Goal: Task Accomplishment & Management: Use online tool/utility

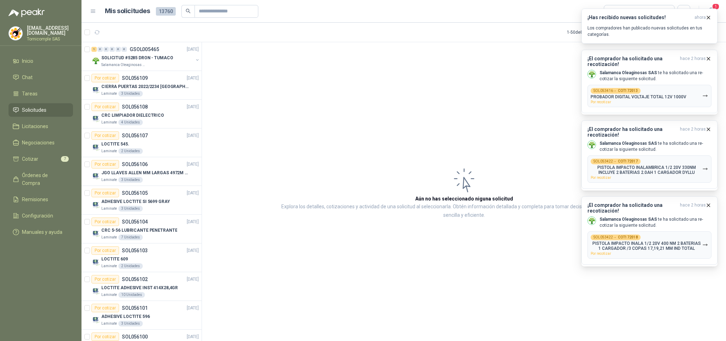
click at [662, 31] on p "Los compradores han publicado nuevas solicitudes en tus categorías." at bounding box center [650, 31] width 124 height 13
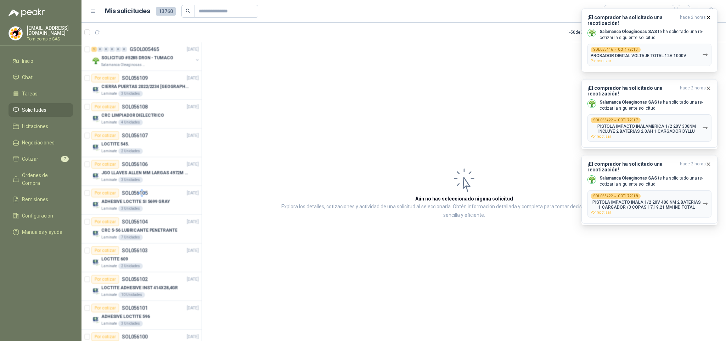
click at [482, 34] on article "1 - 50 de 8442 Asignado a mi No Leídos" at bounding box center [404, 32] width 645 height 19
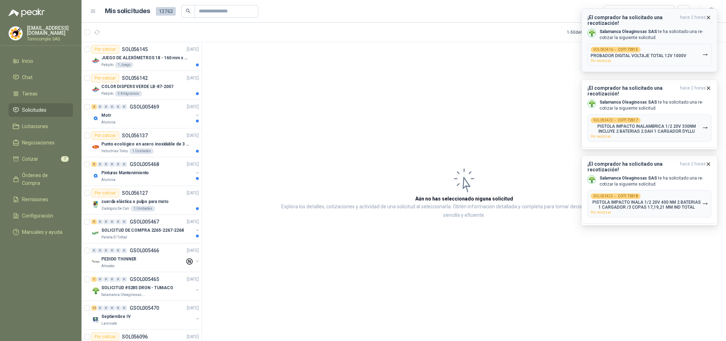
click at [660, 29] on p "Salamanca Oleaginosas SAS te ha solicitado una re-cotizar la siguiente solicitu…" at bounding box center [656, 35] width 112 height 12
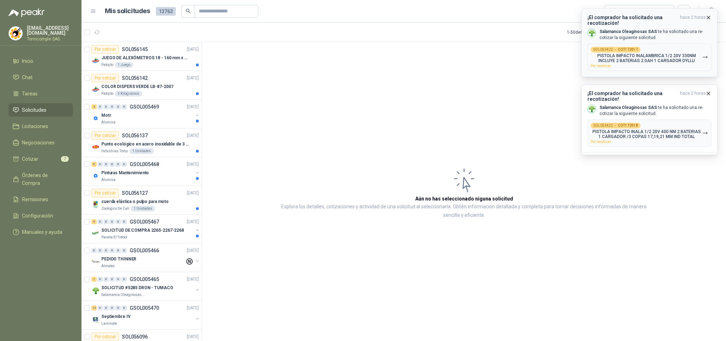
click at [702, 18] on span "hace 2 horas" at bounding box center [693, 20] width 26 height 11
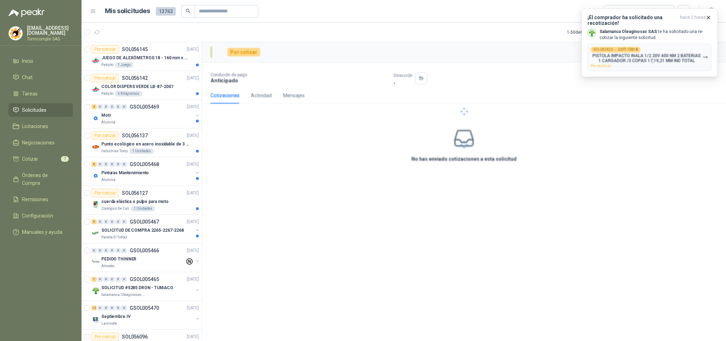
click at [672, 72] on div at bounding box center [464, 111] width 524 height 138
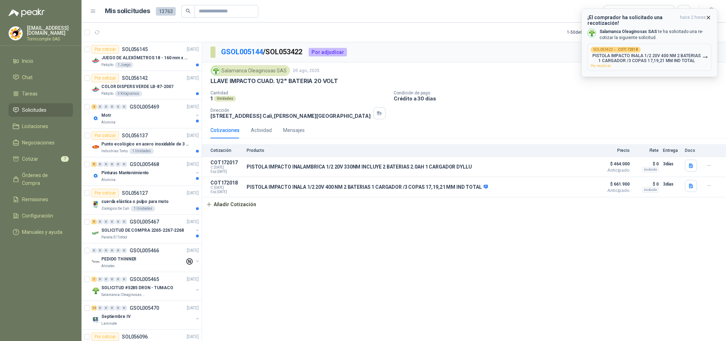
click at [661, 61] on p "PISTOLA IMPACTO INALA 1/2 20V 400 NM 2 BATERIAS 1 CARGADOR /3 COPAS 17,19,21 MM…" at bounding box center [647, 58] width 112 height 10
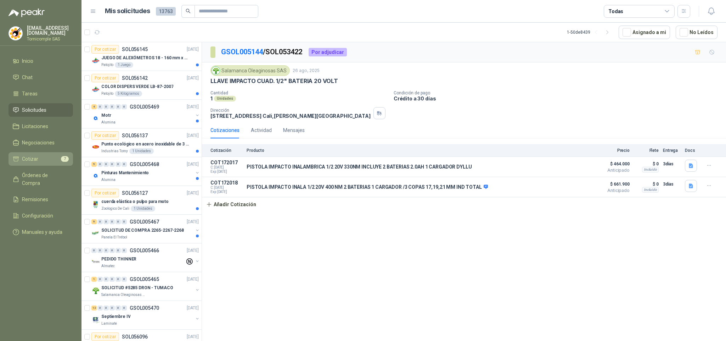
click at [30, 155] on span "Cotizar" at bounding box center [30, 159] width 16 height 8
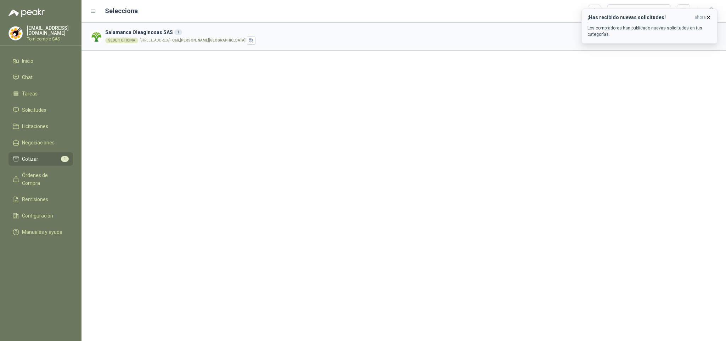
click at [708, 15] on icon "button" at bounding box center [709, 18] width 6 height 6
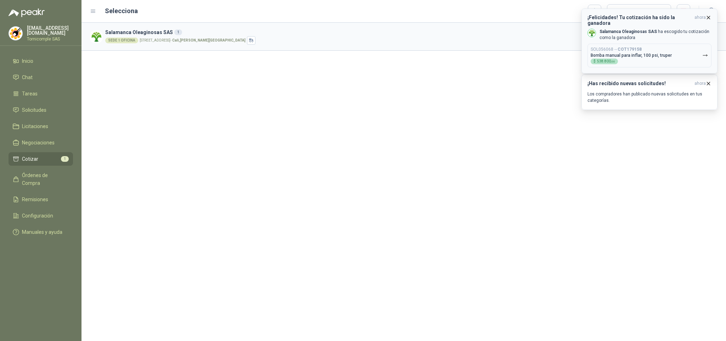
click at [657, 55] on div "SOL056068 → COT179158 Bomba manual para inflar, 100 psi, truper $ 538.800 ,00" at bounding box center [631, 55] width 81 height 17
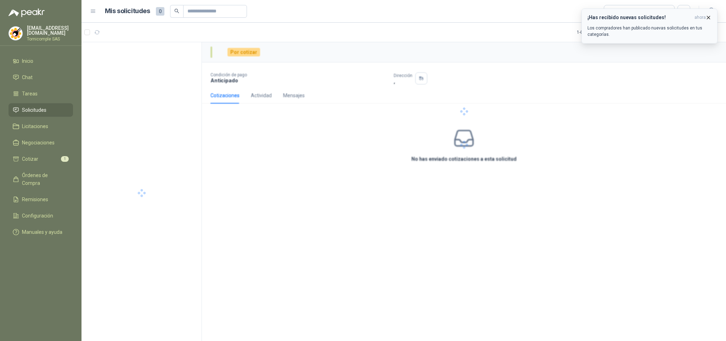
click at [664, 32] on p "Los compradores han publicado nuevas solicitudes en tus categorías." at bounding box center [650, 31] width 124 height 13
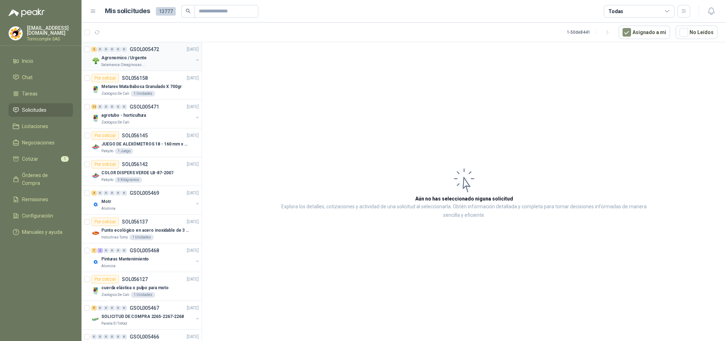
click at [112, 60] on p "Agronomico / Urgente" at bounding box center [123, 58] width 45 height 7
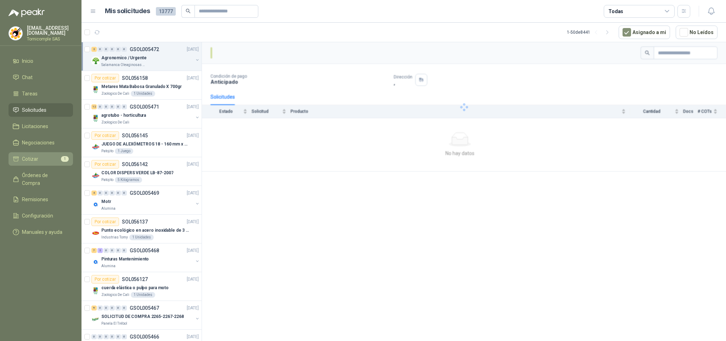
click at [27, 152] on link "Cotizar 1" at bounding box center [41, 158] width 64 height 13
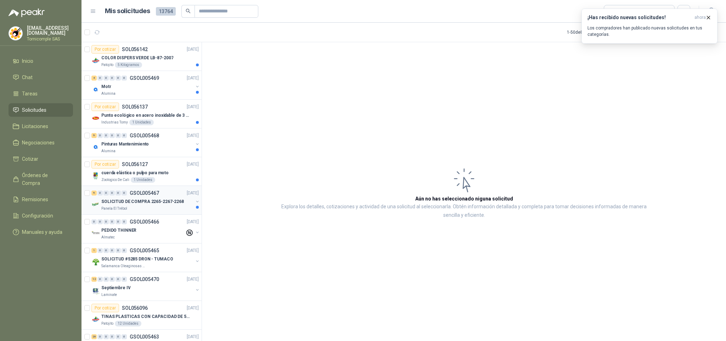
click at [154, 210] on div "Panela El Trébol" at bounding box center [147, 209] width 92 height 6
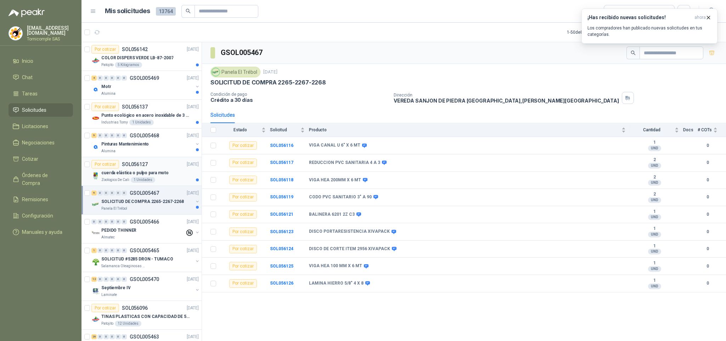
click at [154, 182] on div "Zoologico De Cali 1 Unidades" at bounding box center [149, 180] width 97 height 6
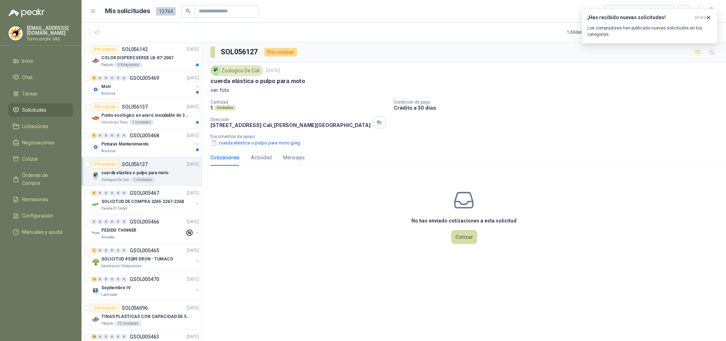
click at [231, 139] on p "Documentos de apoyo" at bounding box center [466, 136] width 513 height 5
click at [234, 143] on button "cuerda elástica o pulpo para moto.jpeg" at bounding box center [255, 142] width 90 height 7
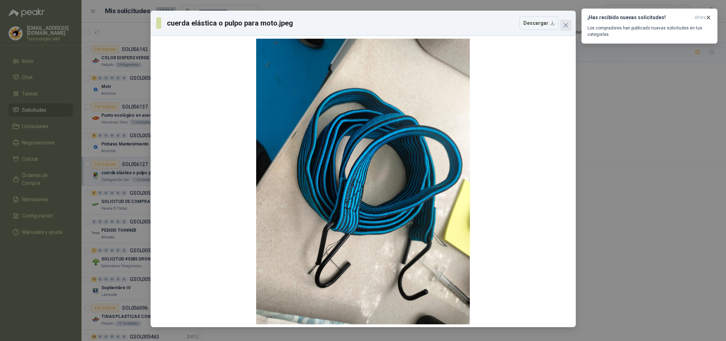
click at [567, 22] on icon "close" at bounding box center [566, 25] width 6 height 6
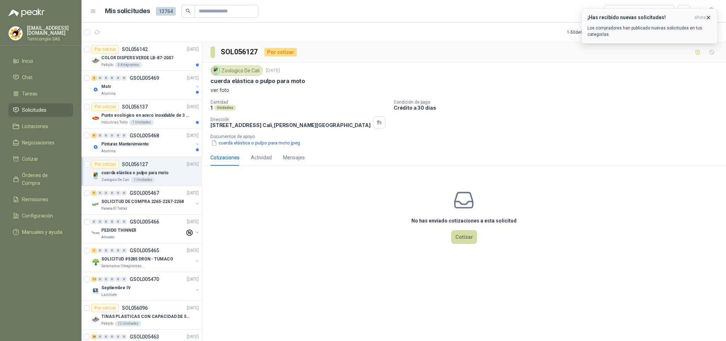
click at [707, 18] on icon "button" at bounding box center [709, 18] width 6 height 6
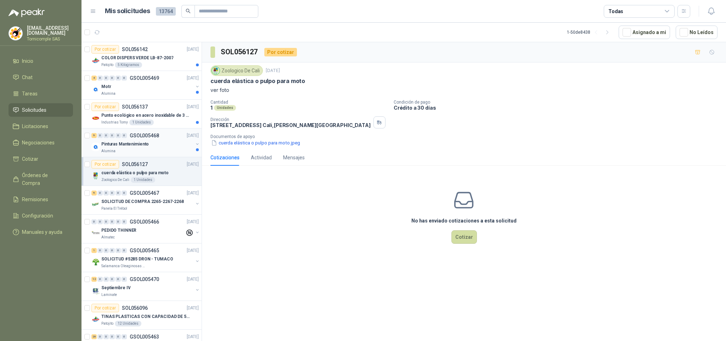
click at [176, 148] on div "Pinturas Mantenimiento" at bounding box center [147, 144] width 92 height 9
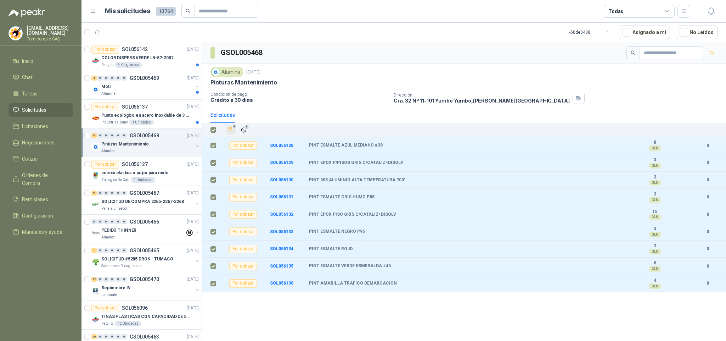
click at [234, 133] on icon "Añadir" at bounding box center [231, 130] width 6 height 6
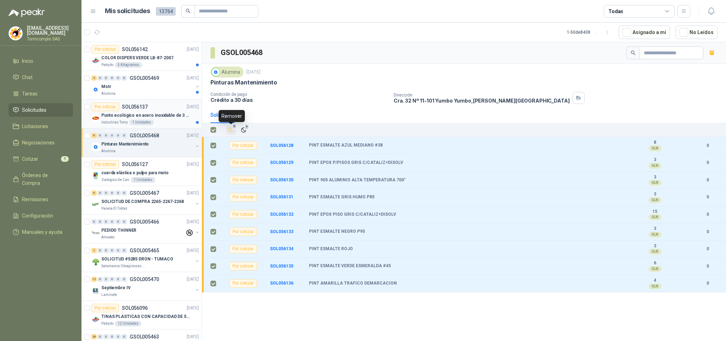
click at [175, 120] on div "Industrias Tomy 1 Unidades" at bounding box center [149, 122] width 97 height 6
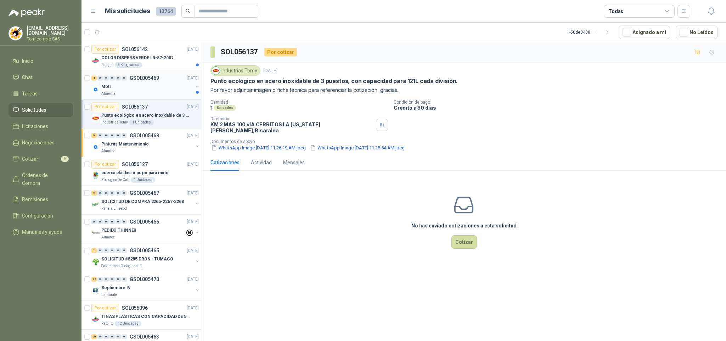
click at [166, 96] on div "Alumina" at bounding box center [147, 94] width 92 height 6
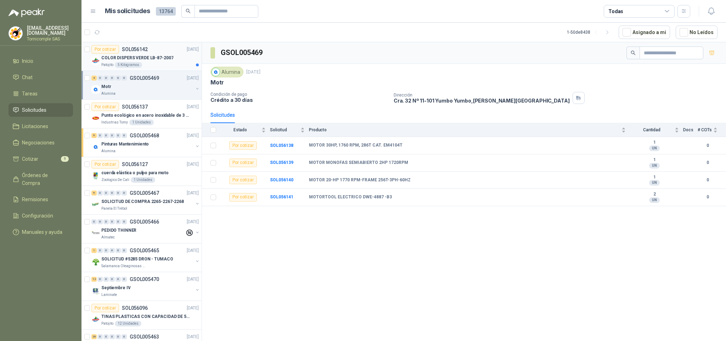
click at [166, 54] on div "COLOR DISPERS VERDE LB-87-2007" at bounding box center [149, 58] width 97 height 9
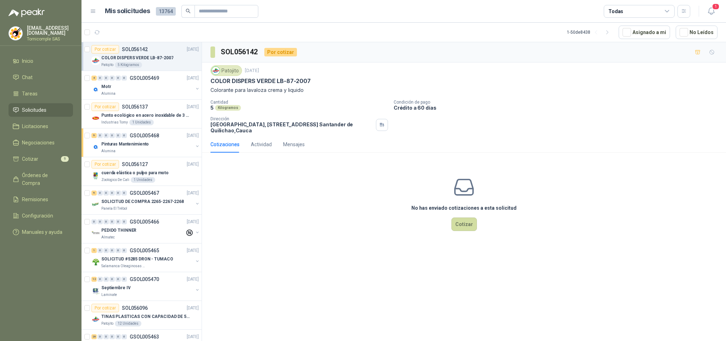
click at [722, 8] on header "Mis solicitudes 13764 Todas 1" at bounding box center [404, 11] width 645 height 23
click at [698, 5] on header "Mis solicitudes 13764 Todas 1" at bounding box center [404, 11] width 645 height 23
click at [708, 8] on icon "button" at bounding box center [711, 11] width 9 height 9
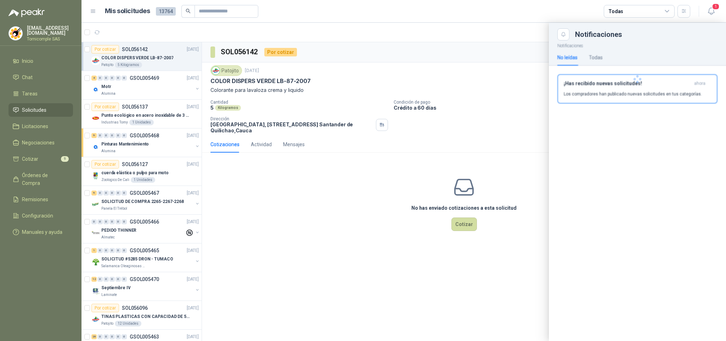
drag, startPoint x: 700, startPoint y: 66, endPoint x: 700, endPoint y: 75, distance: 8.5
click at [700, 67] on div at bounding box center [637, 78] width 177 height 77
click at [700, 79] on button "¡Has recibido nuevas solicitudes! ahora Los compradores han publicado nuevas so…" at bounding box center [637, 88] width 160 height 29
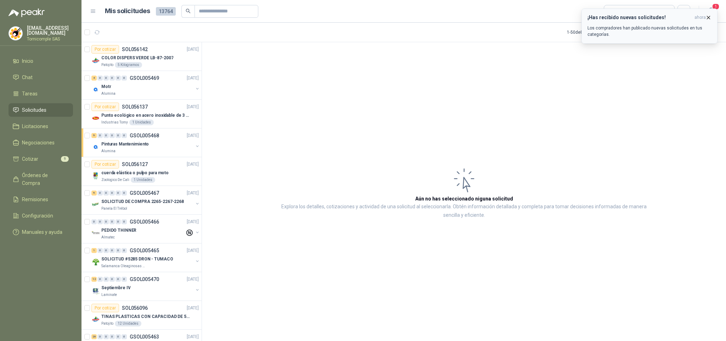
click at [664, 28] on p "Los compradores han publicado nuevas solicitudes en tus categorías." at bounding box center [650, 31] width 124 height 13
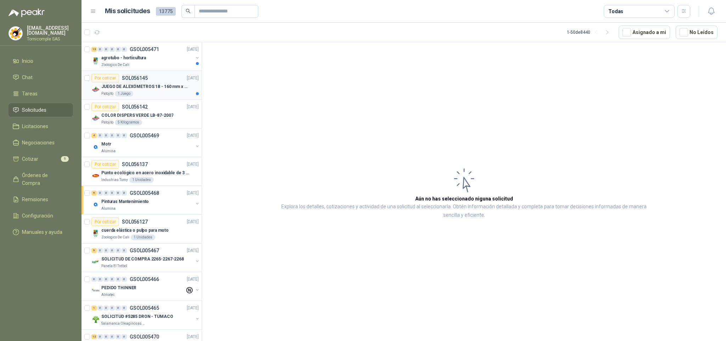
click at [154, 82] on div "Por cotizar SOL056145 16/09/25" at bounding box center [144, 78] width 107 height 9
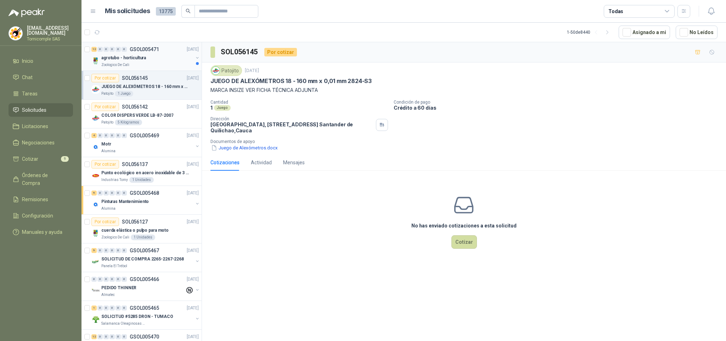
click at [154, 62] on div "agrotubo - horticultura" at bounding box center [147, 58] width 92 height 9
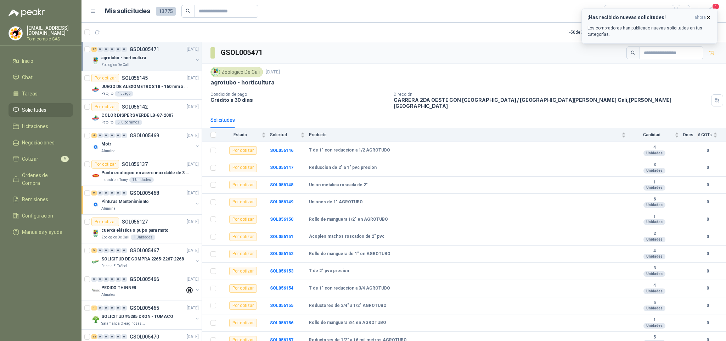
click at [706, 15] on icon "button" at bounding box center [709, 18] width 6 height 6
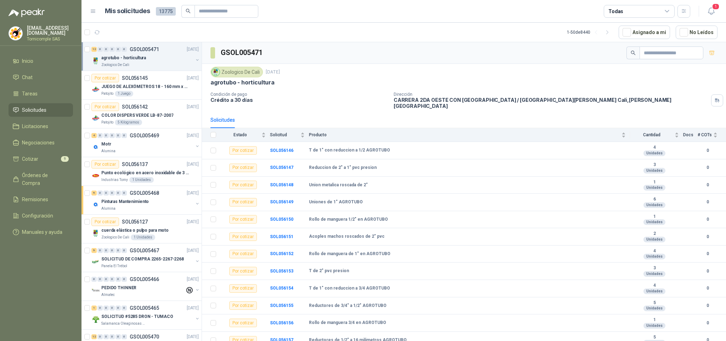
click at [712, 11] on button "¡Has recibido nuevas solicitudes! ahora Los compradores han publicado nuevas so…" at bounding box center [649, 26] width 136 height 35
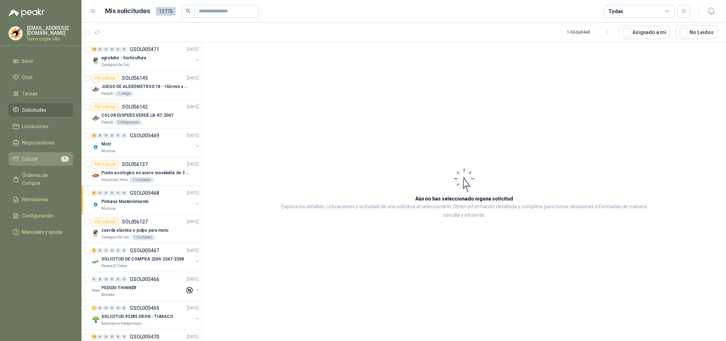
click at [51, 155] on li "Cotizar 9" at bounding box center [41, 159] width 56 height 8
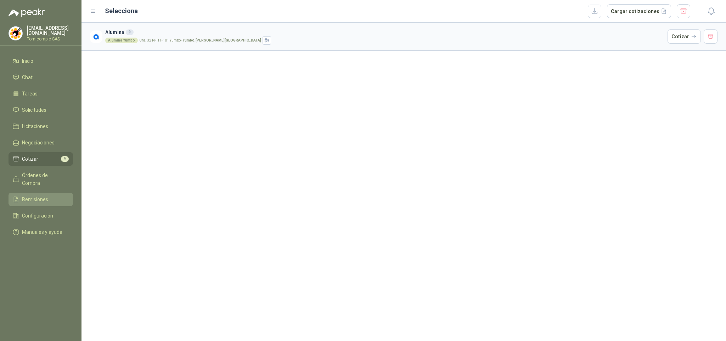
click at [29, 195] on span "Remisiones" at bounding box center [35, 199] width 26 height 8
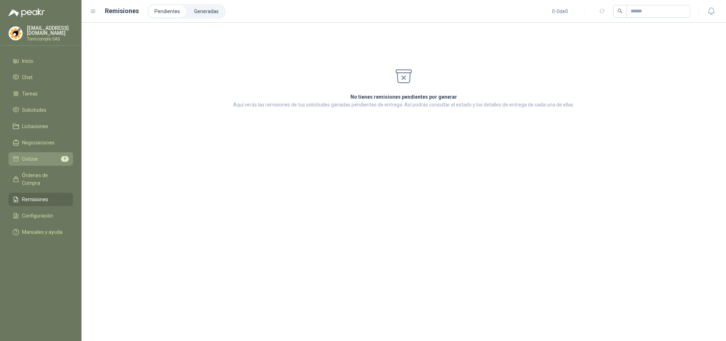
click at [35, 158] on span "Cotizar" at bounding box center [30, 159] width 16 height 8
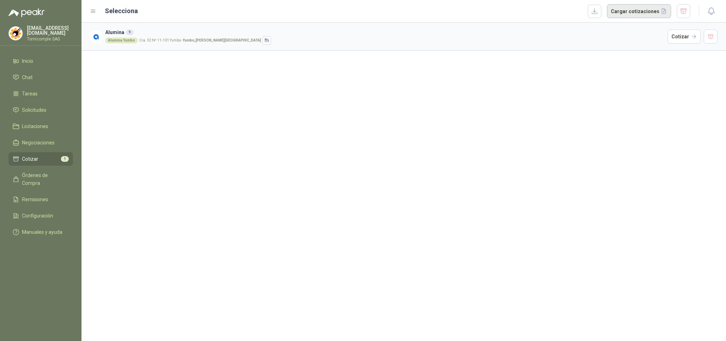
click at [646, 17] on button "Cargar cotizaciones" at bounding box center [639, 11] width 64 height 14
click at [672, 36] on button "Cotizar" at bounding box center [684, 36] width 33 height 14
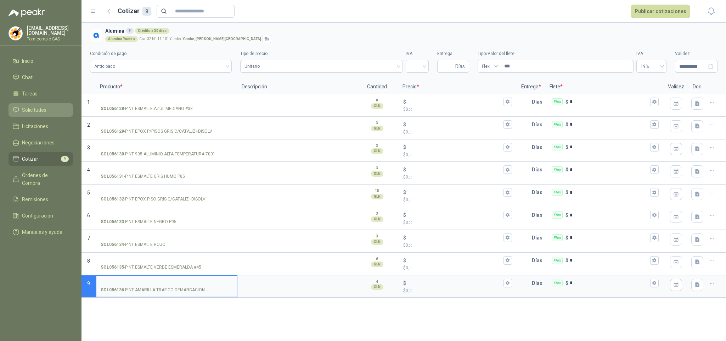
click at [40, 112] on span "Solicitudes" at bounding box center [34, 110] width 24 height 8
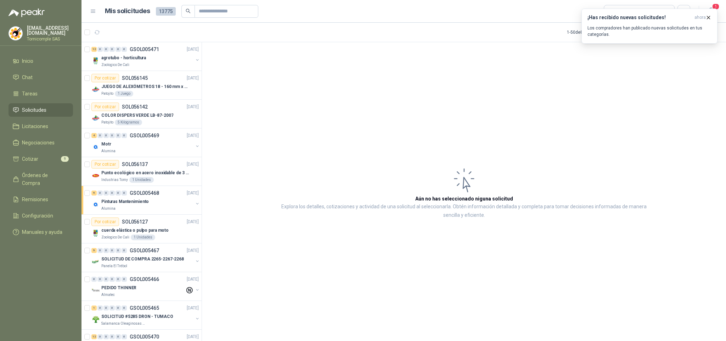
drag, startPoint x: 557, startPoint y: 99, endPoint x: 528, endPoint y: 91, distance: 31.0
click at [558, 98] on article "Aún no has seleccionado niguna solicitud Explora los detalles, cotizaciones y a…" at bounding box center [464, 192] width 524 height 301
click at [713, 15] on button "¡Has recibido nuevas solicitudes! ahora Los compradores han publicado nuevas so…" at bounding box center [649, 26] width 136 height 35
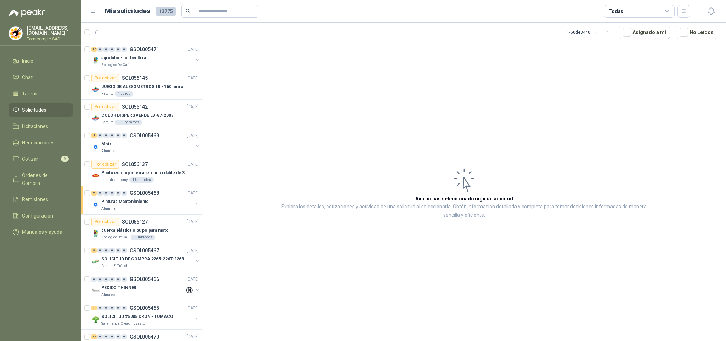
click at [653, 6] on div "Todas" at bounding box center [639, 11] width 71 height 13
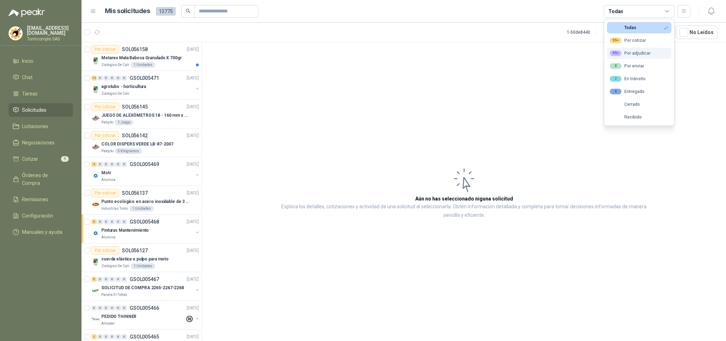
click at [640, 57] on button "99+ Por adjudicar" at bounding box center [639, 52] width 64 height 11
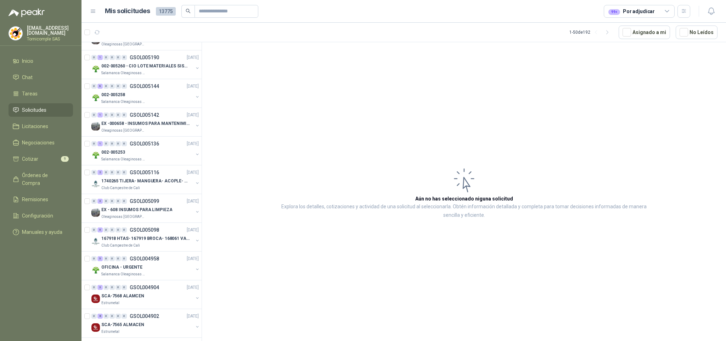
scroll to position [52, 0]
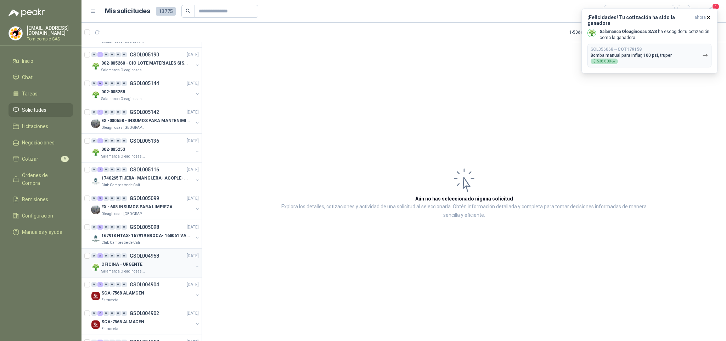
click at [120, 268] on p "OFICINA - URGENTE" at bounding box center [121, 264] width 41 height 7
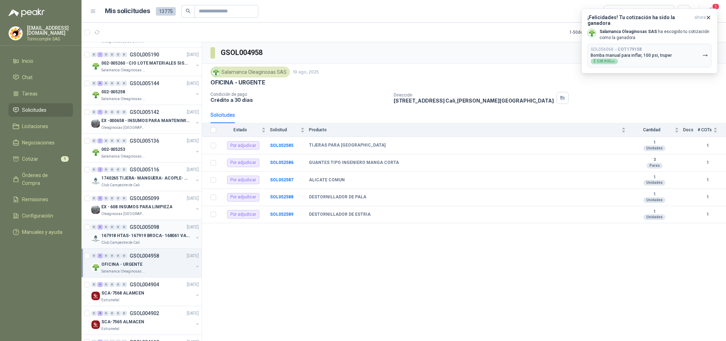
click at [129, 238] on p "167918 HTAS- 167919 BROCA- 168061 VALVULA" at bounding box center [145, 235] width 88 height 7
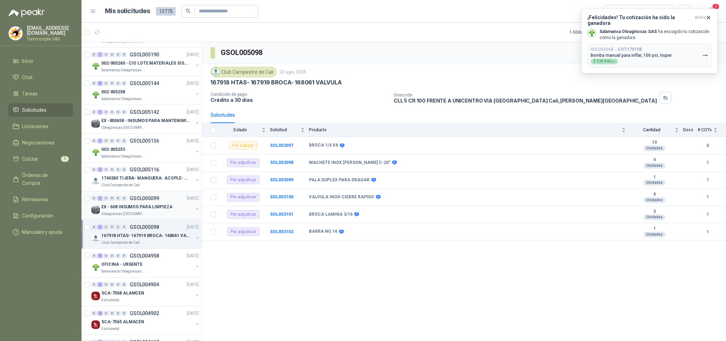
click at [144, 213] on div "Oleaginosas [GEOGRAPHIC_DATA][PERSON_NAME]" at bounding box center [147, 214] width 92 height 6
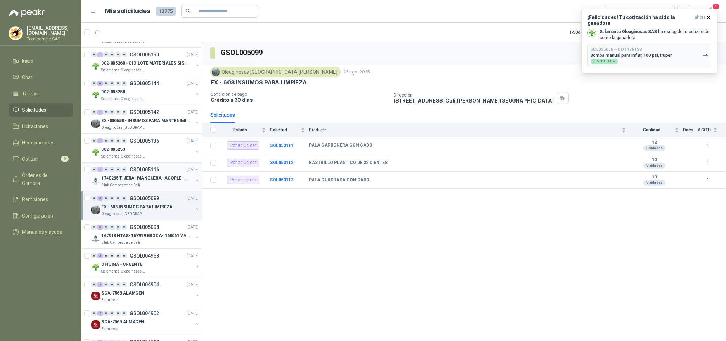
click at [153, 178] on p "1740265 TIJERA- MANGUERA- ACOPLE- SURTIDORES" at bounding box center [145, 178] width 88 height 7
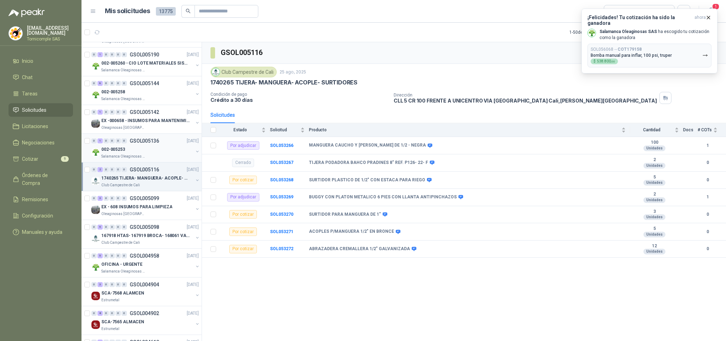
click at [153, 154] on div "Salamanca Oleaginosas SAS" at bounding box center [147, 156] width 92 height 6
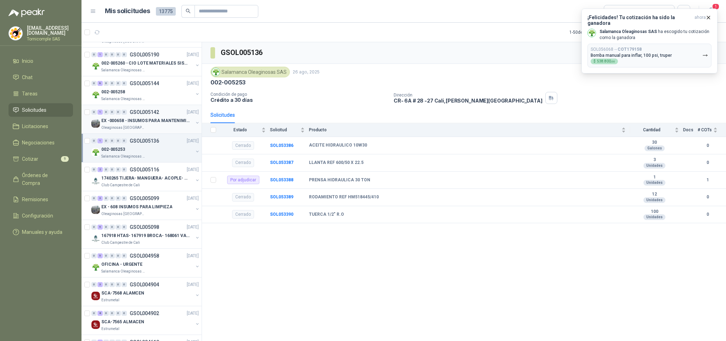
click at [154, 124] on p "EX -000658 - INSUMOS PARA MANTENIMIENTO MECANICO" at bounding box center [145, 120] width 88 height 7
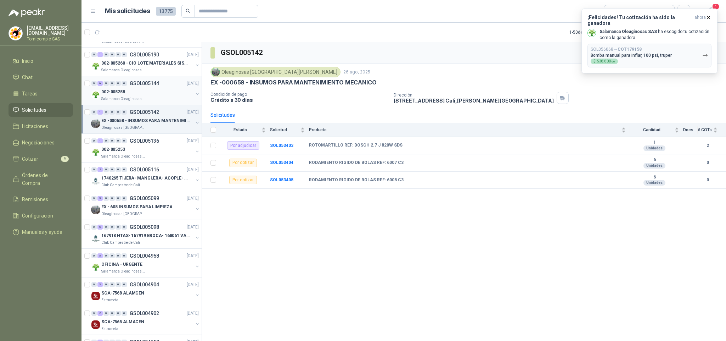
click at [164, 97] on div "Salamanca Oleaginosas SAS" at bounding box center [147, 99] width 92 height 6
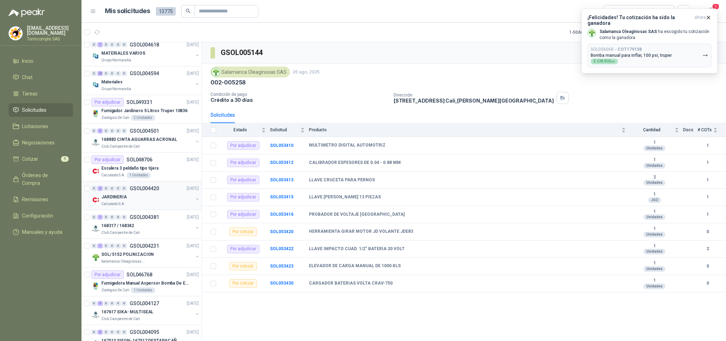
scroll to position [371, 0]
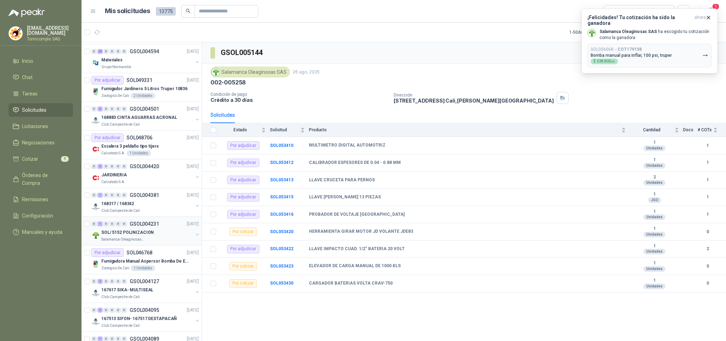
click at [150, 240] on div "Salamanca Oleaginosas SAS" at bounding box center [147, 239] width 92 height 6
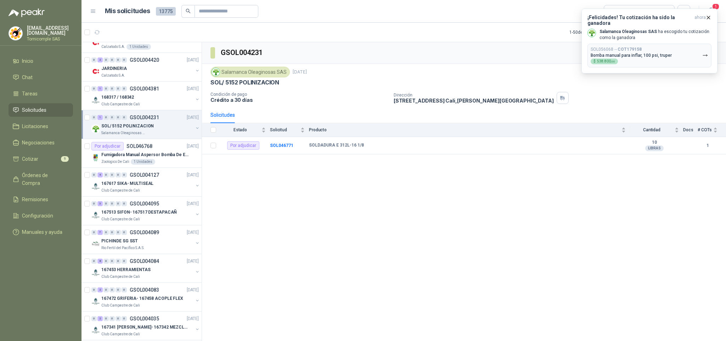
scroll to position [530, 0]
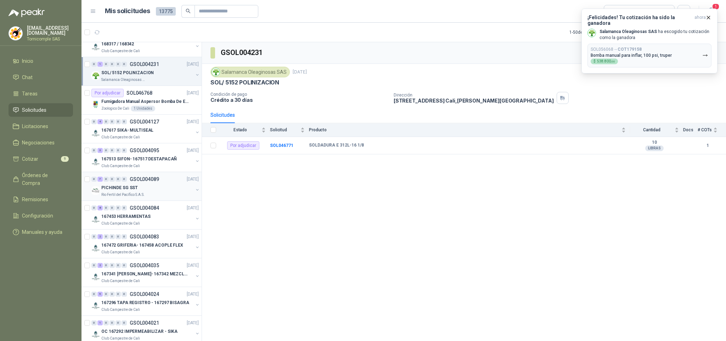
click at [150, 197] on div "Rio Fertil del Pacífico S.A.S." at bounding box center [147, 195] width 92 height 6
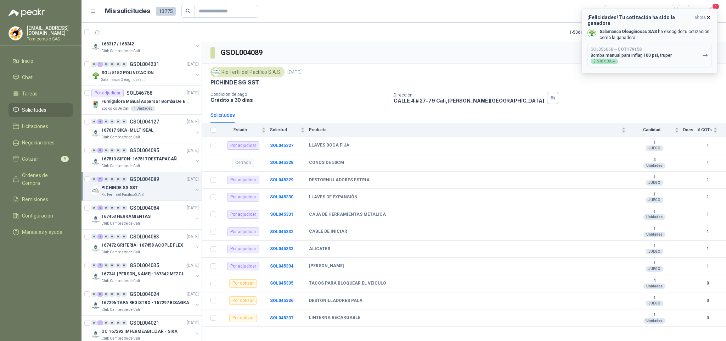
click at [617, 53] on p "Bomba manual para inflar, 100 psi, truper" at bounding box center [631, 55] width 81 height 5
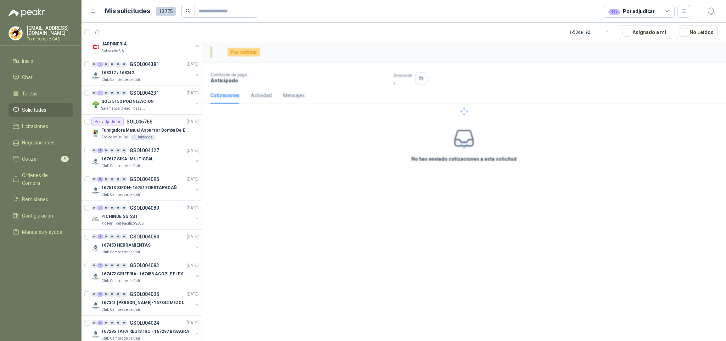
scroll to position [559, 0]
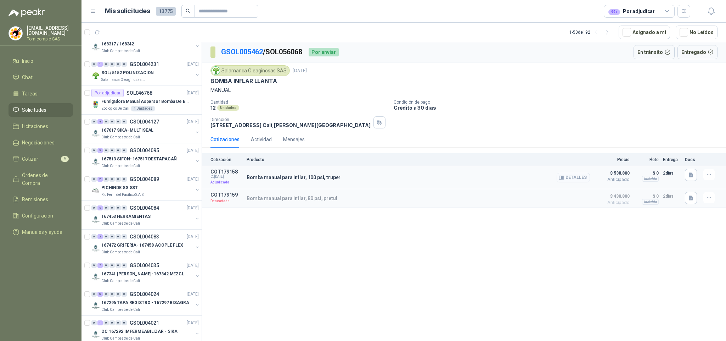
click at [582, 181] on button "Detalles" at bounding box center [573, 178] width 33 height 10
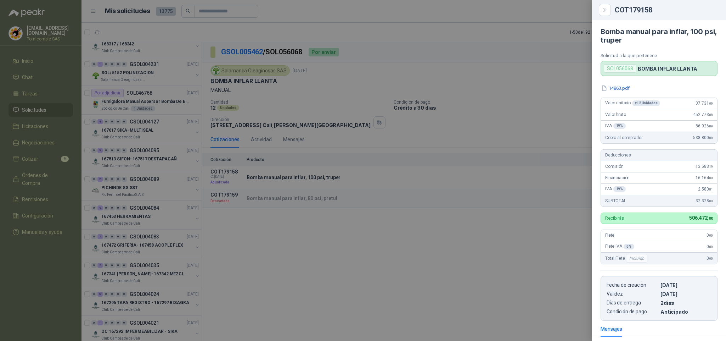
scroll to position [0, 0]
click at [408, 174] on div at bounding box center [363, 170] width 726 height 341
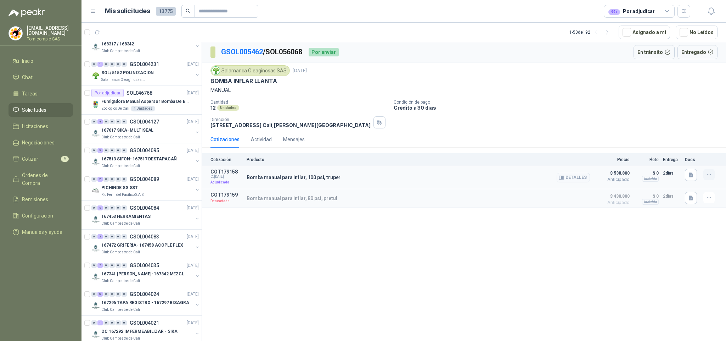
click at [705, 177] on button "button" at bounding box center [708, 174] width 11 height 11
click at [229, 179] on span "C: 16/09/2025" at bounding box center [226, 176] width 32 height 4
click at [259, 178] on p "Bomba manual para inflar, 100 psi, truper" at bounding box center [294, 177] width 94 height 6
click at [707, 180] on button "button" at bounding box center [708, 174] width 11 height 11
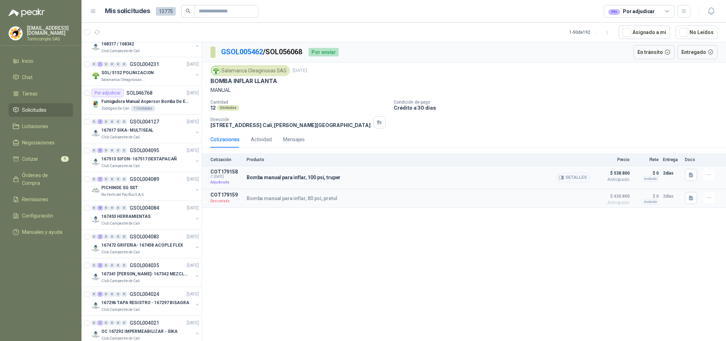
click at [443, 176] on div "Bomba manual para inflar, 100 psi, truper Detalles" at bounding box center [418, 177] width 343 height 17
click at [267, 180] on p "Bomba manual para inflar, 100 psi, truper" at bounding box center [294, 177] width 94 height 6
click at [266, 143] on div "Actividad" at bounding box center [261, 139] width 21 height 8
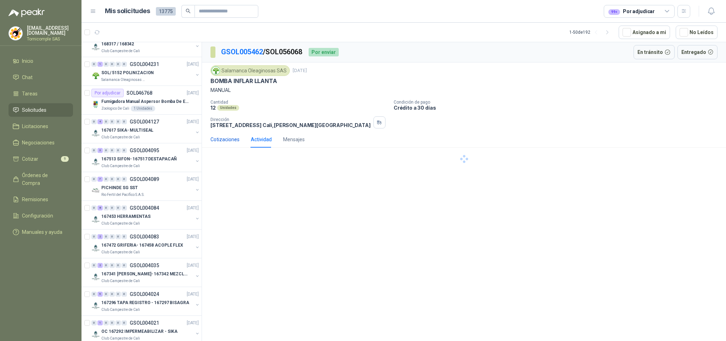
click at [231, 139] on div "Cotizaciones" at bounding box center [224, 139] width 29 height 8
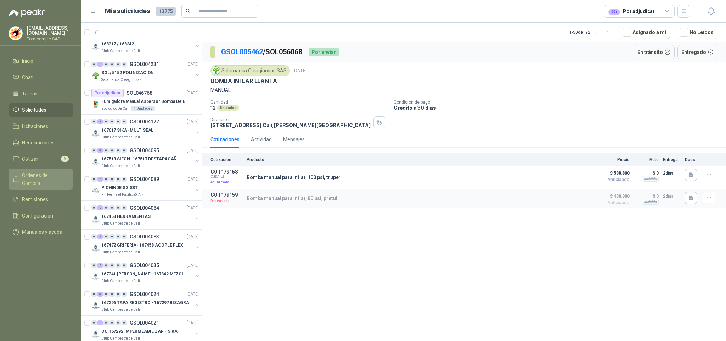
click at [48, 176] on span "Órdenes de Compra" at bounding box center [44, 179] width 44 height 16
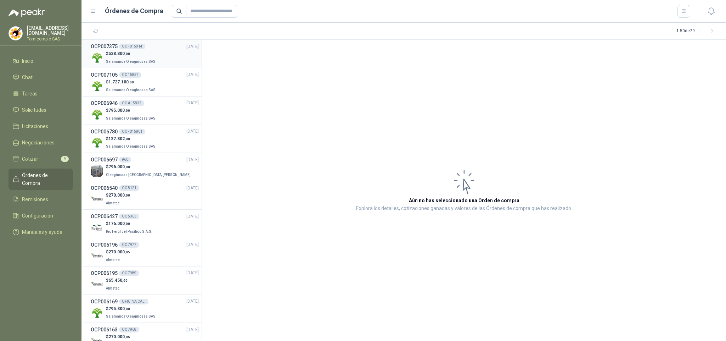
click at [120, 58] on p "Salamanca Oleaginosas SAS" at bounding box center [131, 61] width 51 height 8
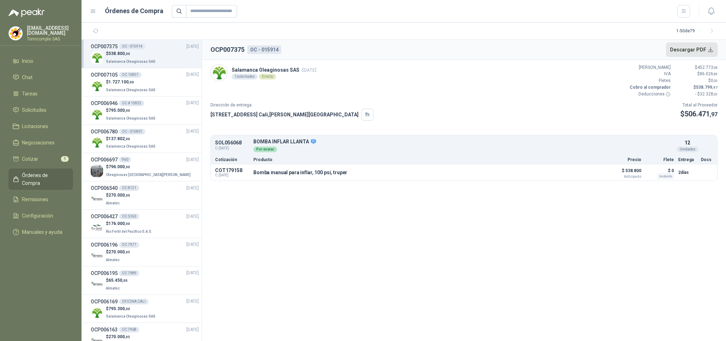
click at [699, 49] on button "Descargar PDF" at bounding box center [692, 50] width 52 height 14
click at [50, 195] on li "Remisiones" at bounding box center [41, 199] width 56 height 8
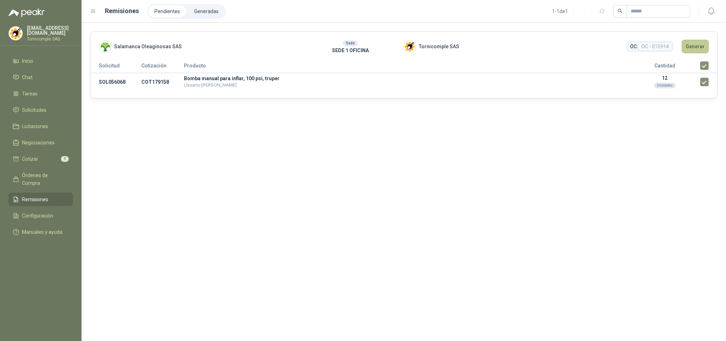
click at [698, 48] on button "Generar" at bounding box center [695, 46] width 27 height 13
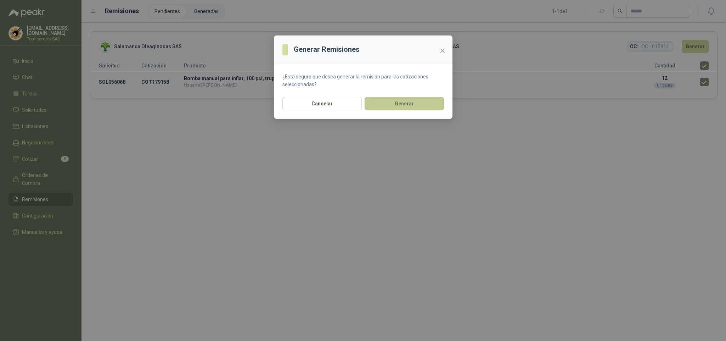
click at [430, 107] on button "Generar" at bounding box center [404, 103] width 79 height 13
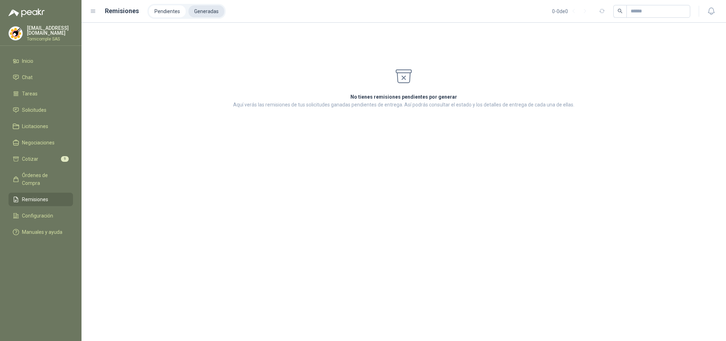
click at [195, 13] on li "Generadas" at bounding box center [207, 11] width 36 height 12
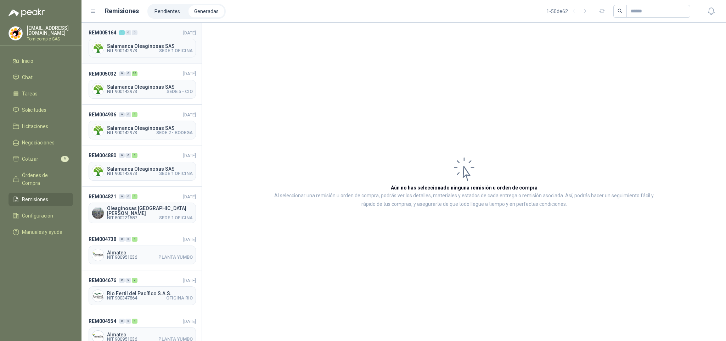
click at [162, 40] on div "Salamanca Oleaginosas SAS NIT 900142973 SEDE 1 OFICINA" at bounding box center [142, 48] width 107 height 19
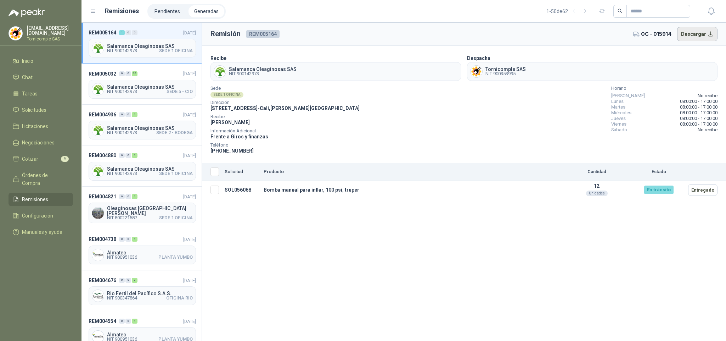
click at [681, 31] on button "Descargar" at bounding box center [697, 34] width 41 height 14
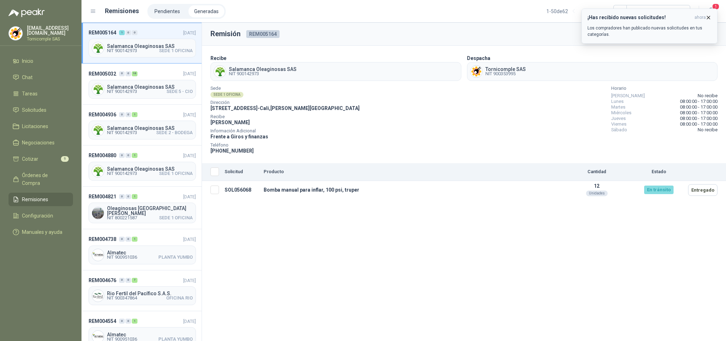
click at [695, 25] on p "Los compradores han publicado nuevas solicitudes en tus categorías." at bounding box center [650, 31] width 124 height 13
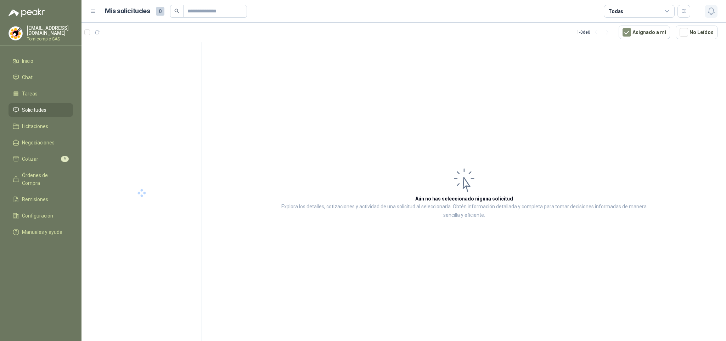
click at [709, 12] on icon "button" at bounding box center [711, 11] width 9 height 9
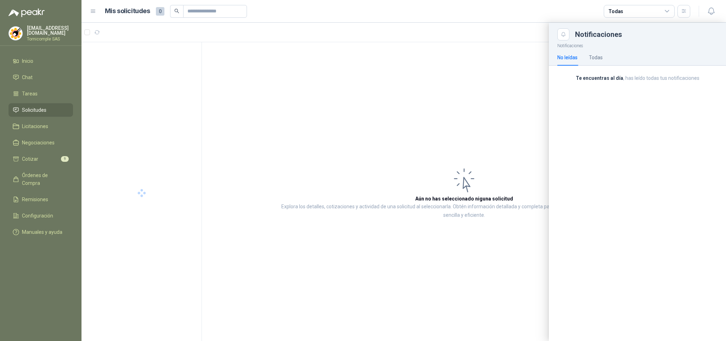
click at [637, 80] on p "Te encuentras al día , has leído todas tus notificaciones" at bounding box center [637, 78] width 160 height 8
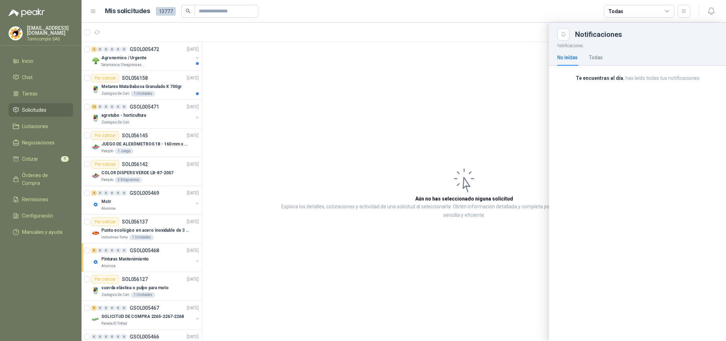
click at [603, 56] on div "No leídas Todas" at bounding box center [637, 57] width 160 height 16
click at [602, 55] on div "Todas" at bounding box center [596, 58] width 14 height 8
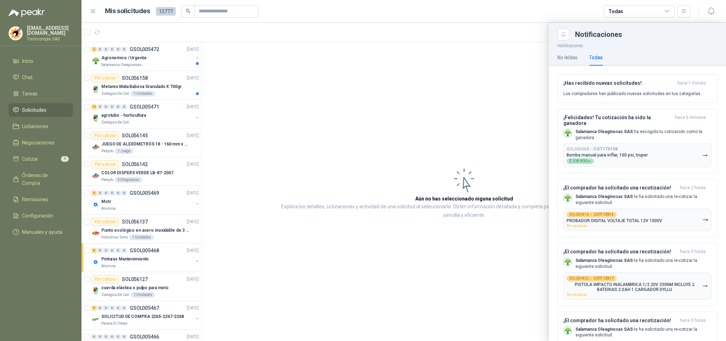
drag, startPoint x: 101, startPoint y: 83, endPoint x: 119, endPoint y: 86, distance: 18.8
click at [101, 83] on div at bounding box center [404, 182] width 645 height 318
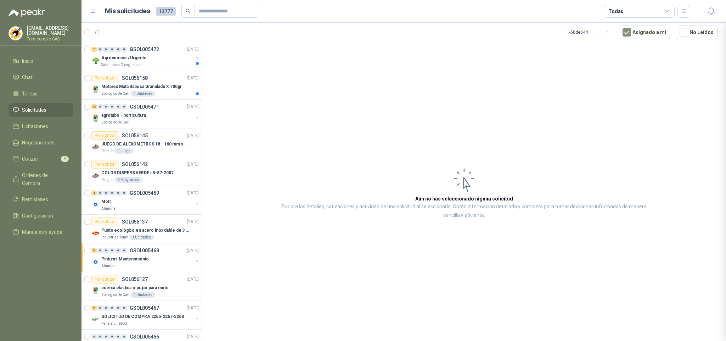
click at [120, 86] on div at bounding box center [404, 182] width 645 height 318
click at [120, 86] on p "Metarex Mata Babosa Granulado X 700gr" at bounding box center [141, 86] width 80 height 7
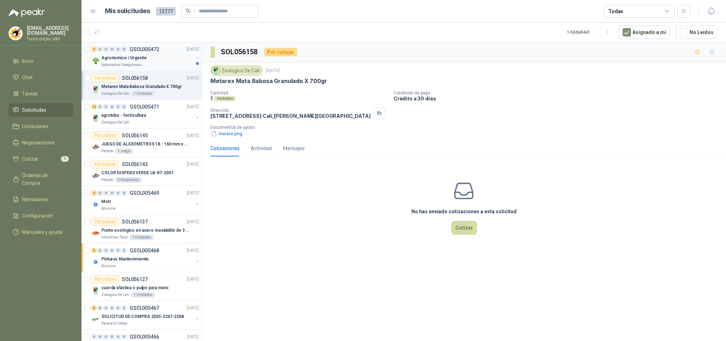
click at [120, 47] on span "0" at bounding box center [118, 49] width 5 height 5
click at [135, 67] on p "Salamanca Oleaginosas SAS" at bounding box center [123, 65] width 45 height 6
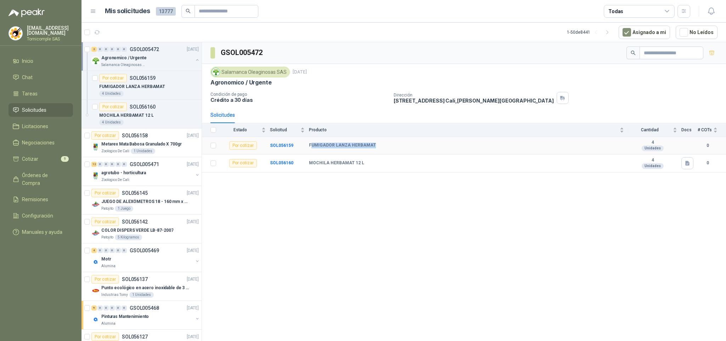
drag, startPoint x: 312, startPoint y: 147, endPoint x: 383, endPoint y: 141, distance: 71.5
click at [383, 141] on td "FUMIGADOR LANZA HERBAMAT" at bounding box center [468, 145] width 319 height 17
drag, startPoint x: 308, startPoint y: 166, endPoint x: 363, endPoint y: 166, distance: 54.2
click at [363, 166] on tr "Por cotizar SOL056160 MOCHILA HERBAMAT 12 L 4 Unidades 0" at bounding box center [464, 163] width 524 height 18
click at [349, 211] on div "GSOL005472 Salamanca Oleaginosas SAS 16 sept, 2025 Agronomico / Urgente Condici…" at bounding box center [464, 192] width 524 height 301
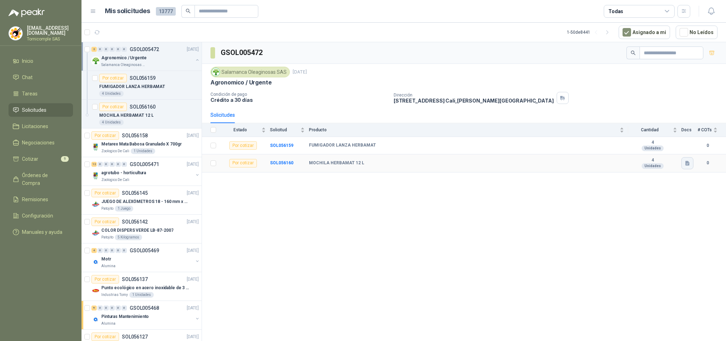
click at [687, 163] on icon "button" at bounding box center [688, 163] width 6 height 6
drag, startPoint x: 657, startPoint y: 152, endPoint x: 653, endPoint y: 122, distance: 30.4
click at [655, 180] on body "ventas@tornicomple.com Tornicomple SAS Inicio Chat Tareas Solicitudes Licitacio…" at bounding box center [363, 170] width 726 height 341
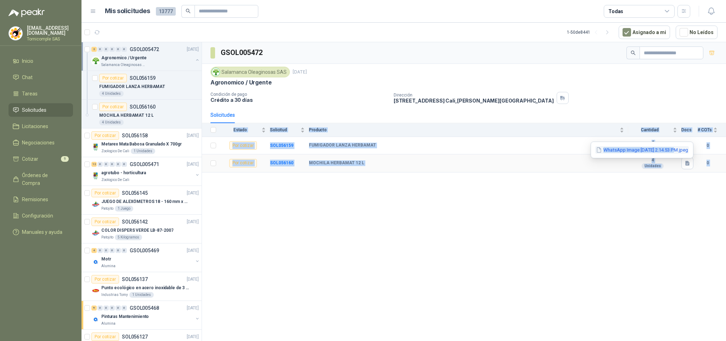
click at [648, 146] on button "WhatsApp Image 2025-09-16 at 2.14.53 PM.jpeg" at bounding box center [642, 149] width 94 height 7
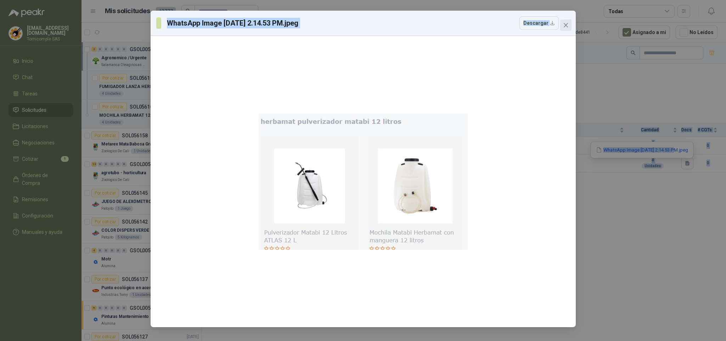
click at [563, 23] on icon "close" at bounding box center [566, 25] width 6 height 6
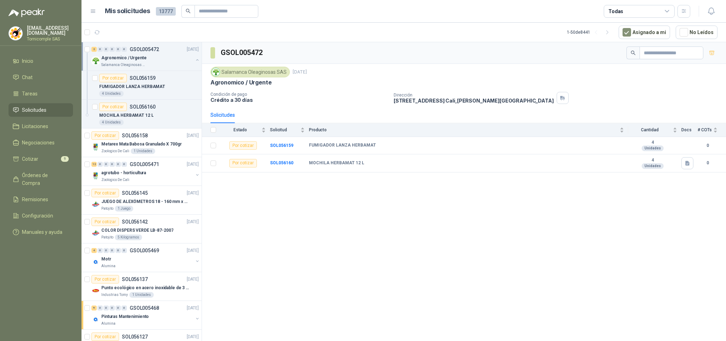
click at [291, 205] on div "GSOL005472 Salamanca Oleaginosas SAS 16 sept, 2025 Agronomico / Urgente Condici…" at bounding box center [464, 192] width 524 height 301
click at [134, 242] on article "Por cotizar SOL056142 16/09/25 COLOR DISPERS VERDE LB-87-2007 Patojito 5 Kilogr…" at bounding box center [142, 228] width 120 height 29
click at [133, 262] on div "Motr" at bounding box center [147, 258] width 92 height 9
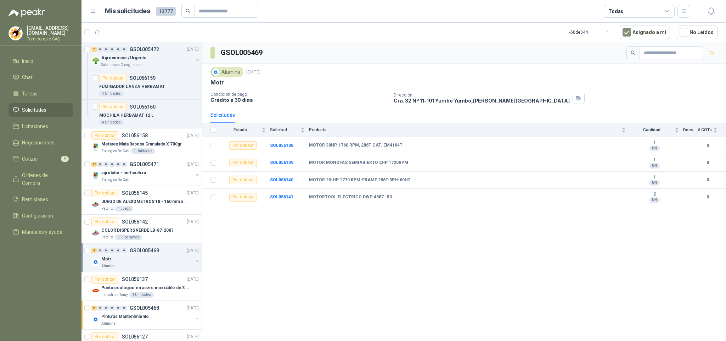
click at [50, 103] on link "Solicitudes" at bounding box center [41, 109] width 64 height 13
click at [49, 108] on li "Solicitudes" at bounding box center [41, 110] width 56 height 8
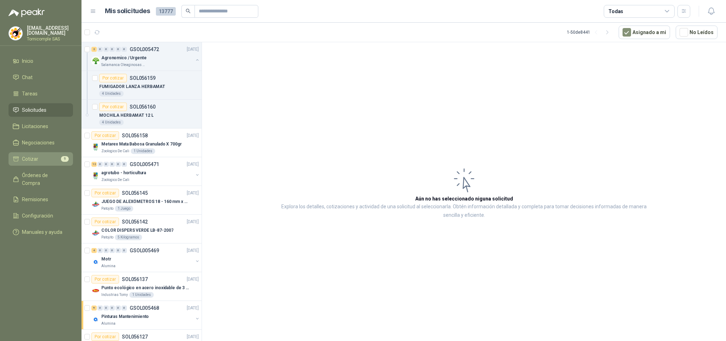
click at [65, 157] on span "9" at bounding box center [65, 159] width 8 height 6
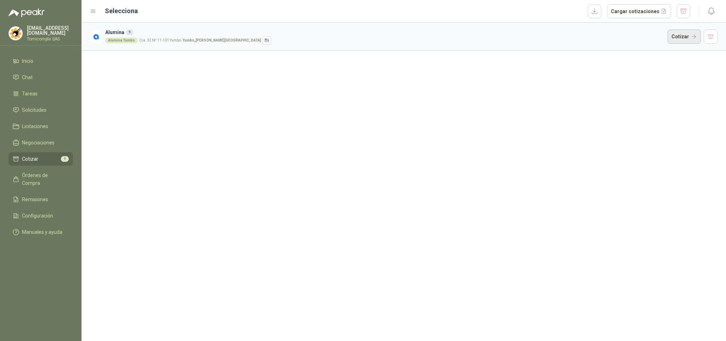
click at [677, 44] on button "Cotizar" at bounding box center [684, 36] width 33 height 14
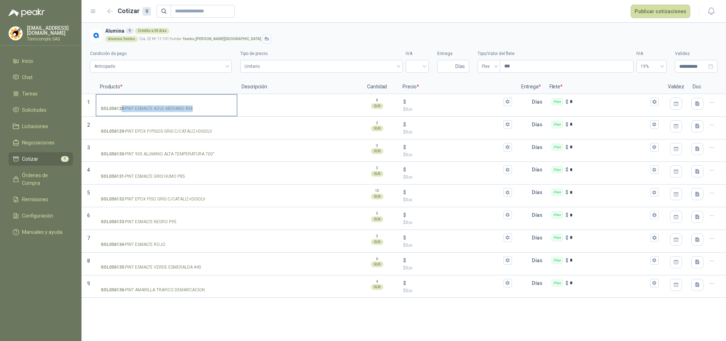
drag, startPoint x: 122, startPoint y: 107, endPoint x: 192, endPoint y: 109, distance: 70.9
click at [192, 109] on p "SOL056128 - PINT ESMALTE AZUL MEDIANO #38" at bounding box center [147, 108] width 92 height 7
copy p "8 - PINT ESMALTE AZUL MEDIANO #38"
click at [183, 102] on input "SOL056128 - PINT ESMALTE AZUL MEDIANO #38" at bounding box center [167, 101] width 132 height 5
drag, startPoint x: 128, startPoint y: 99, endPoint x: 131, endPoint y: 97, distance: 4.0
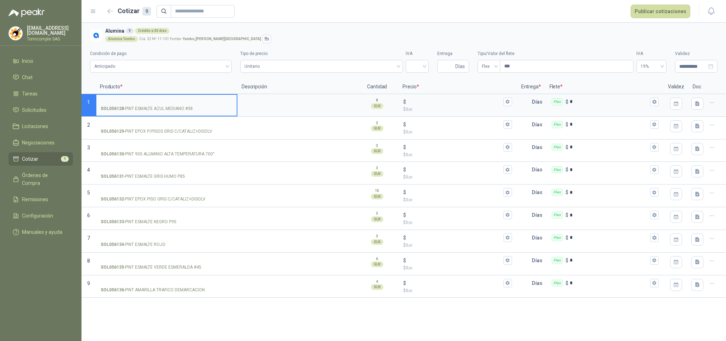
click at [128, 99] on input "SOL056128 - PINT ESMALTE AZUL MEDIANO #38" at bounding box center [167, 101] width 132 height 5
type input "**********"
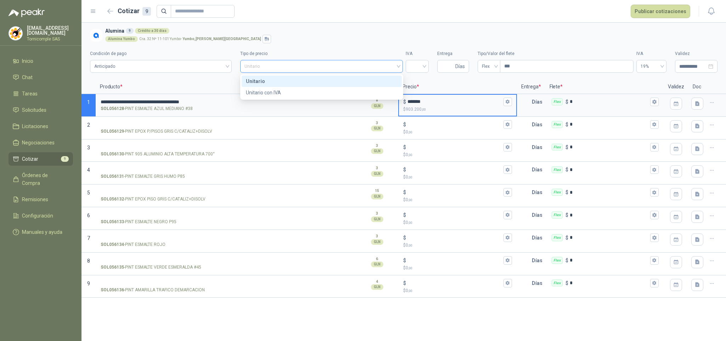
drag, startPoint x: 402, startPoint y: 69, endPoint x: 395, endPoint y: 69, distance: 7.1
click at [401, 69] on div "Unitario" at bounding box center [321, 66] width 163 height 13
type input "*******"
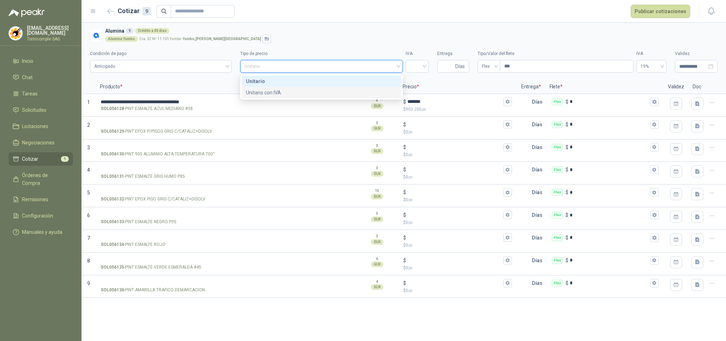
click at [335, 91] on div "Unitario con IVA" at bounding box center [322, 93] width 152 height 8
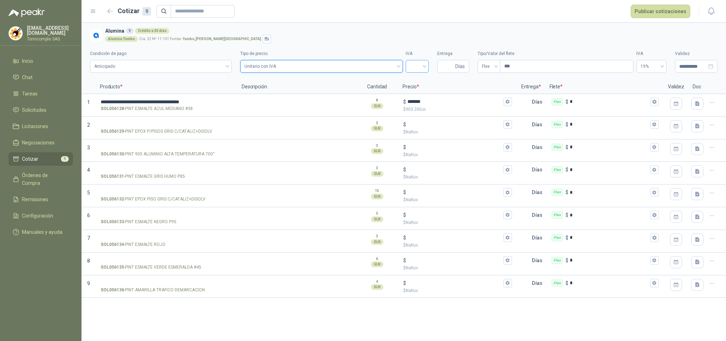
click at [423, 64] on input "search" at bounding box center [417, 65] width 15 height 11
click at [425, 61] on div at bounding box center [417, 66] width 23 height 13
drag, startPoint x: 406, startPoint y: 58, endPoint x: 415, endPoint y: 66, distance: 11.3
click at [408, 58] on div "IVA" at bounding box center [417, 61] width 23 height 22
click at [419, 68] on input "search" at bounding box center [417, 65] width 15 height 11
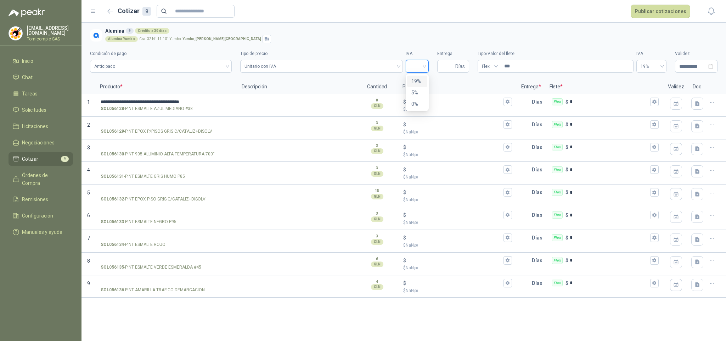
click at [420, 78] on div "19%" at bounding box center [417, 81] width 12 height 8
click at [436, 77] on section "**********" at bounding box center [404, 51] width 645 height 57
click at [423, 102] on input "*******" at bounding box center [455, 101] width 94 height 5
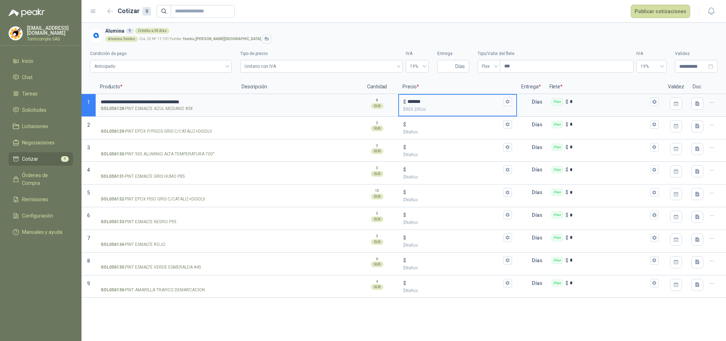
click at [437, 102] on input "*******" at bounding box center [455, 101] width 94 height 5
click at [422, 67] on span "19%" at bounding box center [417, 66] width 15 height 11
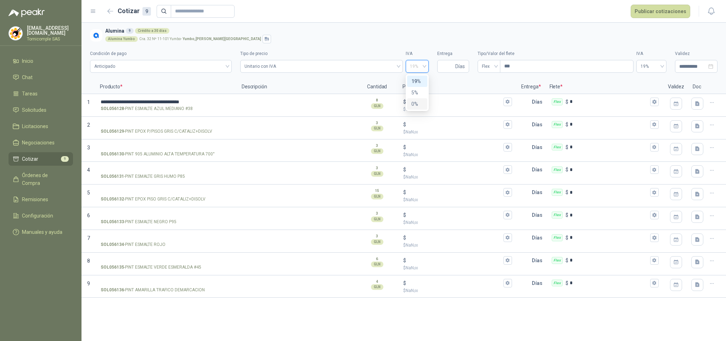
click at [422, 100] on div "0%" at bounding box center [417, 104] width 12 height 8
click at [502, 105] on div "$ *******" at bounding box center [457, 101] width 108 height 9
click at [502, 104] on input "*******" at bounding box center [455, 101] width 94 height 5
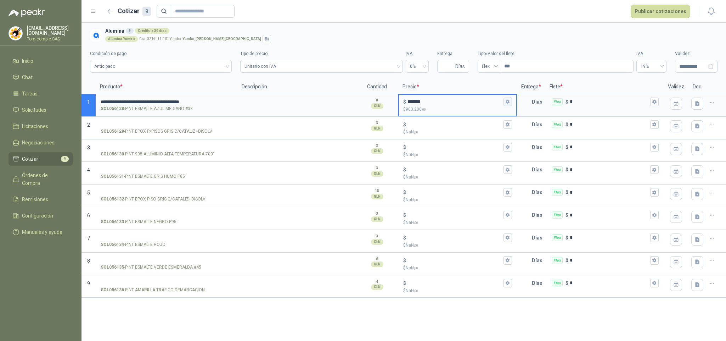
click at [504, 102] on button "$ ******* $ 903.200 ,00" at bounding box center [508, 101] width 9 height 9
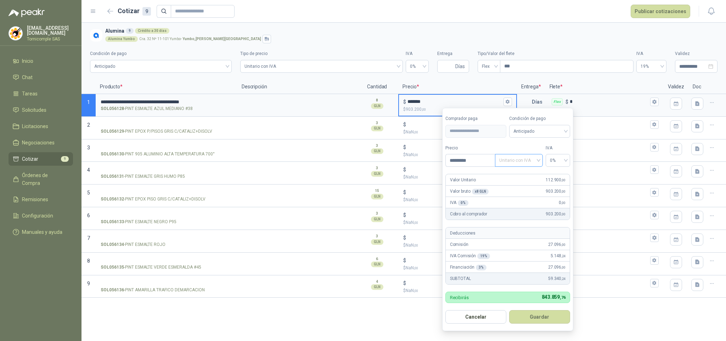
click at [535, 163] on span "Unitario con IVA" at bounding box center [518, 160] width 39 height 11
click at [524, 178] on div "Unitario" at bounding box center [519, 176] width 36 height 8
click at [556, 165] on span "0%" at bounding box center [558, 160] width 16 height 11
click at [556, 173] on div "19%" at bounding box center [557, 176] width 13 height 8
click at [545, 321] on button "Guardar" at bounding box center [539, 316] width 61 height 13
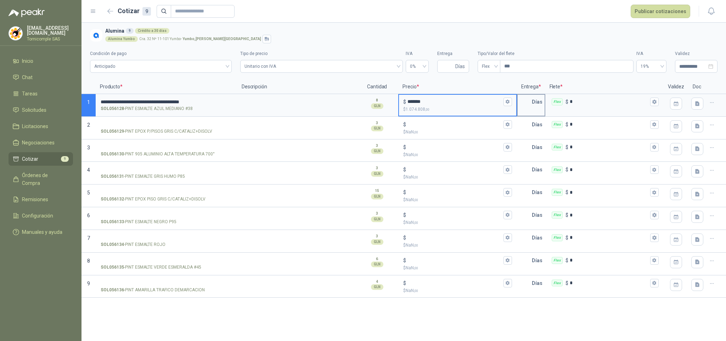
click at [527, 104] on input "text" at bounding box center [525, 102] width 14 height 14
click at [478, 69] on div "Flex" at bounding box center [489, 66] width 23 height 13
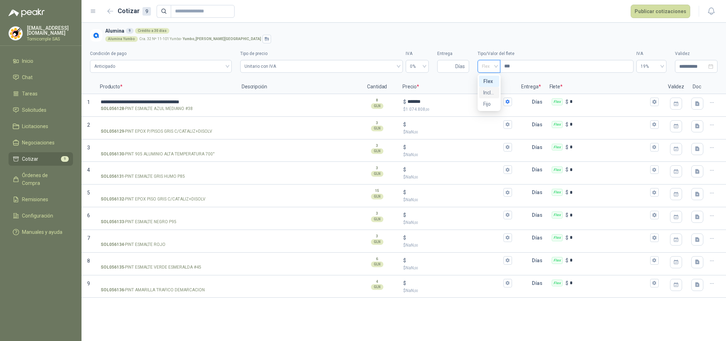
click at [487, 91] on div "Incluido" at bounding box center [489, 93] width 12 height 8
click at [635, 16] on button "Publicar cotizaciones" at bounding box center [661, 11] width 60 height 13
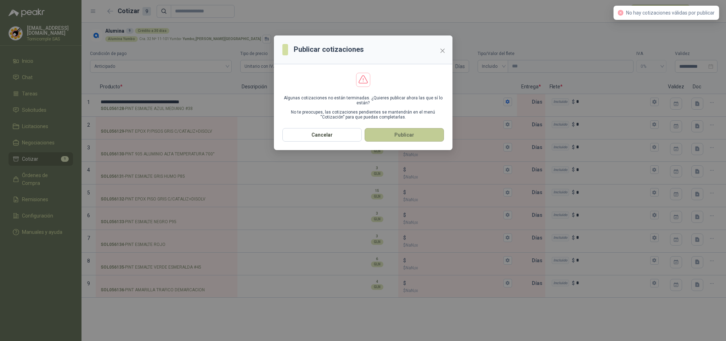
click at [384, 133] on button "Publicar" at bounding box center [404, 134] width 79 height 13
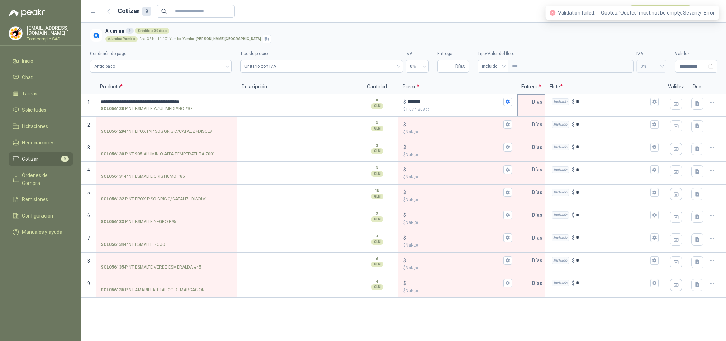
click at [524, 98] on input "text" at bounding box center [525, 102] width 14 height 14
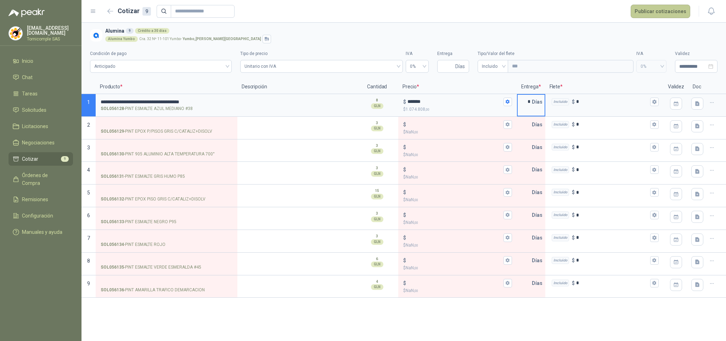
type input "*"
click at [651, 14] on button "Publicar cotizaciones" at bounding box center [661, 11] width 60 height 13
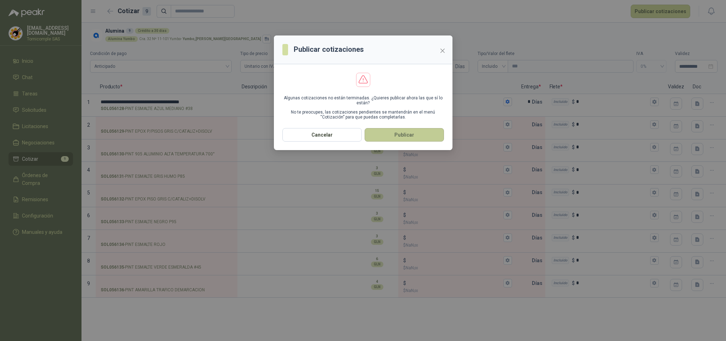
click at [421, 132] on button "Publicar" at bounding box center [404, 134] width 79 height 13
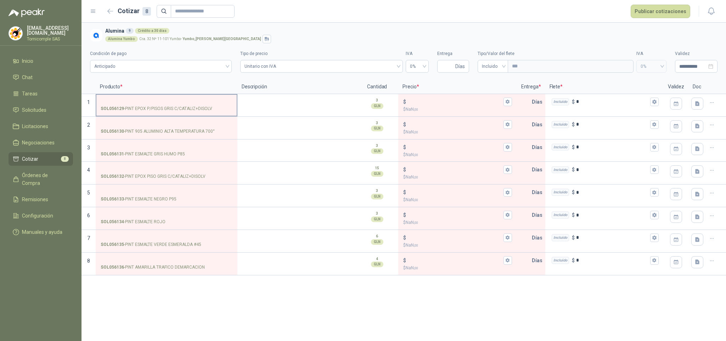
click at [159, 103] on input "SOL056129 - PINT EPOX P/PISOS GRIS C/CATALIZ+DISOLV" at bounding box center [167, 101] width 132 height 5
drag, startPoint x: 122, startPoint y: 108, endPoint x: 213, endPoint y: 108, distance: 91.1
click at [213, 108] on div "SOL056129 - PINT EPOX P/PISOS GRIS C/CATALIZ+DISOLV" at bounding box center [167, 108] width 132 height 7
click at [127, 117] on div "SOL056130 - PINT 905 ALUMINIO ALTA TEMPERATURA 700°" at bounding box center [167, 128] width 142 height 23
drag, startPoint x: 125, startPoint y: 109, endPoint x: 211, endPoint y: 109, distance: 85.4
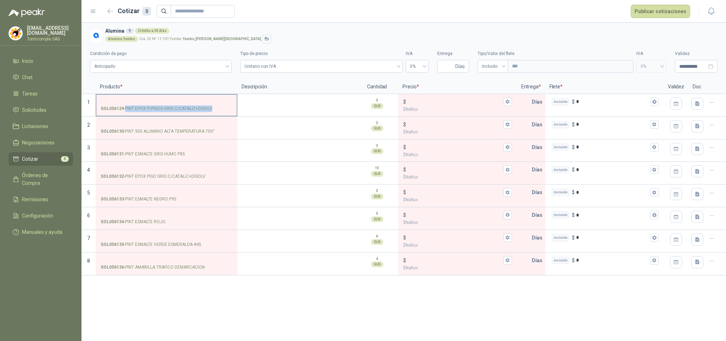
click at [211, 109] on p "SOL056129 - PINT EPOX P/PISOS GRIS C/CATALIZ+DISOLV" at bounding box center [157, 108] width 112 height 7
copy p "PINT EPOX P/PISOS GRIS C/CATALIZ+DISOLV"
click at [195, 97] on label "SOL056129 - PINT EPOX P/PISOS GRIS C/CATALIZ+DISOLV" at bounding box center [166, 105] width 140 height 20
click at [195, 99] on input "SOL056129 - PINT EPOX P/PISOS GRIS C/CATALIZ+DISOLV" at bounding box center [167, 101] width 132 height 5
click at [196, 100] on input "SOL056129 - PINT EPOX P/PISOS GRIS C/CATALIZ+DISOLV" at bounding box center [167, 101] width 132 height 5
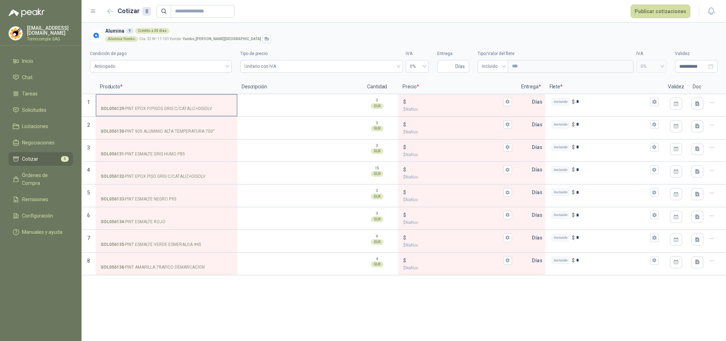
drag, startPoint x: 124, startPoint y: 109, endPoint x: 224, endPoint y: 108, distance: 99.2
click at [235, 114] on div "SOL056129 - PINT EPOX P/PISOS GRIS C/CATALIZ+DISOLV" at bounding box center [167, 105] width 142 height 23
copy div "PINT EPOX P/PISOS GRIS C/CATALIZ+DISOLV"
click at [142, 99] on input "SOL056129 - PINT EPOX P/PISOS GRIS C/CATALIZ+DISOLV" at bounding box center [167, 101] width 132 height 5
click at [434, 103] on input "$ $ NaN ,00" at bounding box center [455, 101] width 94 height 5
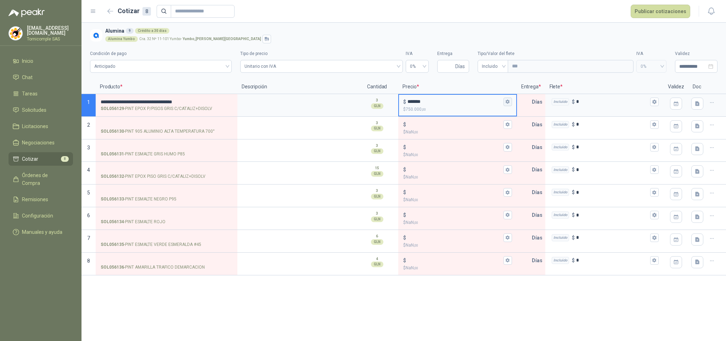
type input "*******"
click at [510, 105] on button "$ ******* $ 750.000 ,00" at bounding box center [508, 101] width 9 height 9
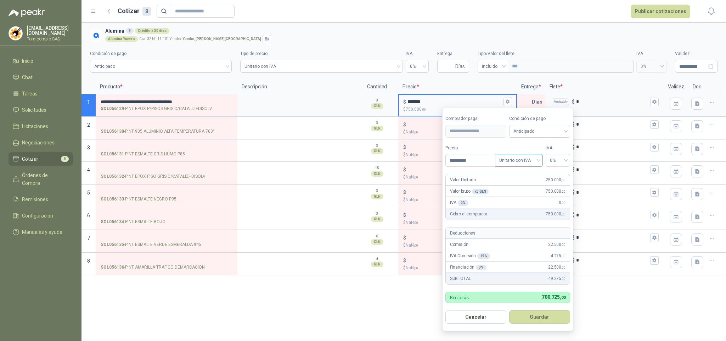
click at [517, 165] on span "Unitario con IVA" at bounding box center [518, 160] width 39 height 11
click at [519, 176] on div "Unitario" at bounding box center [519, 176] width 36 height 8
click at [551, 158] on span "0%" at bounding box center [558, 160] width 16 height 11
click at [555, 174] on div "19%" at bounding box center [557, 176] width 13 height 8
click at [551, 318] on button "Guardar" at bounding box center [539, 316] width 61 height 13
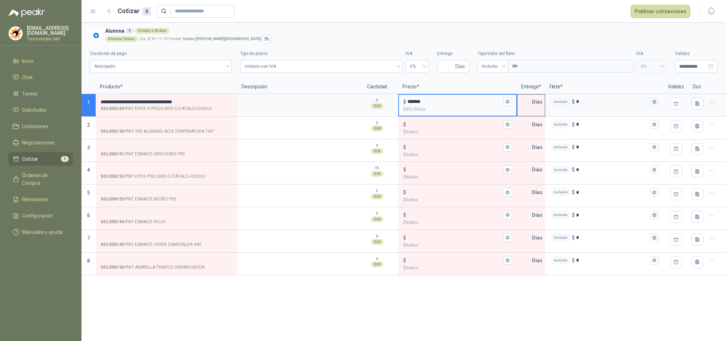
click at [523, 101] on input "text" at bounding box center [525, 102] width 14 height 14
type input "*"
click at [663, 12] on button "Publicar cotizaciones" at bounding box center [661, 11] width 60 height 13
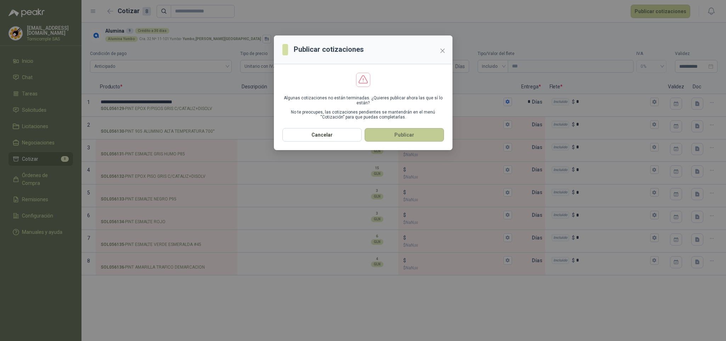
click at [430, 133] on button "Publicar" at bounding box center [404, 134] width 79 height 13
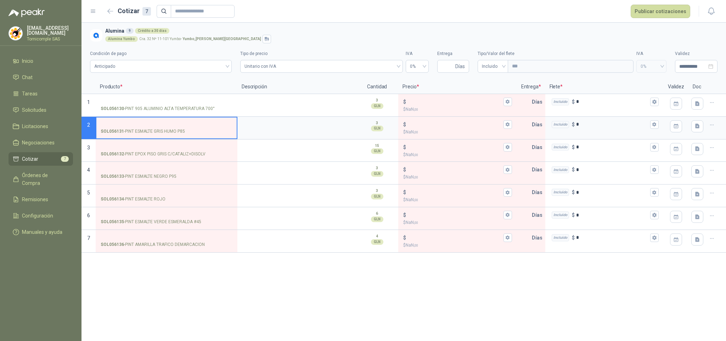
click at [151, 122] on input "SOL056131 - PINT ESMALTE GRIS HUMO P85" at bounding box center [167, 124] width 132 height 5
click at [168, 101] on input "SOL056130 - PINT 905 ALUMINIO ALTA TEMPERATURA 700°" at bounding box center [167, 101] width 132 height 5
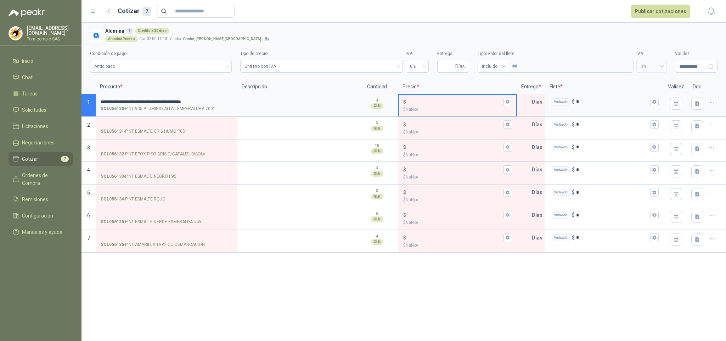
click at [438, 102] on input "$ $ NaN ,00" at bounding box center [455, 101] width 94 height 5
click at [419, 103] on input "*******" at bounding box center [455, 101] width 94 height 5
click at [502, 99] on input "*******" at bounding box center [455, 101] width 94 height 5
type input "*******"
click at [505, 101] on icon "button" at bounding box center [507, 101] width 5 height 5
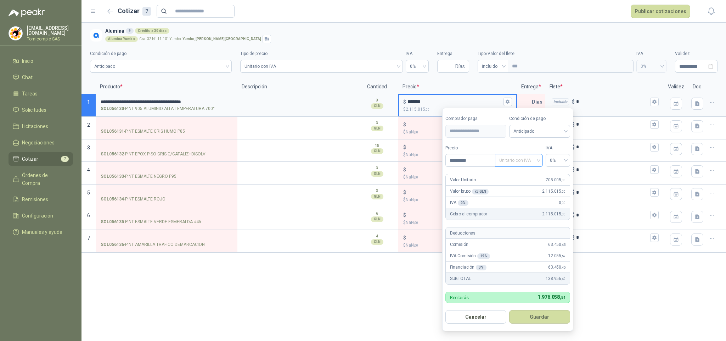
click at [517, 159] on span "Unitario con IVA" at bounding box center [518, 160] width 39 height 11
click at [523, 173] on div "Unitario" at bounding box center [519, 176] width 36 height 8
click at [558, 156] on span "0%" at bounding box center [558, 160] width 16 height 11
drag, startPoint x: 561, startPoint y: 176, endPoint x: 583, endPoint y: 228, distance: 55.6
click at [562, 176] on div "19%" at bounding box center [557, 176] width 13 height 8
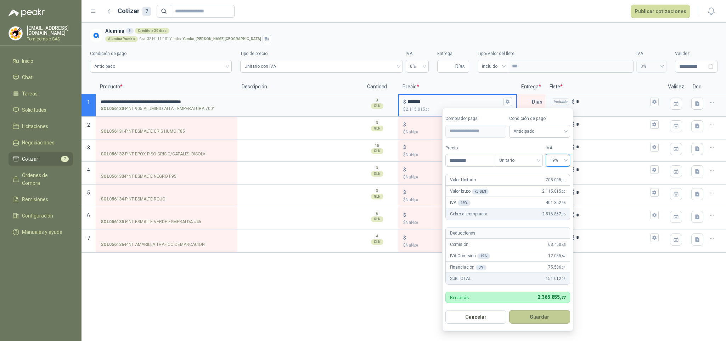
click at [545, 316] on button "Guardar" at bounding box center [539, 316] width 61 height 13
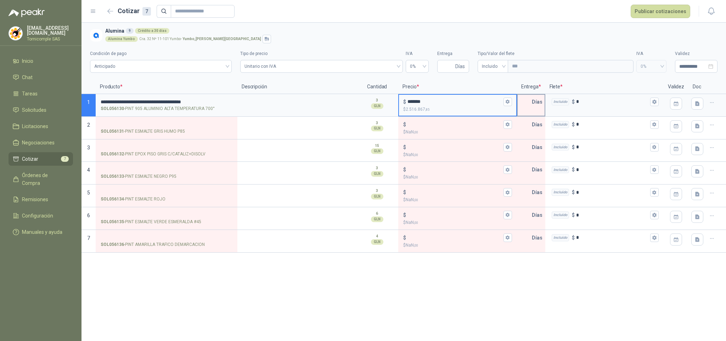
click at [529, 106] on input "text" at bounding box center [525, 102] width 14 height 14
type input "*"
click at [666, 19] on header "Cotizar 7 Publicar cotizaciones" at bounding box center [404, 11] width 645 height 23
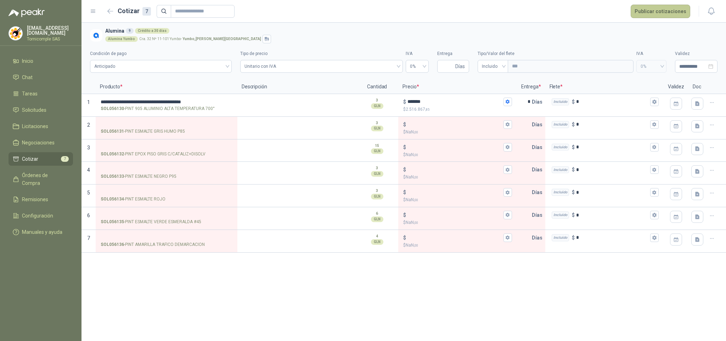
click at [662, 14] on button "Publicar cotizaciones" at bounding box center [661, 11] width 60 height 13
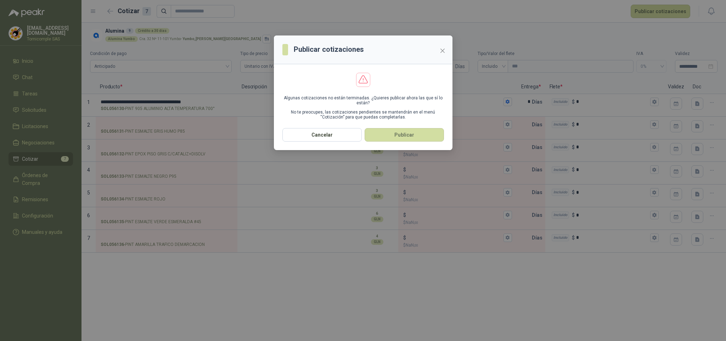
click at [411, 128] on section "Algunas cotizaciones no están terminadas. ¿Quieres publicar ahora las que sí lo…" at bounding box center [363, 96] width 179 height 64
click at [411, 134] on button "Publicar" at bounding box center [404, 134] width 79 height 13
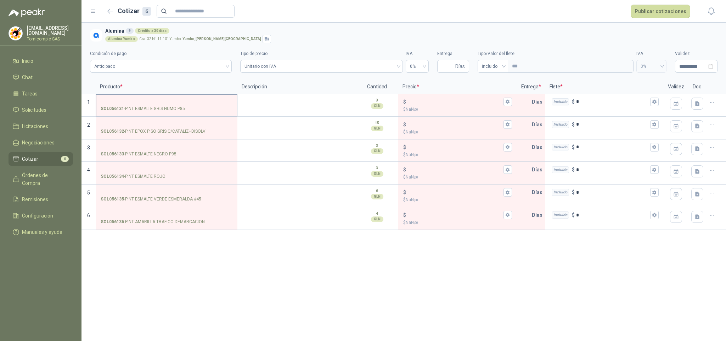
click at [185, 103] on input "SOL056131 - PINT ESMALTE GRIS HUMO P85" at bounding box center [167, 101] width 132 height 5
drag, startPoint x: 126, startPoint y: 109, endPoint x: 191, endPoint y: 109, distance: 64.9
click at [193, 109] on div "SOL056131 - PINT ESMALTE GRIS HUMO P85" at bounding box center [167, 108] width 132 height 7
click at [130, 108] on p "SOL056131 - PINT ESMALTE GRIS HUMO P85" at bounding box center [143, 108] width 84 height 7
click at [130, 105] on input "SOL056131 - PINT ESMALTE GRIS HUMO P85" at bounding box center [167, 101] width 132 height 5
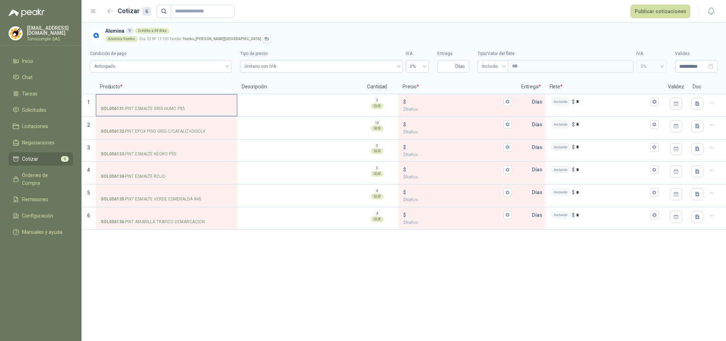
drag, startPoint x: 127, startPoint y: 109, endPoint x: 186, endPoint y: 106, distance: 59.3
click at [186, 106] on div "SOL056131 - PINT ESMALTE GRIS HUMO P85" at bounding box center [167, 108] width 132 height 7
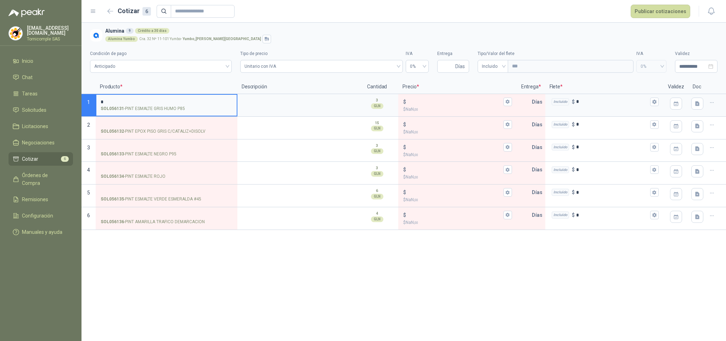
type input "*"
click at [123, 105] on label "* SOL056131 - PINT ESMALTE GRIS HUMO P85" at bounding box center [166, 105] width 140 height 20
click at [123, 105] on input "*" at bounding box center [167, 101] width 132 height 5
drag, startPoint x: 134, startPoint y: 110, endPoint x: 186, endPoint y: 109, distance: 52.1
click at [185, 109] on p "SOL056131 - PINT ESMALTE GRIS HUMO P85" at bounding box center [143, 108] width 84 height 7
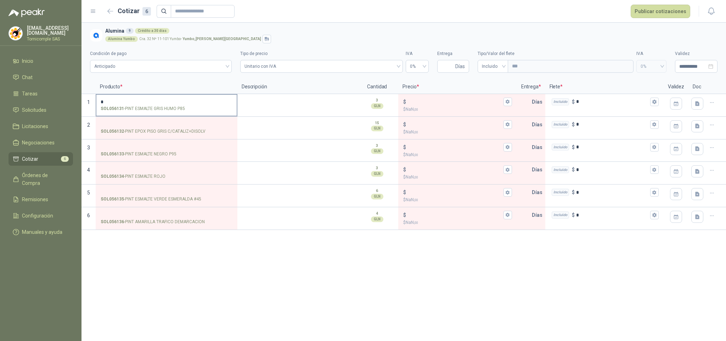
click at [127, 109] on p "SOL056131 - PINT ESMALTE GRIS HUMO P85" at bounding box center [143, 108] width 84 height 7
click at [127, 105] on input "*" at bounding box center [167, 101] width 132 height 5
drag, startPoint x: 126, startPoint y: 109, endPoint x: 193, endPoint y: 111, distance: 67.7
click at [193, 111] on div "SOL056131 - PINT ESMALTE GRIS HUMO P85" at bounding box center [167, 108] width 132 height 7
click at [193, 105] on input "*" at bounding box center [167, 101] width 132 height 5
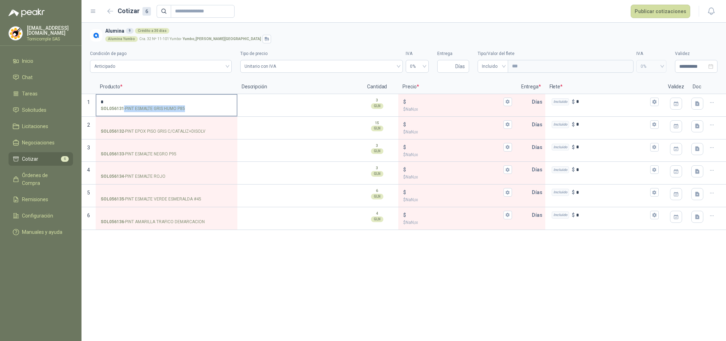
click at [185, 109] on div "SOL056131 - PINT ESMALTE GRIS HUMO P85" at bounding box center [167, 108] width 132 height 7
copy p "- PINT ESMALTE GRIS HUMO P85"
click at [190, 100] on input "*" at bounding box center [167, 101] width 132 height 5
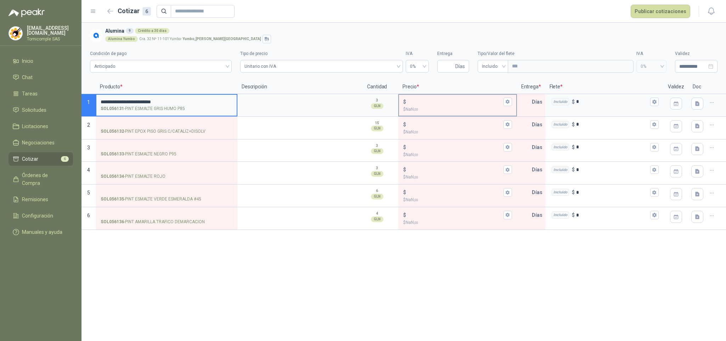
click at [418, 102] on input "$ $ NaN ,00" at bounding box center [455, 101] width 94 height 5
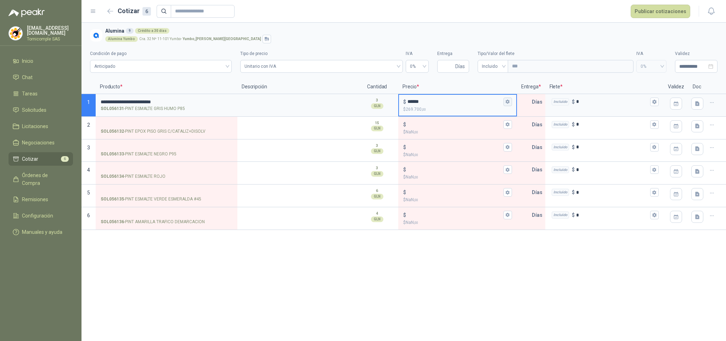
type input "******"
click at [507, 100] on icon "button" at bounding box center [508, 102] width 4 height 4
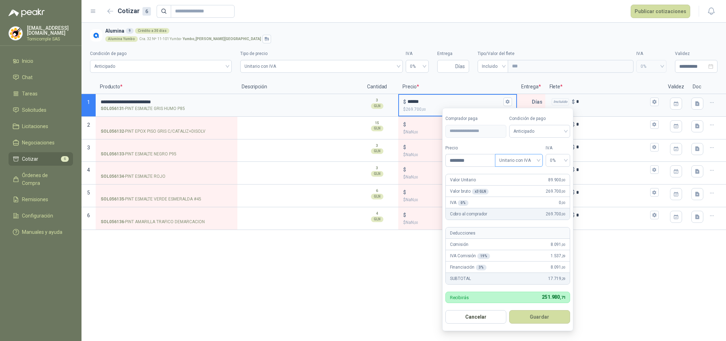
click at [513, 159] on span "Unitario con IVA" at bounding box center [518, 160] width 39 height 11
drag, startPoint x: 513, startPoint y: 172, endPoint x: 556, endPoint y: 163, distance: 43.9
click at [516, 172] on div "Unitario" at bounding box center [519, 176] width 36 height 8
click at [558, 159] on span "0%" at bounding box center [558, 160] width 16 height 11
click at [550, 176] on div "19%" at bounding box center [558, 175] width 22 height 11
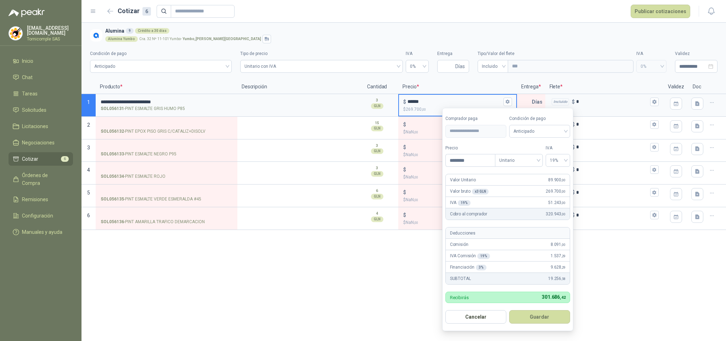
click at [549, 308] on form "**********" at bounding box center [507, 219] width 131 height 223
click at [549, 320] on button "Guardar" at bounding box center [539, 316] width 61 height 13
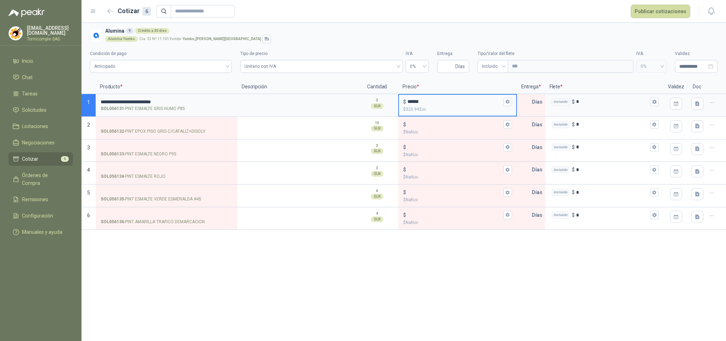
click at [527, 94] on p "Entrega *" at bounding box center [531, 87] width 28 height 14
click at [529, 101] on input "text" at bounding box center [525, 102] width 14 height 14
type input "*"
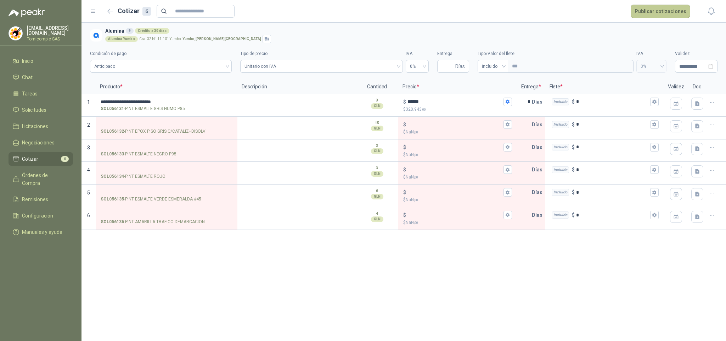
click at [659, 10] on button "Publicar cotizaciones" at bounding box center [661, 11] width 60 height 13
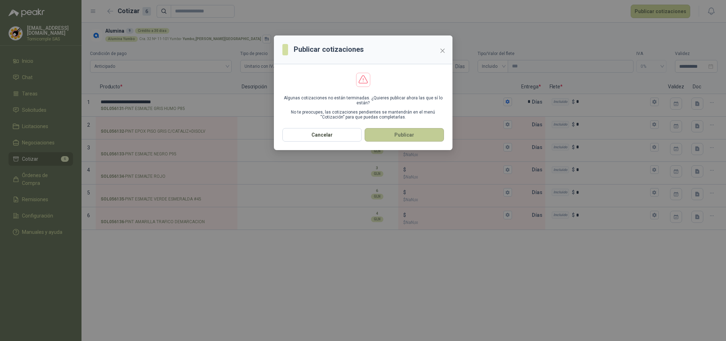
click at [408, 135] on button "Publicar" at bounding box center [404, 134] width 79 height 13
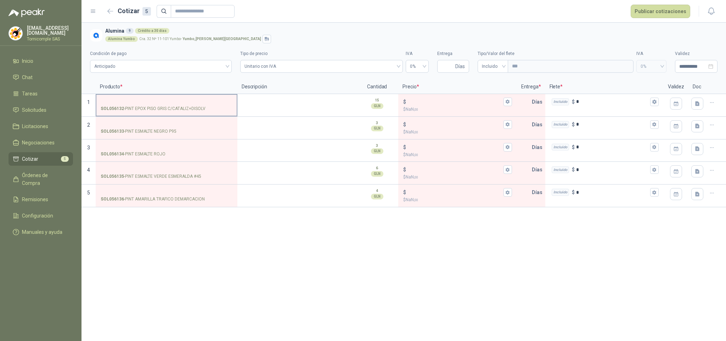
drag, startPoint x: 124, startPoint y: 109, endPoint x: 204, endPoint y: 108, distance: 80.1
click at [204, 108] on p "SOL056132 - PINT EPOX PISO GRIS C/CATALIZ+DISOLV" at bounding box center [153, 108] width 105 height 7
copy p "PINT EPOX PISO GRIS C/CATALIZ+DISOLV"
click at [195, 99] on input "SOL056132 - PINT EPOX PISO GRIS C/CATALIZ+DISOLV" at bounding box center [167, 101] width 132 height 5
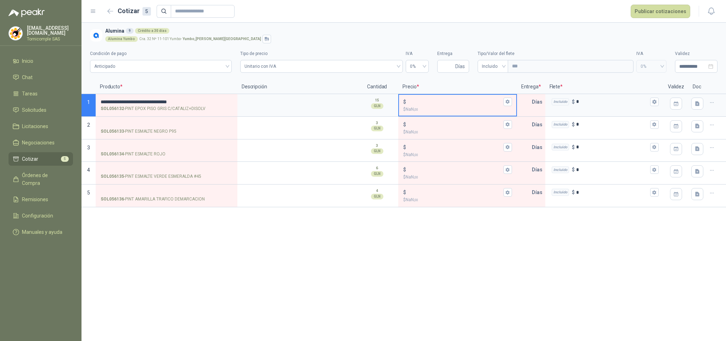
click at [426, 102] on input "$ $ NaN ,00" at bounding box center [455, 101] width 94 height 5
type input "*******"
click at [511, 102] on button "$ ******* $ 3.750.000 ,00" at bounding box center [508, 101] width 9 height 9
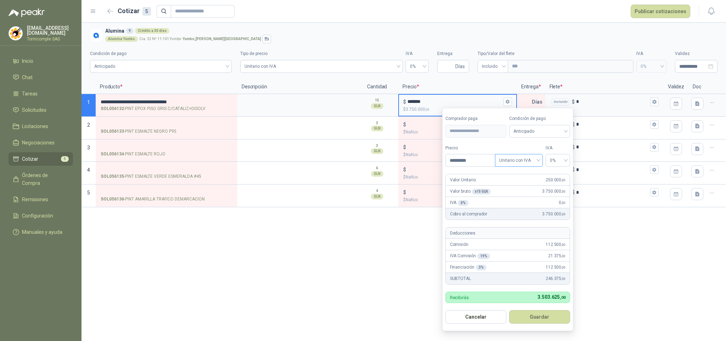
click at [505, 154] on div "Tipo Unitario con IVA" at bounding box center [519, 156] width 48 height 22
click at [505, 157] on span "Unitario con IVA" at bounding box center [518, 160] width 39 height 11
drag, startPoint x: 518, startPoint y: 173, endPoint x: 540, endPoint y: 150, distance: 32.1
click at [519, 172] on div "Unitario" at bounding box center [519, 176] width 36 height 8
click at [554, 157] on span "0%" at bounding box center [558, 160] width 16 height 11
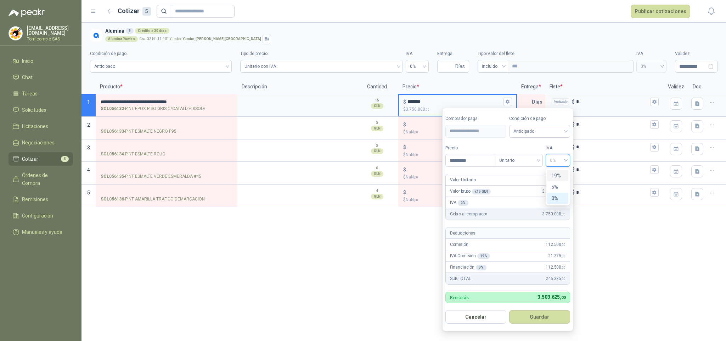
click at [555, 170] on div "19%" at bounding box center [558, 175] width 22 height 11
click at [534, 303] on div "Recibirás 4.194.750 ,00" at bounding box center [507, 296] width 125 height 11
click at [538, 316] on button "Guardar" at bounding box center [539, 316] width 61 height 13
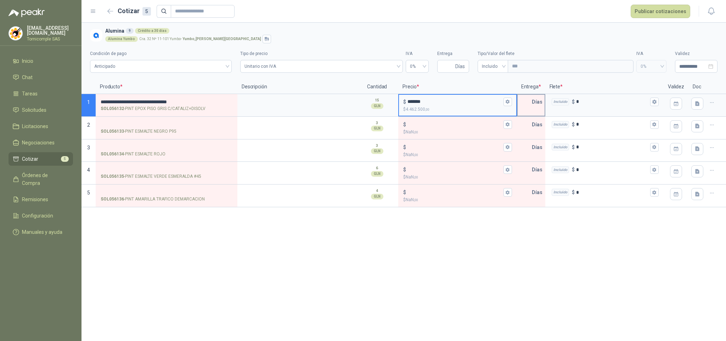
click at [530, 101] on input "text" at bounding box center [525, 102] width 14 height 14
type input "*"
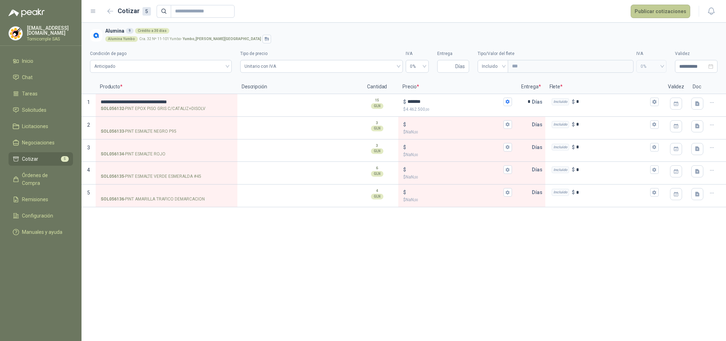
click at [657, 8] on button "Publicar cotizaciones" at bounding box center [661, 11] width 60 height 13
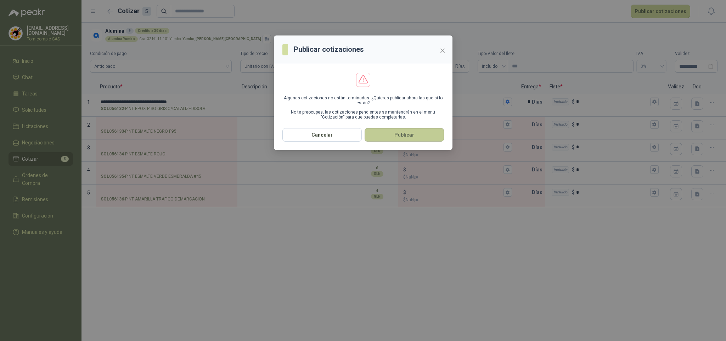
click at [433, 134] on button "Publicar" at bounding box center [404, 134] width 79 height 13
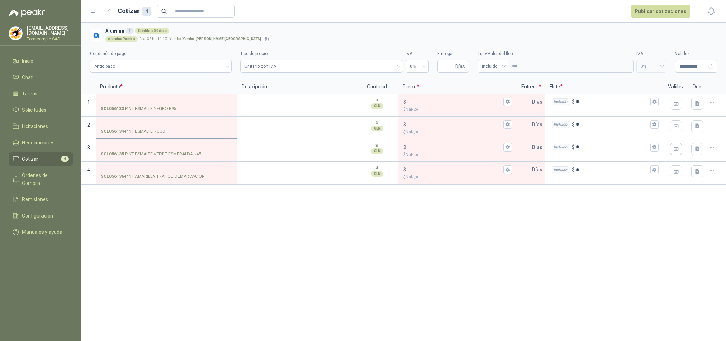
click at [154, 117] on label "SOL056134 - PINT ESMALTE ROJO" at bounding box center [166, 127] width 140 height 20
click at [154, 122] on input "SOL056134 - PINT ESMALTE ROJO" at bounding box center [167, 124] width 132 height 5
click at [114, 106] on strong "SOL056133" at bounding box center [112, 108] width 23 height 7
click at [114, 105] on input "SOL056133 - PINT ESMALTE NEGRO P95" at bounding box center [167, 101] width 132 height 5
drag, startPoint x: 132, startPoint y: 110, endPoint x: 176, endPoint y: 107, distance: 44.4
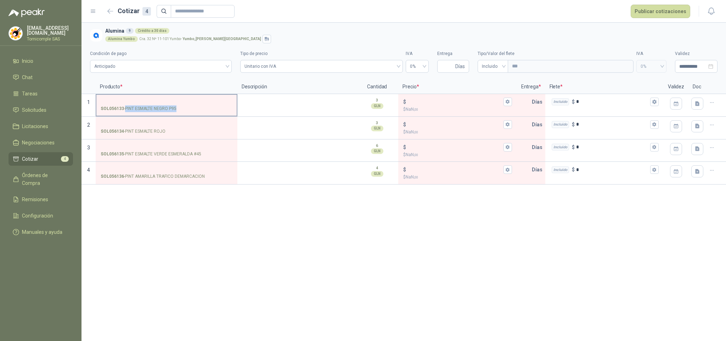
click at [176, 107] on p "SOL056133 - PINT ESMALTE NEGRO P95" at bounding box center [139, 108] width 76 height 7
drag, startPoint x: 178, startPoint y: 108, endPoint x: 159, endPoint y: 108, distance: 18.4
copy p "PINT ESMALTE NEGRO P95"
click at [151, 100] on input "SOL056133 - PINT ESMALTE NEGRO P95" at bounding box center [167, 101] width 132 height 5
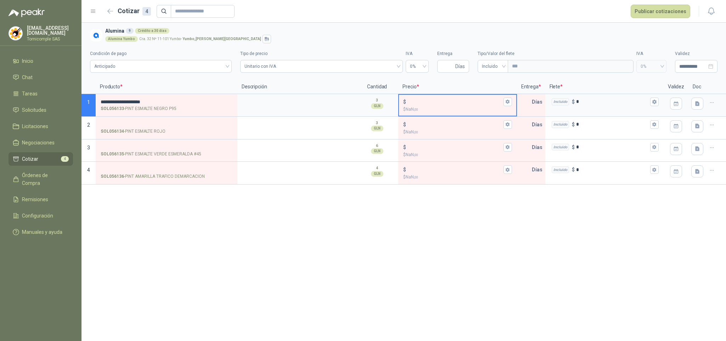
click at [416, 103] on input "$ $ NaN ,00" at bounding box center [455, 101] width 94 height 5
type input "******"
click at [511, 102] on button "$ ****** $ 269.700 ,00" at bounding box center [508, 101] width 9 height 9
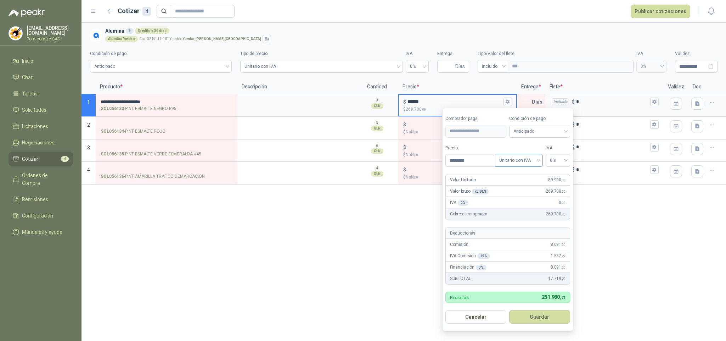
click at [517, 158] on span "Unitario con IVA" at bounding box center [518, 160] width 39 height 11
drag, startPoint x: 534, startPoint y: 175, endPoint x: 544, endPoint y: 166, distance: 13.6
click at [536, 173] on div "Unitario" at bounding box center [519, 176] width 36 height 8
click at [554, 161] on span "0%" at bounding box center [558, 160] width 16 height 11
drag, startPoint x: 554, startPoint y: 174, endPoint x: 535, endPoint y: 259, distance: 87.2
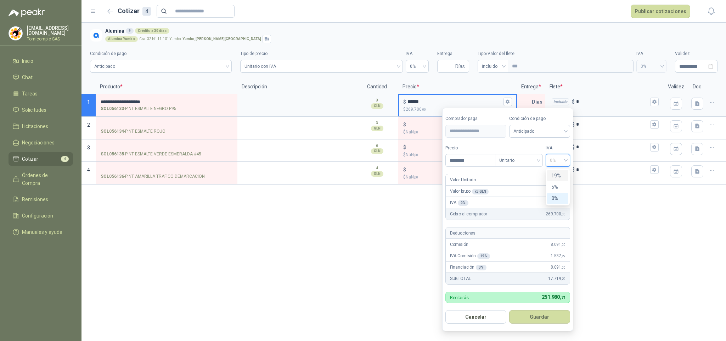
click at [554, 175] on div "19%" at bounding box center [557, 176] width 13 height 8
drag, startPoint x: 527, startPoint y: 326, endPoint x: 528, endPoint y: 319, distance: 6.5
click at [527, 324] on form "**********" at bounding box center [507, 219] width 131 height 223
click at [528, 317] on button "Guardar" at bounding box center [539, 316] width 61 height 13
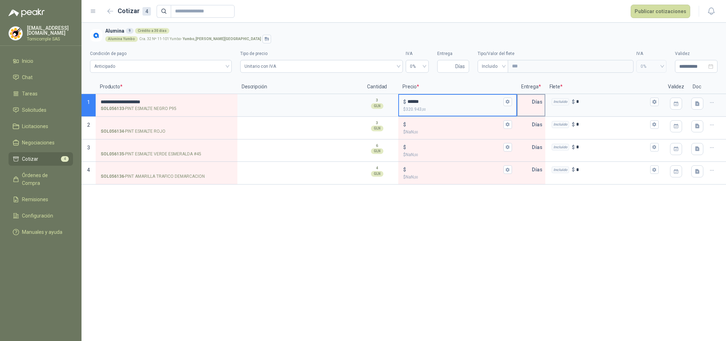
click at [526, 107] on input "text" at bounding box center [525, 102] width 14 height 14
type input "*"
click at [638, 18] on header "Cotizar 4 Publicar cotizaciones" at bounding box center [404, 11] width 645 height 23
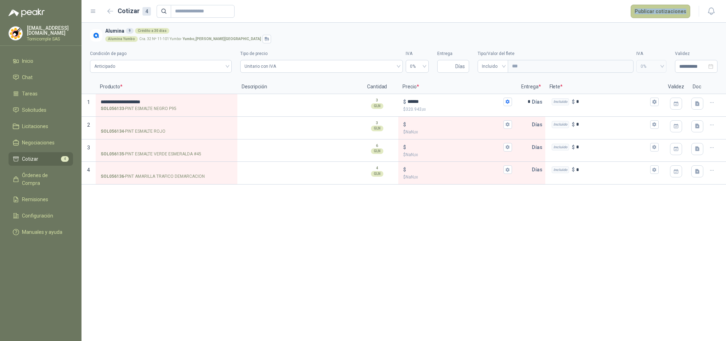
click at [641, 13] on button "Publicar cotizaciones" at bounding box center [661, 11] width 60 height 13
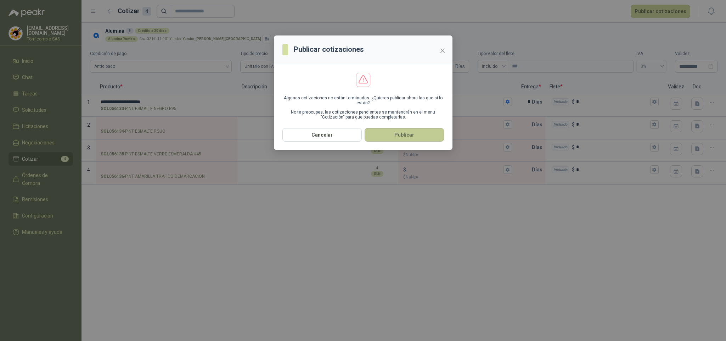
click at [385, 135] on button "Publicar" at bounding box center [404, 134] width 79 height 13
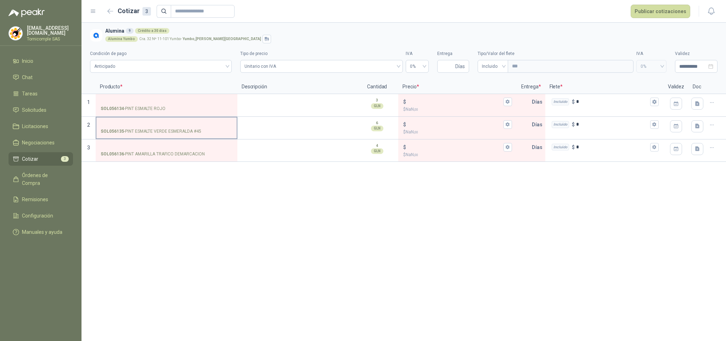
drag, startPoint x: 160, startPoint y: 108, endPoint x: 162, endPoint y: 120, distance: 12.2
click at [171, 108] on div "SOL056134 - PINT ESMALTE ROJO" at bounding box center [167, 108] width 132 height 7
drag, startPoint x: 132, startPoint y: 127, endPoint x: 215, endPoint y: 148, distance: 85.3
click at [217, 134] on label "SOL056135 - PINT ESMALTE VERDE ESMERALDA #45" at bounding box center [166, 127] width 140 height 20
click at [217, 127] on input "SOL056135 - PINT ESMALTE VERDE ESMERALDA #45" at bounding box center [167, 124] width 132 height 5
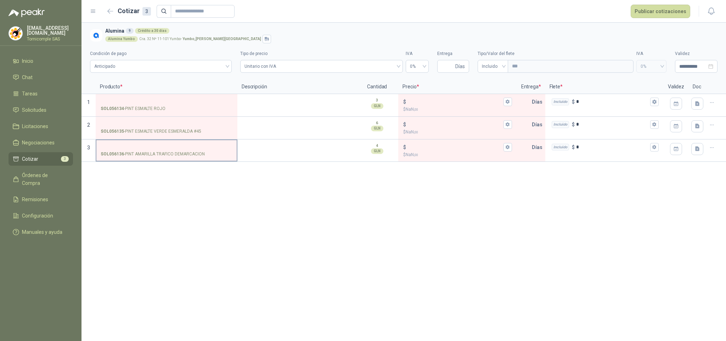
drag, startPoint x: 214, startPoint y: 186, endPoint x: 134, endPoint y: 157, distance: 84.8
click at [213, 186] on div "**********" at bounding box center [404, 182] width 645 height 318
drag, startPoint x: 216, startPoint y: 155, endPoint x: 220, endPoint y: 155, distance: 3.9
click at [220, 155] on div "SOL056136 - PINT AMARILLA TRAFICO DEMARCACION" at bounding box center [167, 154] width 132 height 7
click at [230, 210] on div "**********" at bounding box center [404, 182] width 645 height 318
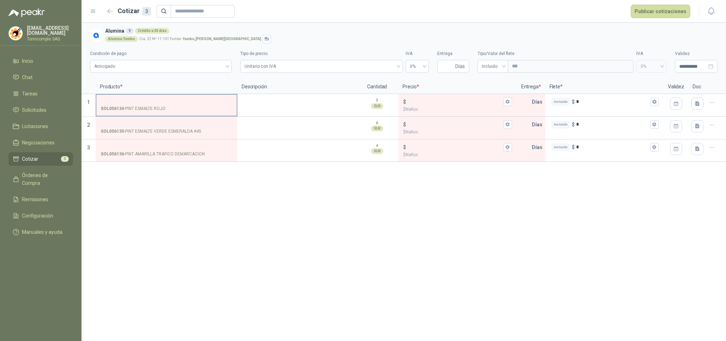
drag, startPoint x: 127, startPoint y: 107, endPoint x: 166, endPoint y: 107, distance: 39.7
click at [166, 107] on div "SOL056134 - PINT ESMALTE ROJO" at bounding box center [167, 108] width 132 height 7
click at [131, 112] on p "SOL056134 - PINT ESMALTE ROJO" at bounding box center [133, 108] width 65 height 7
click at [131, 105] on input "SOL056134 - PINT ESMALTE ROJO" at bounding box center [167, 101] width 132 height 5
drag, startPoint x: 131, startPoint y: 108, endPoint x: 165, endPoint y: 109, distance: 34.0
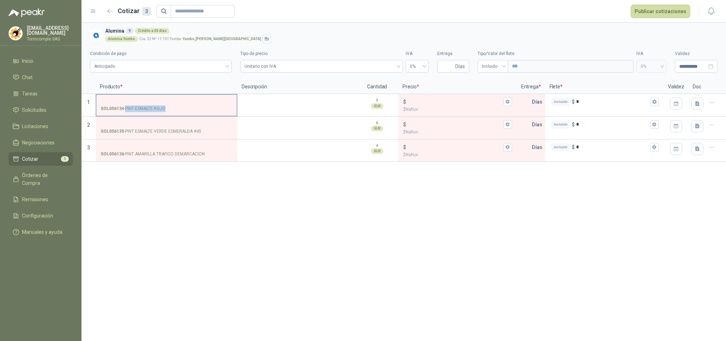
click at [165, 109] on p "SOL056134 - PINT ESMALTE ROJO" at bounding box center [133, 108] width 65 height 7
copy p "PINT ESMALTE ROJO"
click at [174, 101] on input "SOL056134 - PINT ESMALTE ROJO" at bounding box center [167, 101] width 132 height 5
click at [463, 101] on input "$ $ NaN ,00" at bounding box center [455, 101] width 94 height 5
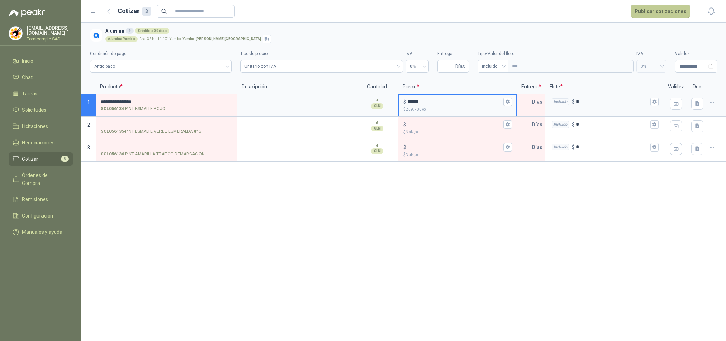
type input "******"
click at [640, 13] on button "Publicar cotizaciones" at bounding box center [661, 11] width 60 height 13
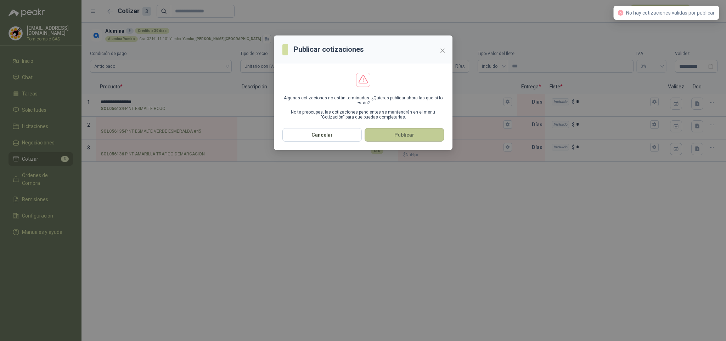
click at [400, 141] on button "Publicar" at bounding box center [404, 134] width 79 height 13
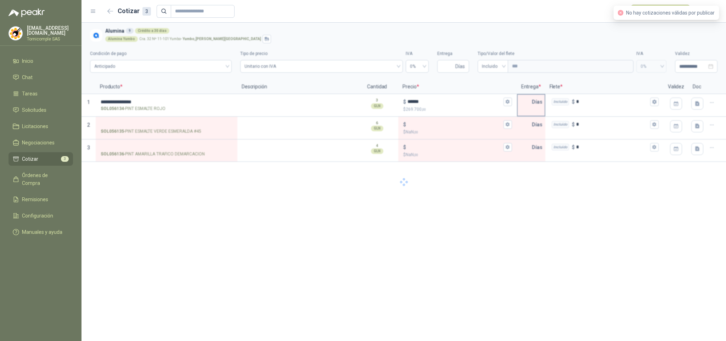
click at [527, 102] on input "text" at bounding box center [525, 102] width 14 height 14
type input "*"
click at [654, 7] on div "Validation failed: -- Quotes: 'Quotes' must not be empty. Severity: Error" at bounding box center [632, 13] width 174 height 14
click at [654, 5] on button "Publicar cotizaciones" at bounding box center [661, 11] width 60 height 13
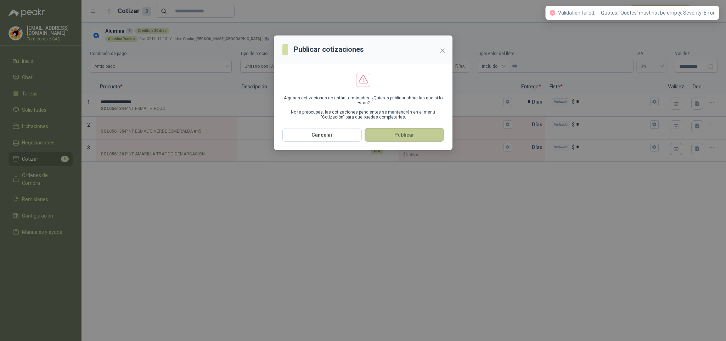
click at [415, 138] on button "Publicar" at bounding box center [404, 134] width 79 height 13
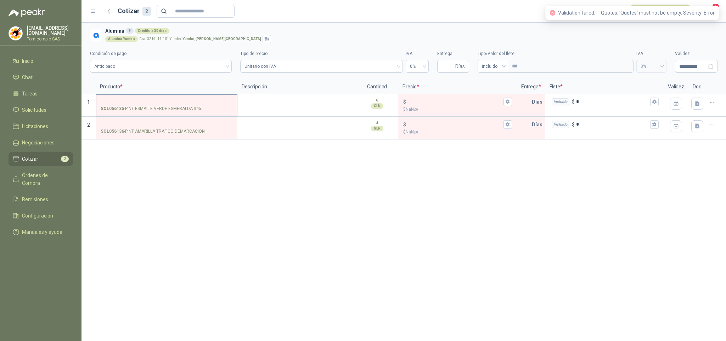
click at [150, 104] on label "SOL056135 - PINT ESMALTE VERDE ESMERALDA #45" at bounding box center [166, 105] width 140 height 20
click at [150, 104] on input "SOL056135 - PINT ESMALTE VERDE ESMERALDA #45" at bounding box center [167, 101] width 132 height 5
click at [126, 109] on p "SOL056135 - PINT ESMALTE VERDE ESMERALDA #45" at bounding box center [151, 108] width 101 height 7
click at [126, 105] on input "SOL056135 - PINT ESMALTE VERDE ESMERALDA #45" at bounding box center [167, 101] width 132 height 5
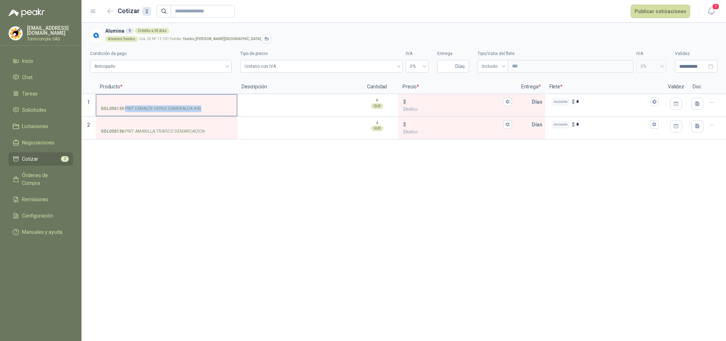
drag, startPoint x: 126, startPoint y: 109, endPoint x: 199, endPoint y: 109, distance: 73.0
click at [199, 109] on p "SOL056135 - PINT ESMALTE VERDE ESMERALDA #45" at bounding box center [151, 108] width 101 height 7
click at [199, 105] on input "SOL056135 - PINT ESMALTE VERDE ESMERALDA #45" at bounding box center [167, 101] width 132 height 5
copy p "PINT ESMALTE VERDE ESMERALDA #45"
click at [187, 99] on input "SOL056135 - PINT ESMALTE VERDE ESMERALDA #45" at bounding box center [167, 101] width 132 height 5
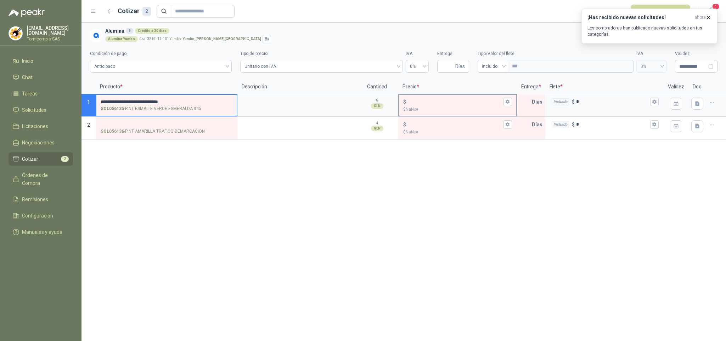
click at [462, 94] on div "$ $ NaN ,00" at bounding box center [457, 105] width 118 height 23
click at [426, 102] on input "$ $ NaN ,00" at bounding box center [455, 101] width 94 height 5
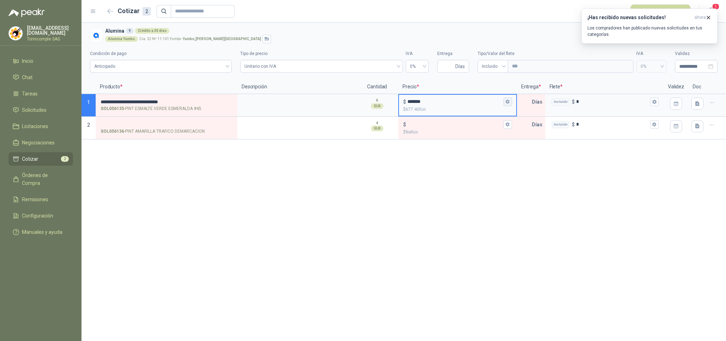
type input "*******"
click at [507, 103] on icon "button" at bounding box center [508, 102] width 4 height 4
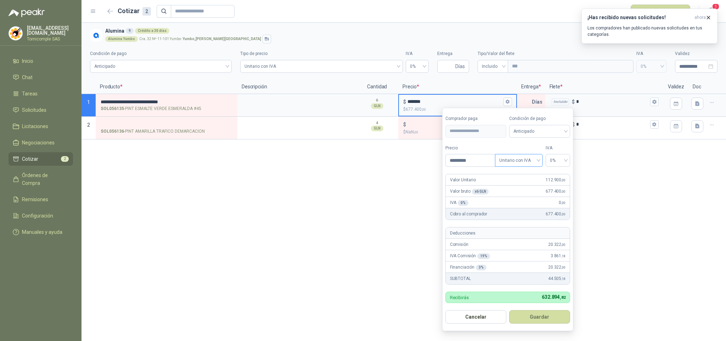
click at [528, 162] on span "Unitario con IVA" at bounding box center [518, 160] width 39 height 11
drag, startPoint x: 526, startPoint y: 175, endPoint x: 536, endPoint y: 168, distance: 12.1
click at [524, 174] on div "Unitario" at bounding box center [519, 176] width 36 height 8
click at [550, 165] on span "0%" at bounding box center [558, 160] width 16 height 11
click at [550, 173] on div "19%" at bounding box center [558, 175] width 22 height 11
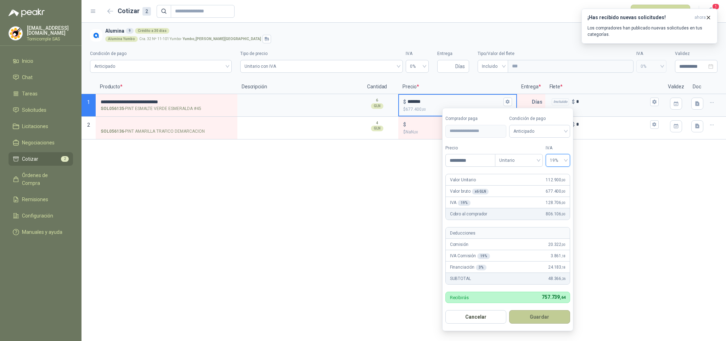
click at [537, 313] on button "Guardar" at bounding box center [539, 316] width 61 height 13
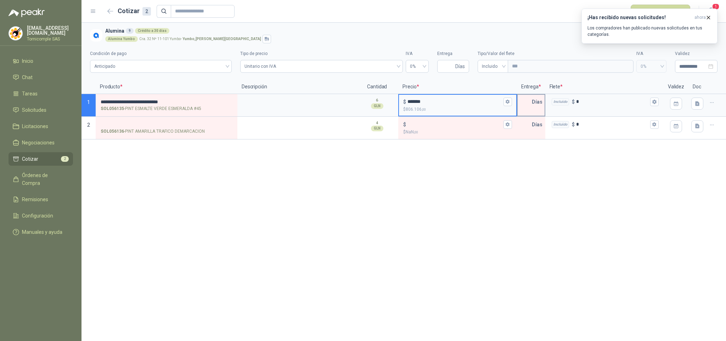
click at [536, 100] on p "Días" at bounding box center [538, 102] width 13 height 14
click at [533, 101] on p "Días" at bounding box center [538, 102] width 13 height 14
drag, startPoint x: 532, startPoint y: 101, endPoint x: 528, endPoint y: 102, distance: 3.8
click at [532, 101] on p "Días" at bounding box center [538, 102] width 13 height 14
drag, startPoint x: 530, startPoint y: 109, endPoint x: 529, endPoint y: 104, distance: 4.6
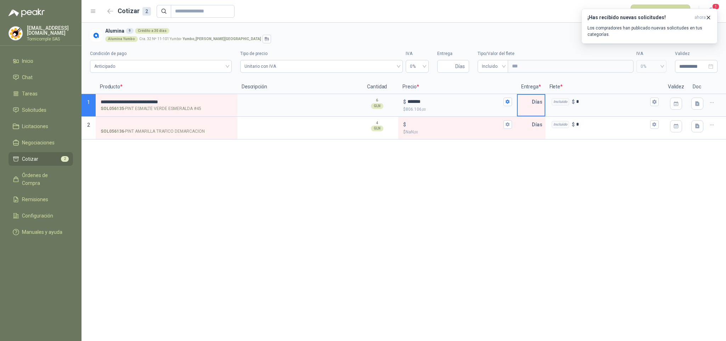
click at [530, 109] on input "text" at bounding box center [525, 102] width 14 height 14
type input "*"
click at [706, 15] on icon "button" at bounding box center [709, 18] width 6 height 6
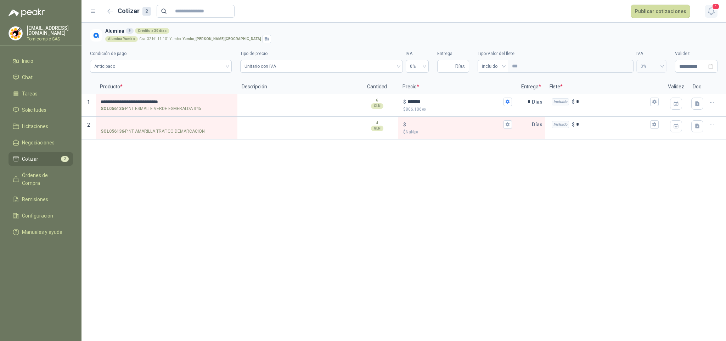
click at [711, 13] on icon "button" at bounding box center [711, 11] width 9 height 9
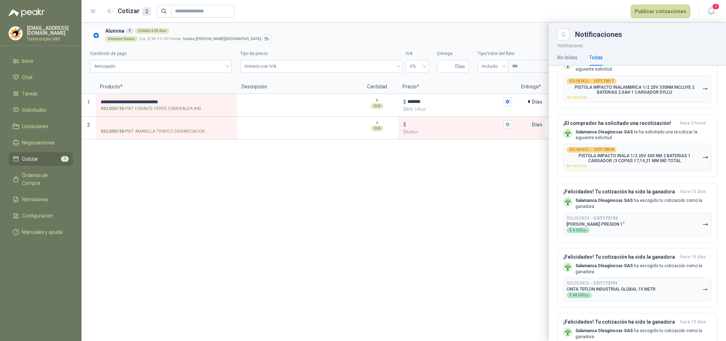
scroll to position [213, 0]
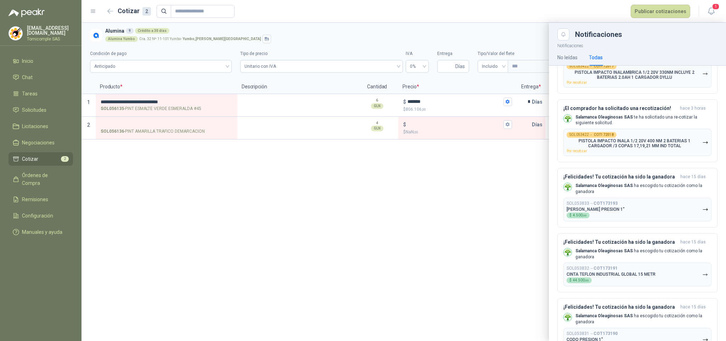
click at [502, 232] on div at bounding box center [404, 182] width 645 height 318
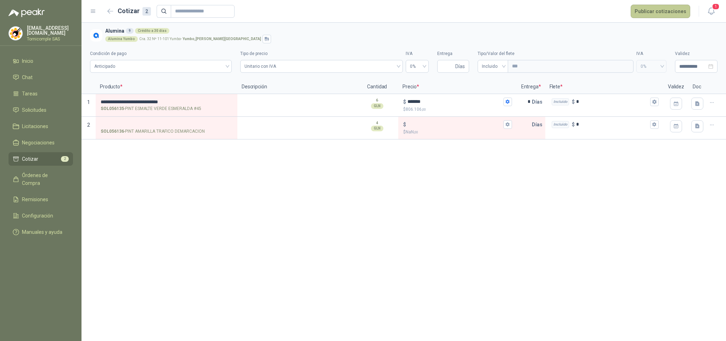
click at [670, 13] on button "Publicar cotizaciones" at bounding box center [661, 11] width 60 height 13
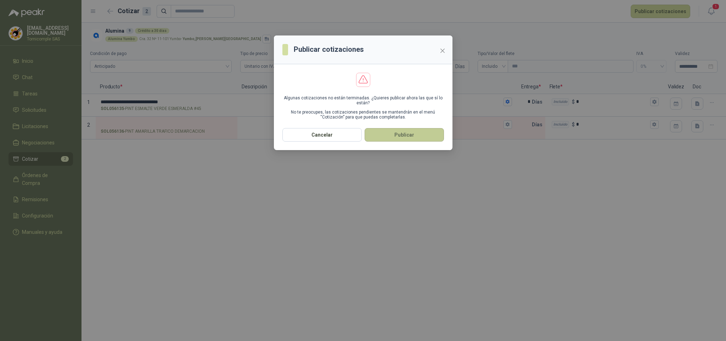
click at [409, 133] on button "Publicar" at bounding box center [404, 134] width 79 height 13
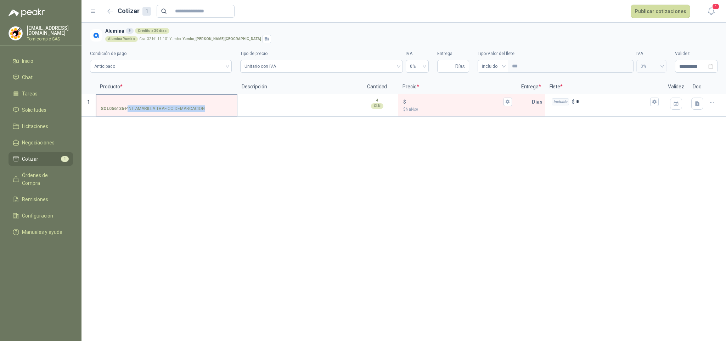
drag, startPoint x: 127, startPoint y: 106, endPoint x: 204, endPoint y: 109, distance: 77.3
click at [204, 109] on p "SOL056136 - PINT AMARILLA TRAFICO DEMARCACION" at bounding box center [153, 108] width 104 height 7
drag, startPoint x: 205, startPoint y: 109, endPoint x: 134, endPoint y: 106, distance: 71.3
click at [134, 106] on p "SOL056136 - PINT AMARILLA TRAFICO DEMARCACION" at bounding box center [153, 108] width 104 height 7
click at [134, 105] on input "SOL056136 - PINT AMARILLA TRAFICO DEMARCACION" at bounding box center [167, 101] width 132 height 5
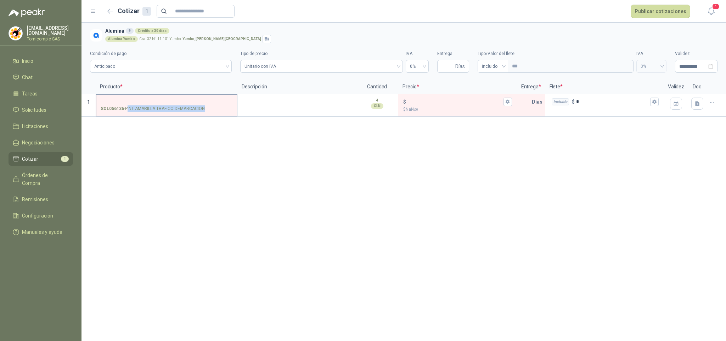
drag, startPoint x: 124, startPoint y: 108, endPoint x: 202, endPoint y: 111, distance: 78.0
click at [204, 111] on p "SOL056136 - PINT AMARILLA TRAFICO DEMARCACION" at bounding box center [153, 108] width 104 height 7
copy p "PINT AMARILLA TRAFICO DEMARCACION"
click at [130, 99] on input "SOL056136 - PINT AMARILLA TRAFICO DEMARCACION" at bounding box center [167, 101] width 132 height 5
click at [439, 93] on p "Precio *" at bounding box center [457, 87] width 118 height 14
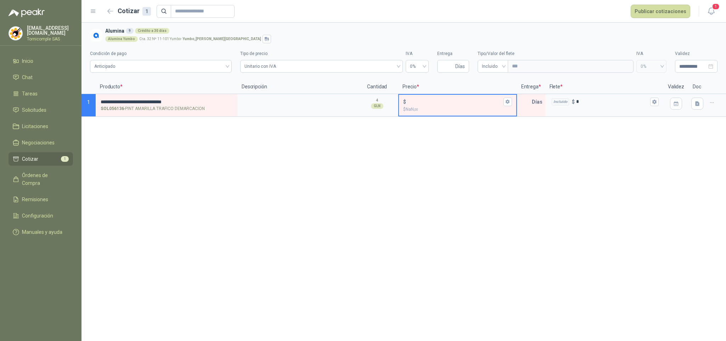
click at [439, 99] on input "$ $ NaN ,00" at bounding box center [455, 101] width 94 height 5
type input "*******"
click at [511, 99] on button "$ ******* $ 543.600 ,00" at bounding box center [508, 101] width 9 height 9
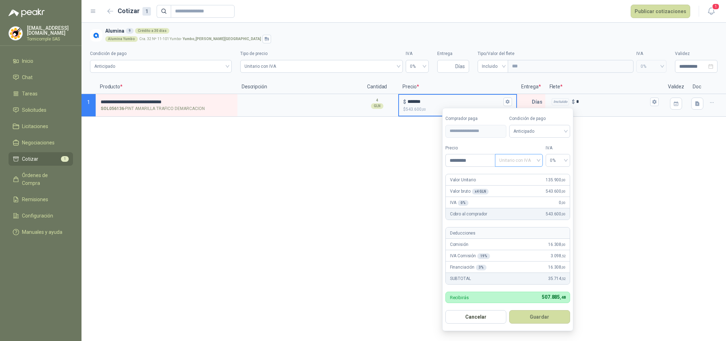
drag, startPoint x: 523, startPoint y: 161, endPoint x: 525, endPoint y: 183, distance: 22.7
click at [524, 161] on span "Unitario con IVA" at bounding box center [518, 160] width 39 height 11
drag, startPoint x: 526, startPoint y: 174, endPoint x: 552, endPoint y: 163, distance: 28.8
click at [527, 172] on div "Unitario" at bounding box center [519, 176] width 36 height 8
click at [556, 162] on span "0%" at bounding box center [558, 160] width 16 height 11
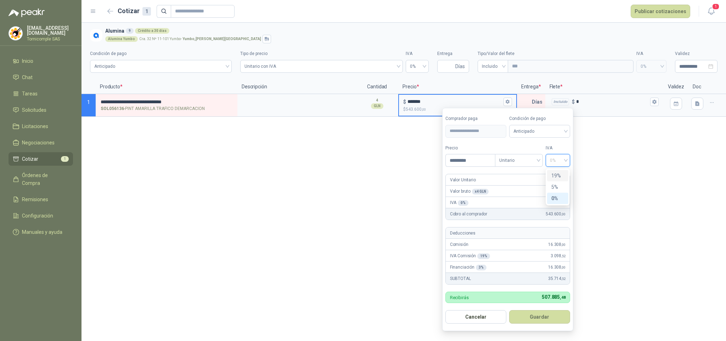
click at [560, 179] on div "19%" at bounding box center [557, 176] width 13 height 8
drag, startPoint x: 559, startPoint y: 327, endPoint x: 555, endPoint y: 321, distance: 7.1
click at [558, 326] on form "**********" at bounding box center [507, 219] width 131 height 223
click at [553, 318] on button "Guardar" at bounding box center [539, 316] width 61 height 13
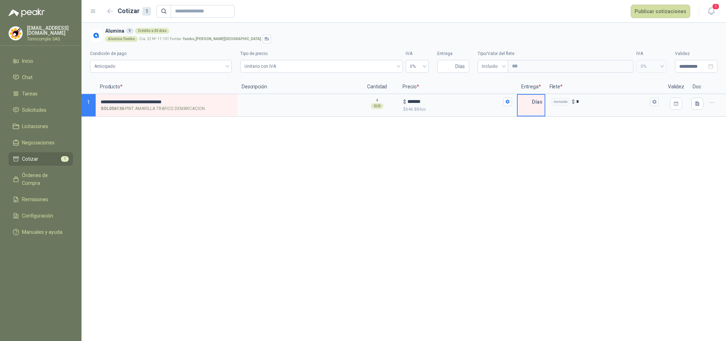
click at [530, 108] on input "text" at bounding box center [525, 102] width 14 height 14
click at [529, 106] on input "text" at bounding box center [525, 102] width 14 height 14
type input "*"
click at [658, 14] on button "Publicar cotizaciones" at bounding box center [661, 11] width 60 height 13
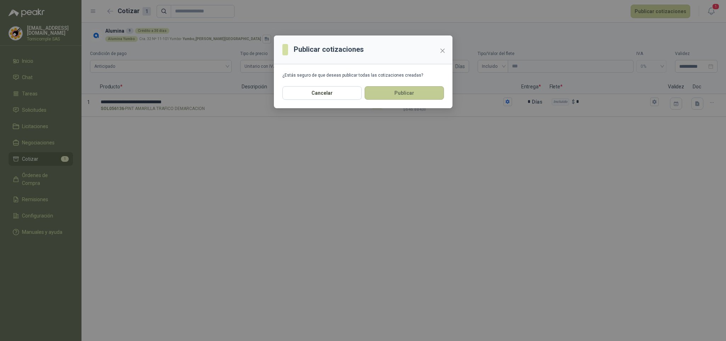
click at [401, 98] on button "Publicar" at bounding box center [404, 92] width 79 height 13
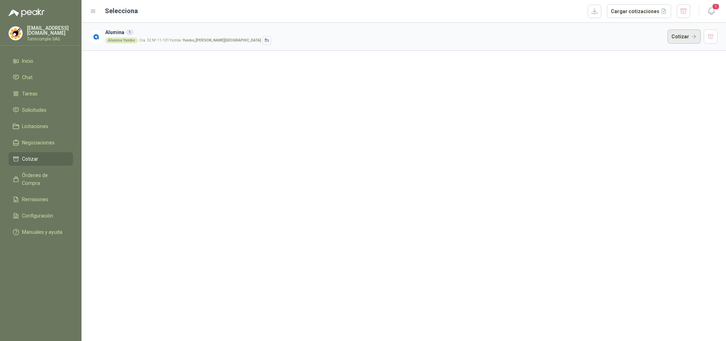
click at [684, 42] on button "Cotizar" at bounding box center [684, 36] width 33 height 14
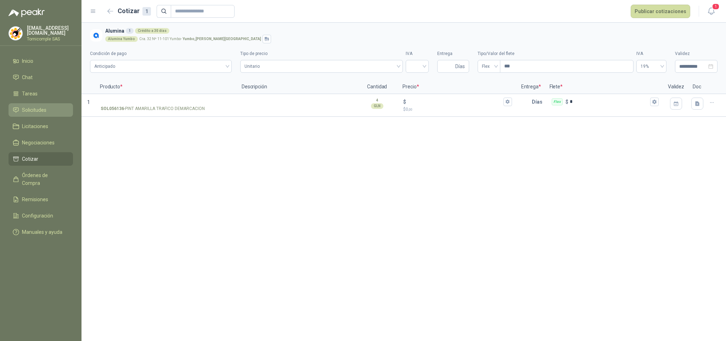
click at [46, 109] on span "Solicitudes" at bounding box center [34, 110] width 24 height 8
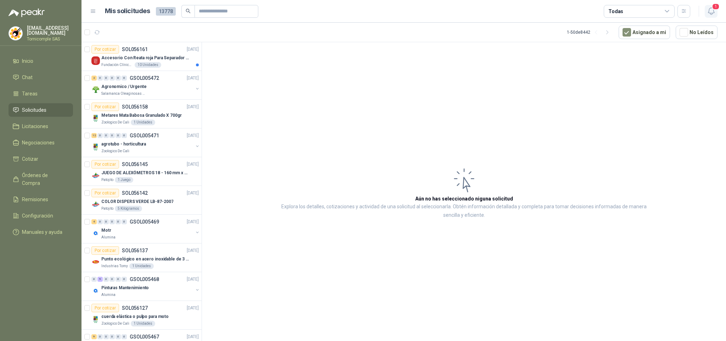
click at [713, 10] on icon "button" at bounding box center [711, 11] width 6 height 7
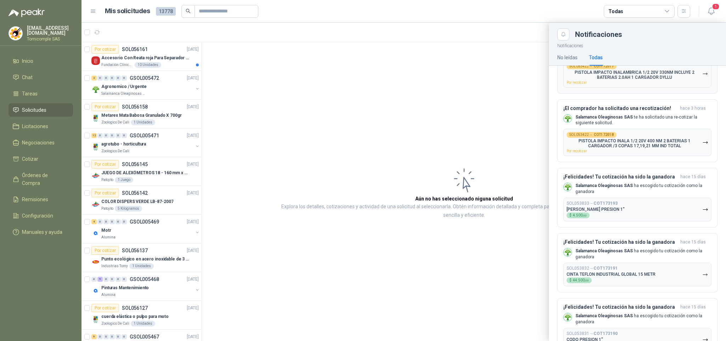
click at [629, 84] on div "SOL053422 → COT172017 PISTOLA IMPACTO INALAMBRICA 1/2 20V 330NM INCLUYE 2 BATER…" at bounding box center [635, 73] width 136 height 21
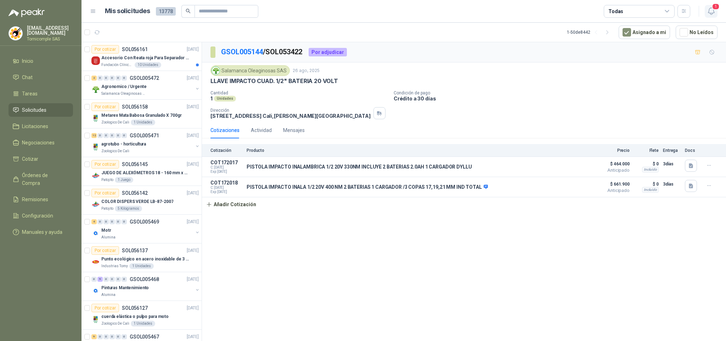
click at [715, 12] on icon "button" at bounding box center [711, 11] width 9 height 9
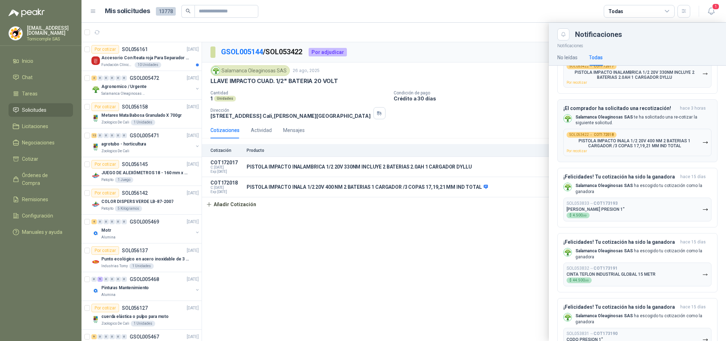
click at [648, 141] on div "SOL053422 → COT172018 PISTOLA IMPACTO INALA 1/2 20V 400 NM 2 BATERIAS 1 CARGADO…" at bounding box center [635, 142] width 136 height 21
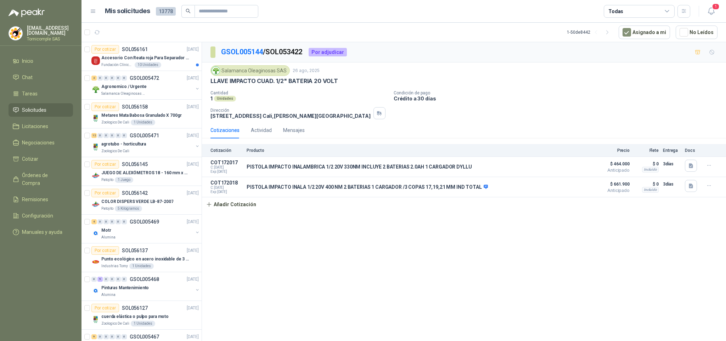
click at [703, 12] on div "1" at bounding box center [703, 11] width 27 height 11
click at [715, 10] on span "1" at bounding box center [716, 6] width 8 height 7
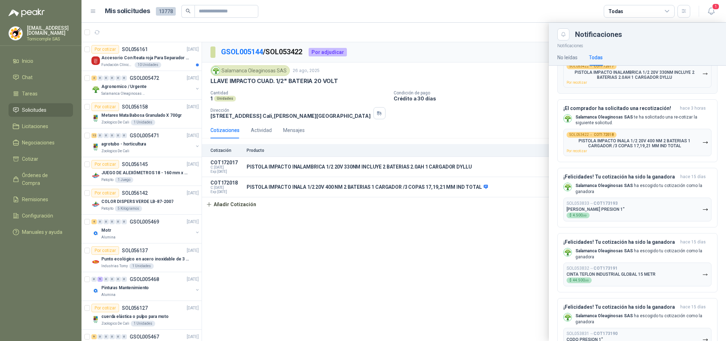
click at [655, 80] on p "PISTOLA IMPACTO INALAMBRICA 1/2 20V 330NM INCLUYE 2 BATERIAS 2.0AH 1 CARGADOR D…" at bounding box center [635, 75] width 136 height 10
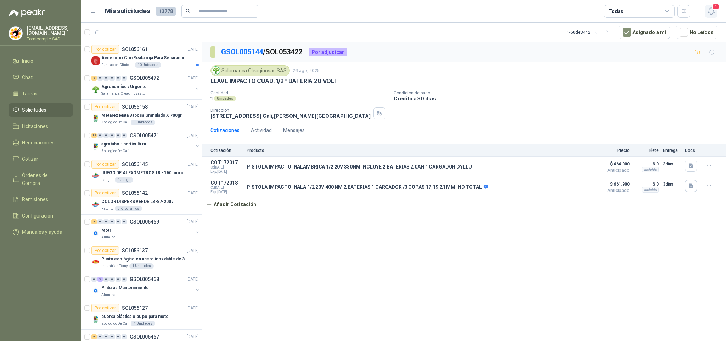
click at [717, 13] on button "1" at bounding box center [711, 11] width 13 height 13
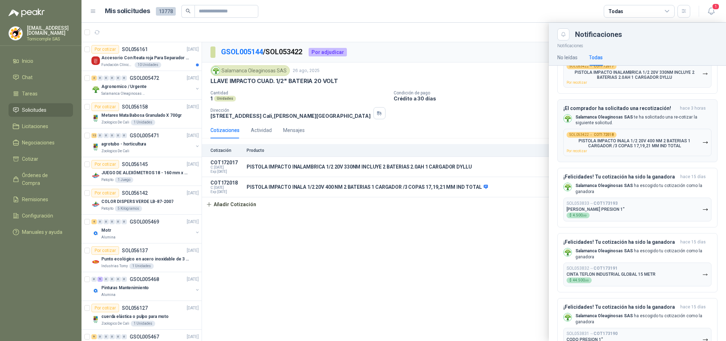
click at [657, 148] on p "PISTOLA IMPACTO INALA 1/2 20V 400 NM 2 BATERIAS 1 CARGADOR /3 COPAS 17,19,21 MM…" at bounding box center [635, 143] width 136 height 10
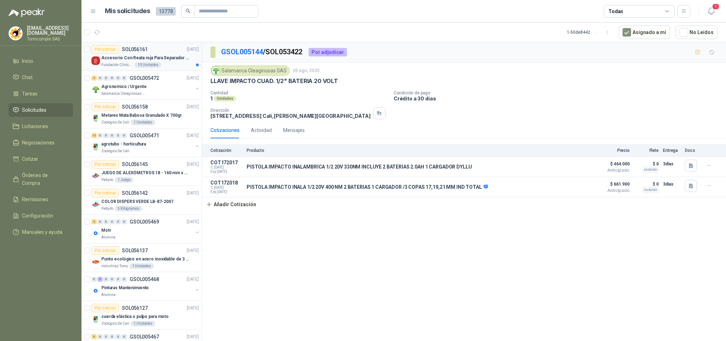
click at [154, 62] on div "Accesorio Con Reata roja Para Separador De Fila" at bounding box center [149, 58] width 97 height 9
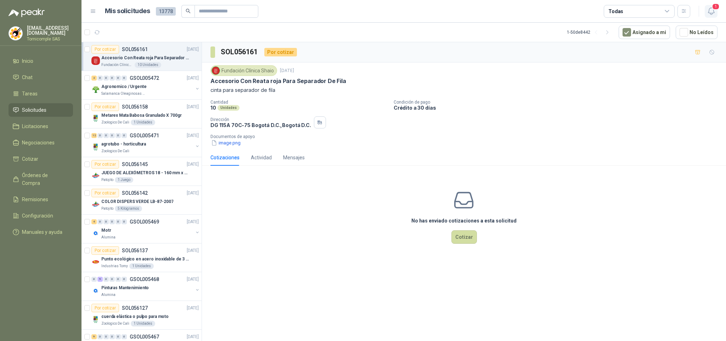
click at [707, 5] on button "1" at bounding box center [711, 11] width 13 height 13
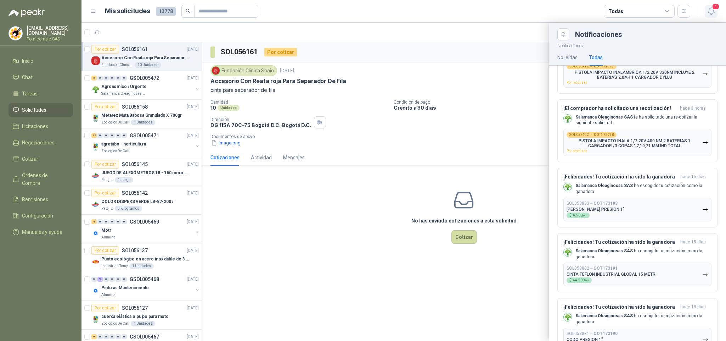
click at [712, 12] on icon "button" at bounding box center [711, 11] width 9 height 9
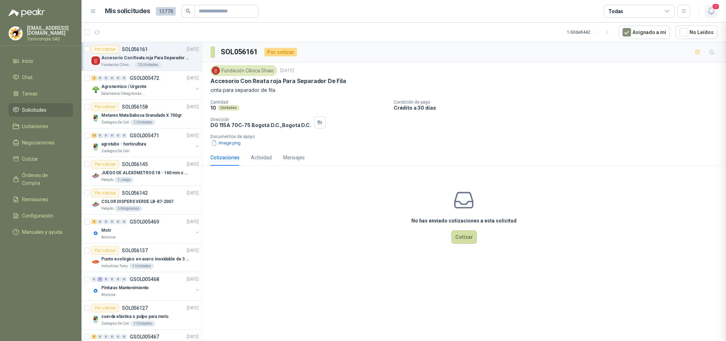
click at [712, 12] on icon "button" at bounding box center [711, 11] width 9 height 9
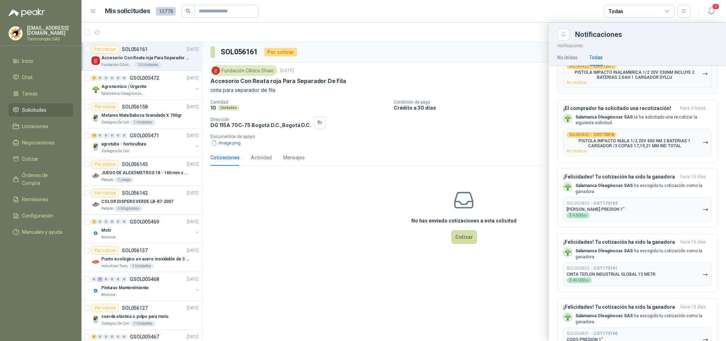
click at [661, 84] on div "SOL053422 → COT172017 PISTOLA IMPACTO INALAMBRICA 1/2 20V 330NM INCLUYE 2 BATER…" at bounding box center [635, 73] width 136 height 21
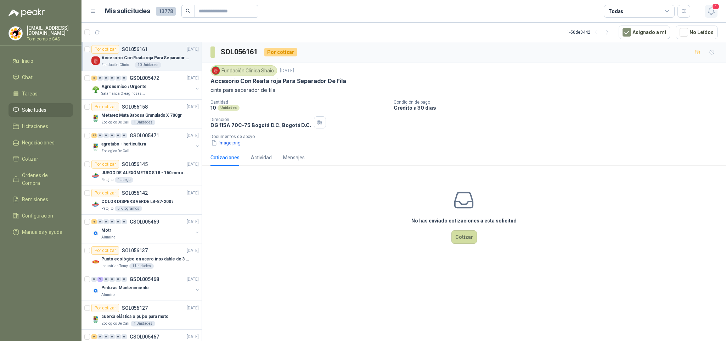
click at [714, 13] on icon "button" at bounding box center [711, 11] width 9 height 9
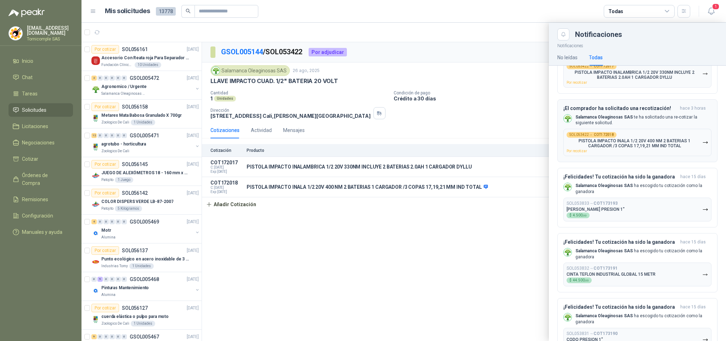
click at [664, 126] on p "Salamanca Oleaginosas SAS te ha solicitado una re-cotizar la siguiente solicitu…" at bounding box center [643, 120] width 136 height 12
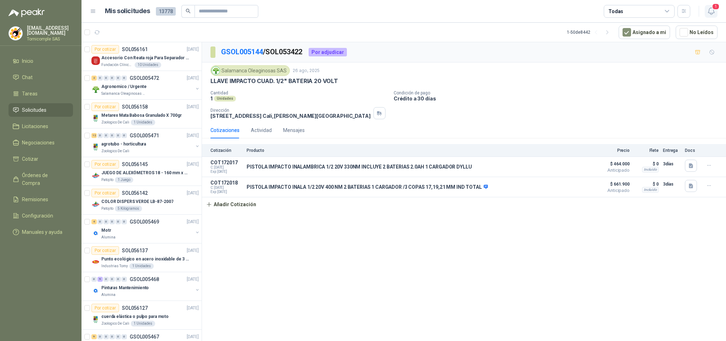
click at [710, 16] on button "1" at bounding box center [711, 11] width 13 height 13
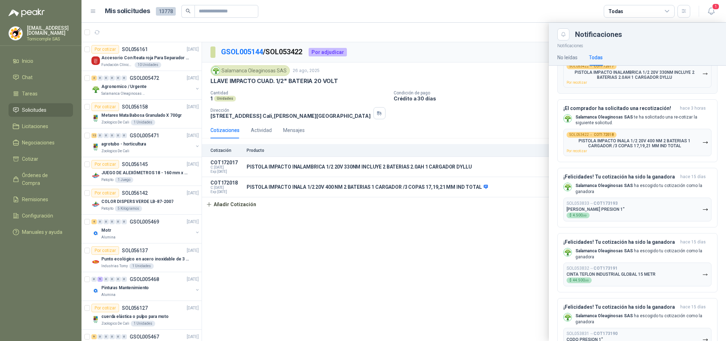
click at [666, 88] on button "SOL053422 → COT172017 PISTOLA IMPACTO INALAMBRICA 1/2 20V 330NM INCLUYE 2 BATER…" at bounding box center [637, 73] width 148 height 27
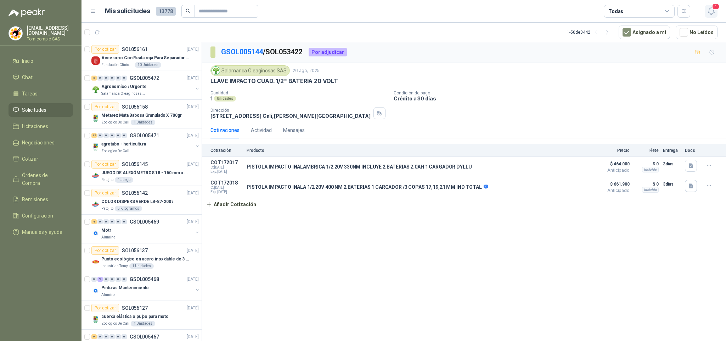
click at [711, 16] on button "1" at bounding box center [711, 11] width 13 height 13
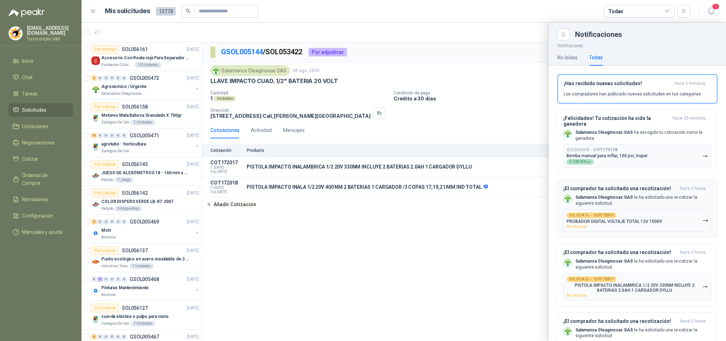
click at [623, 224] on p "PROBADOR DIGITAL VOLTAJE TOTAL 12V 1000V" at bounding box center [615, 221] width 96 height 5
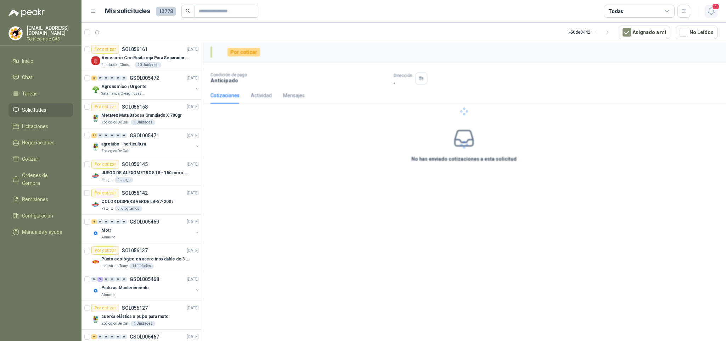
click at [710, 13] on icon "button" at bounding box center [711, 11] width 6 height 7
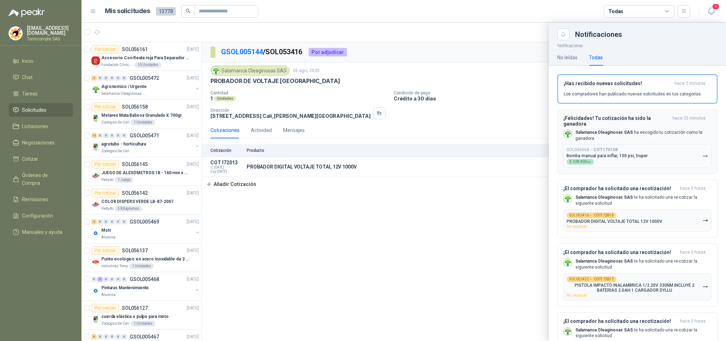
click at [691, 109] on button "¡Felicidades! Tu cotización ha sido la ganadora hace 25 minutos Salamanca Oleag…" at bounding box center [637, 141] width 160 height 65
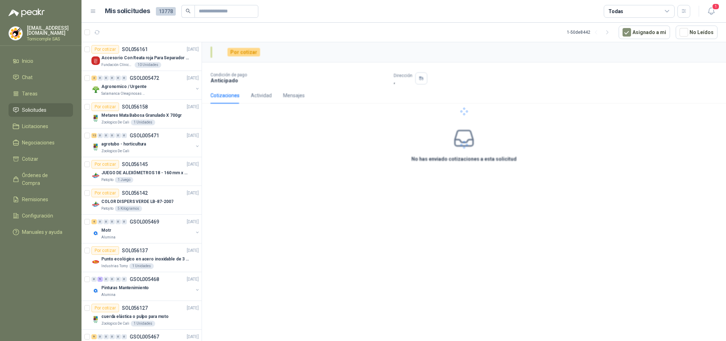
click at [718, 15] on header "Mis solicitudes 13778 Todas 1" at bounding box center [404, 11] width 645 height 23
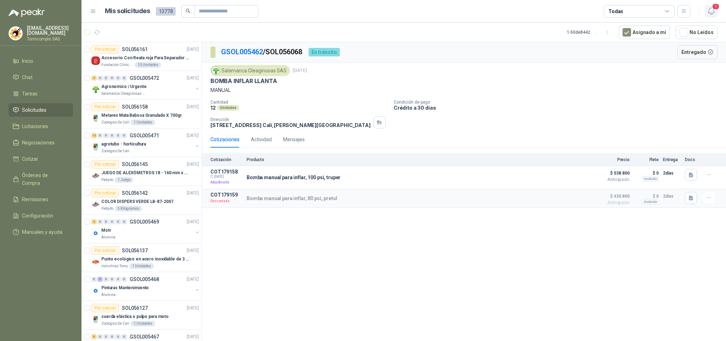
click at [712, 13] on icon "button" at bounding box center [711, 11] width 6 height 7
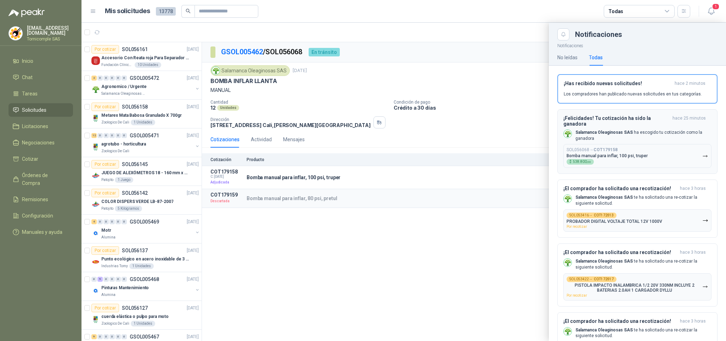
click at [674, 134] on p "Salamanca Oleaginosas SAS ha escogido tu cotización como la ganadora" at bounding box center [643, 135] width 136 height 12
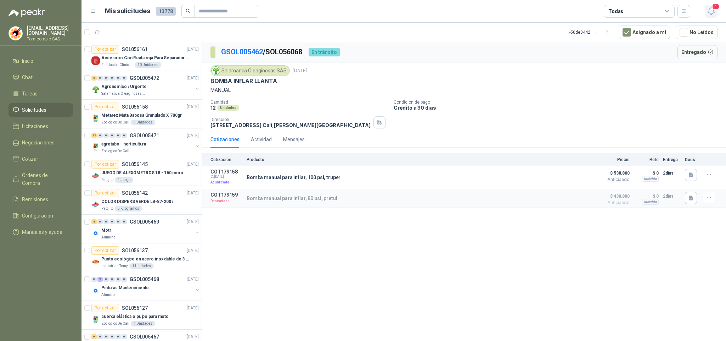
click at [710, 11] on icon "button" at bounding box center [711, 11] width 9 height 9
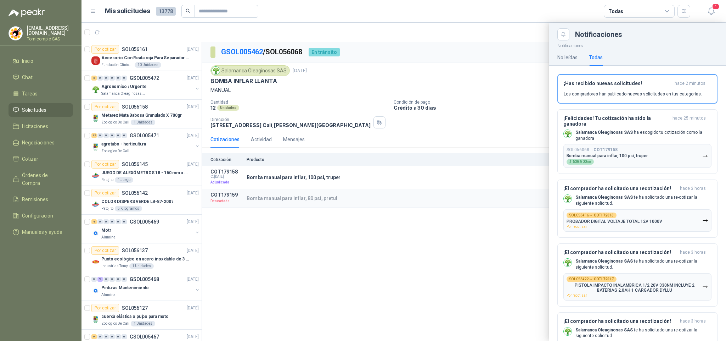
click at [571, 59] on div "No leídas" at bounding box center [567, 58] width 20 height 8
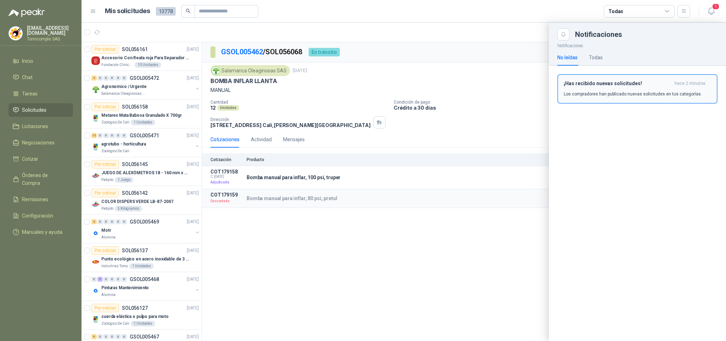
click at [600, 98] on button "¡Has recibido nuevas solicitudes! hace 2 minutos Los compradores han publicado …" at bounding box center [637, 88] width 160 height 29
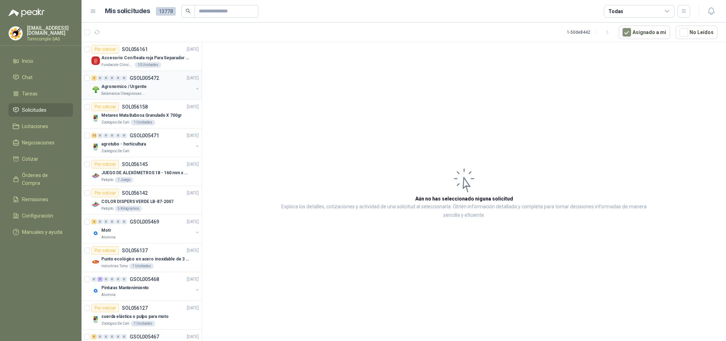
click at [149, 89] on div "Agronomico / Urgente" at bounding box center [147, 86] width 92 height 9
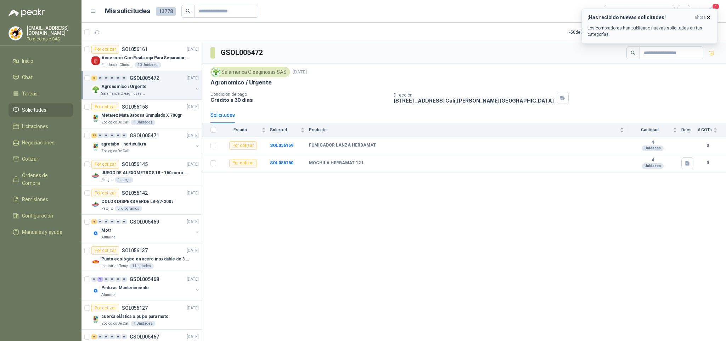
click at [706, 17] on icon "button" at bounding box center [709, 18] width 6 height 6
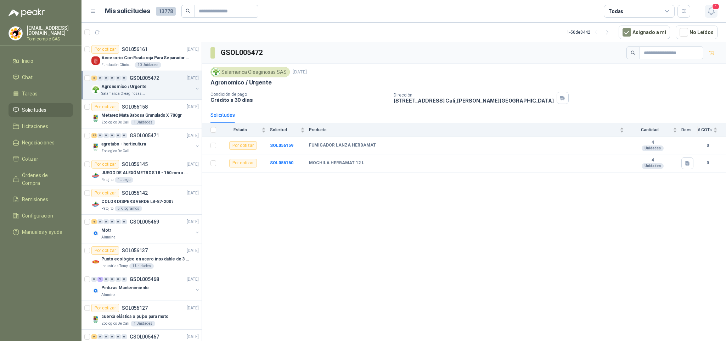
click at [711, 12] on icon "button" at bounding box center [711, 11] width 9 height 9
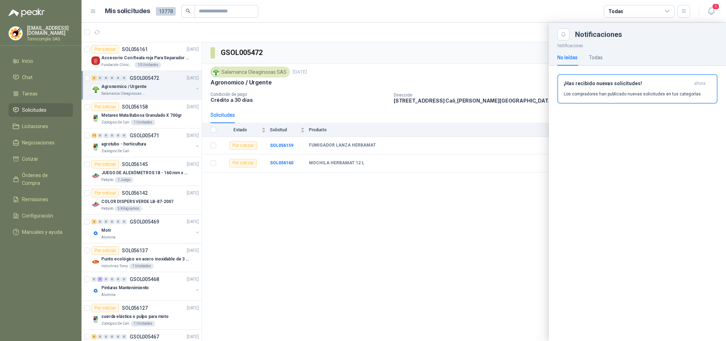
click at [656, 85] on h3 "¡Has recibido nuevas solicitudes!" at bounding box center [628, 83] width 128 height 6
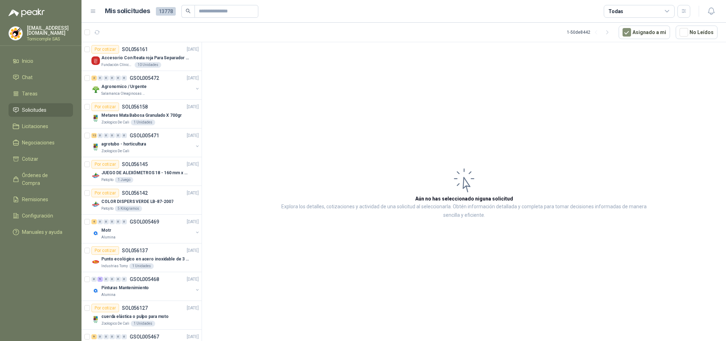
click at [35, 109] on span "Solicitudes" at bounding box center [34, 110] width 24 height 8
click at [34, 62] on li "Inicio" at bounding box center [41, 61] width 56 height 8
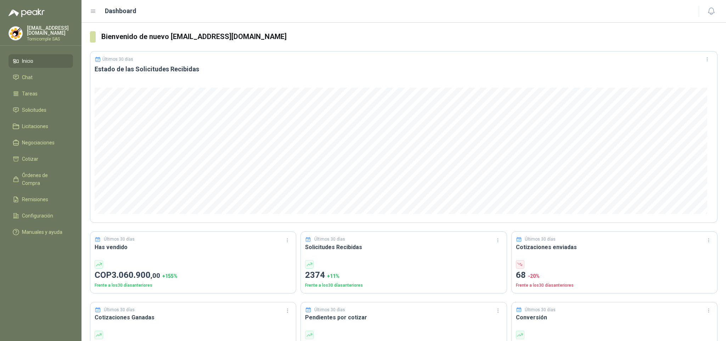
click at [39, 117] on ul "Inicio Chat Tareas Solicitudes Licitaciones Negociaciones Cotizar Órdenes de Co…" at bounding box center [41, 147] width 82 height 187
click at [42, 108] on span "Solicitudes" at bounding box center [34, 110] width 24 height 8
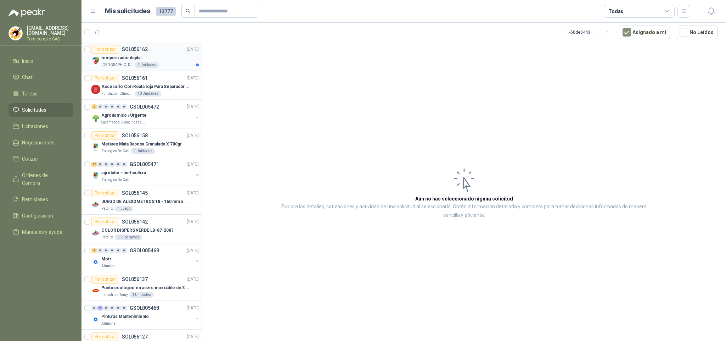
click at [141, 63] on div "1 Unidades" at bounding box center [147, 65] width 24 height 6
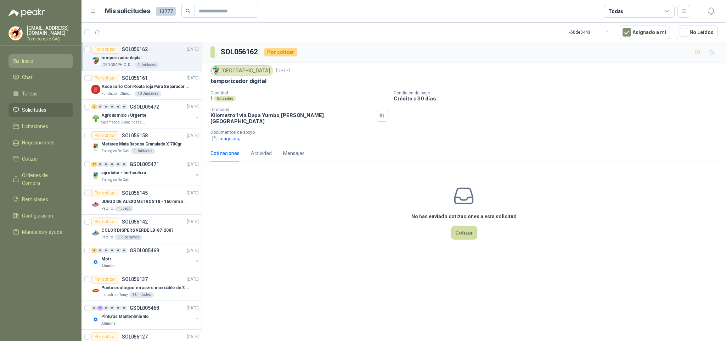
click at [45, 65] on link "Inicio" at bounding box center [41, 60] width 64 height 13
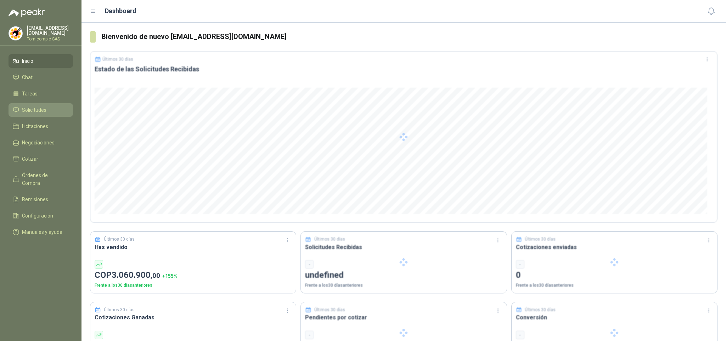
click at [56, 103] on link "Solicitudes" at bounding box center [41, 109] width 64 height 13
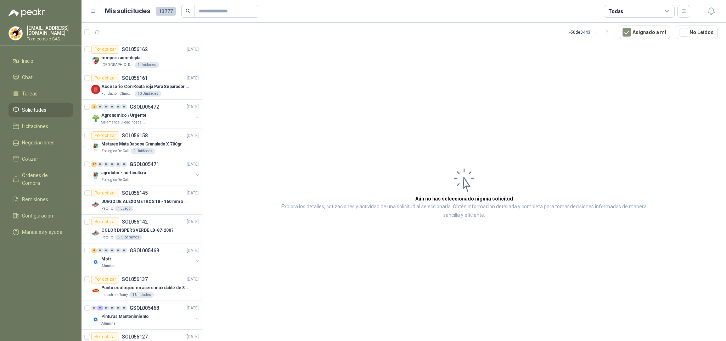
click at [43, 107] on span "Solicitudes" at bounding box center [34, 110] width 24 height 8
drag, startPoint x: 43, startPoint y: 107, endPoint x: 37, endPoint y: 80, distance: 27.9
click at [42, 106] on span "Solicitudes" at bounding box center [34, 110] width 24 height 8
click at [36, 60] on li "Inicio" at bounding box center [41, 61] width 56 height 8
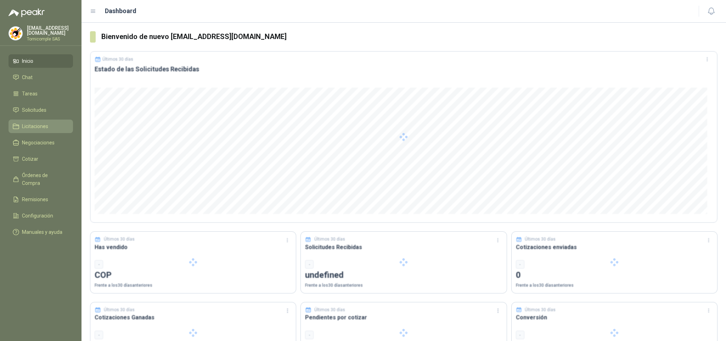
click at [36, 119] on link "Licitaciones" at bounding box center [41, 125] width 64 height 13
click at [37, 109] on span "Solicitudes" at bounding box center [34, 110] width 24 height 8
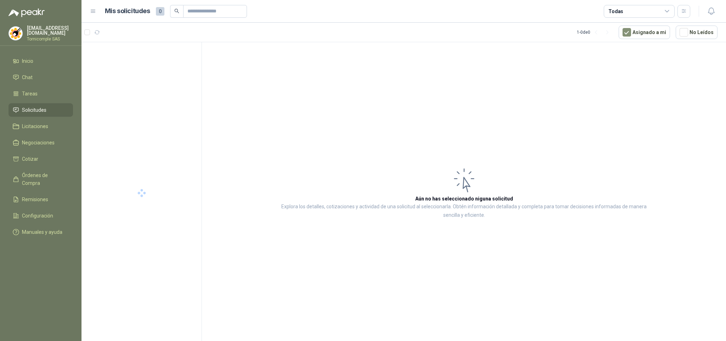
click at [37, 109] on span "Solicitudes" at bounding box center [34, 110] width 24 height 8
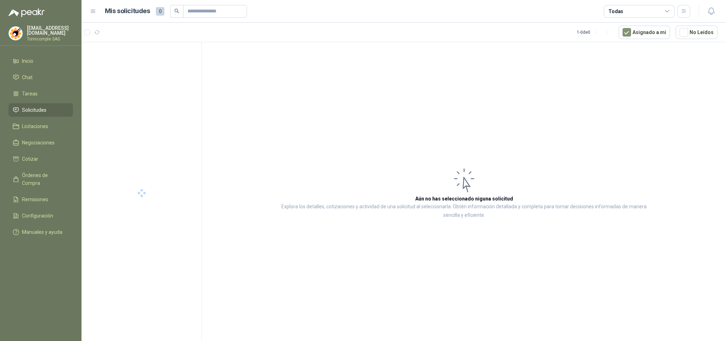
click at [37, 108] on span "Solicitudes" at bounding box center [34, 110] width 24 height 8
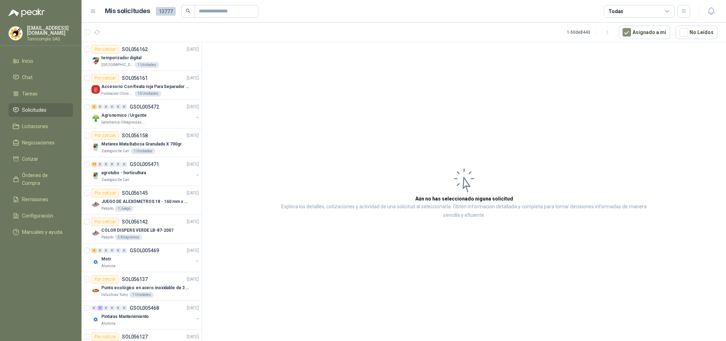
click at [54, 106] on li "Solicitudes" at bounding box center [41, 110] width 56 height 8
click at [55, 63] on li "Inicio" at bounding box center [41, 61] width 56 height 8
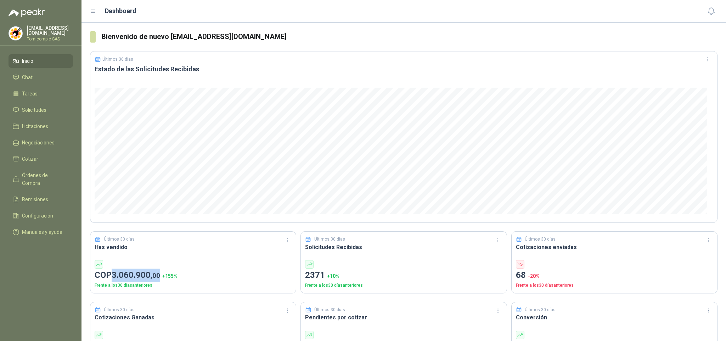
drag, startPoint x: 115, startPoint y: 277, endPoint x: 161, endPoint y: 270, distance: 46.3
click at [161, 270] on p "COP 3.060.900 ,00 + 155 %" at bounding box center [193, 274] width 197 height 13
click at [183, 285] on p "Frente a los 30 días anteriores" at bounding box center [193, 285] width 197 height 7
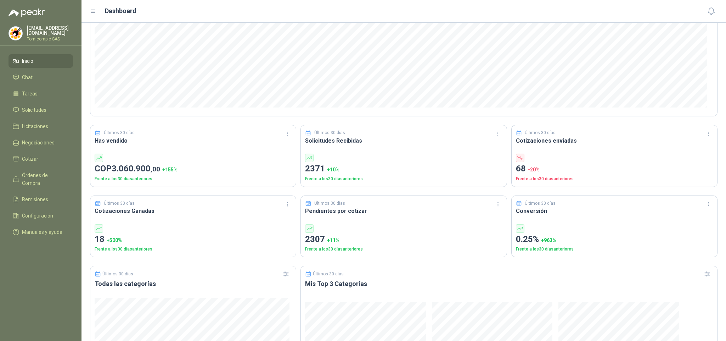
scroll to position [159, 0]
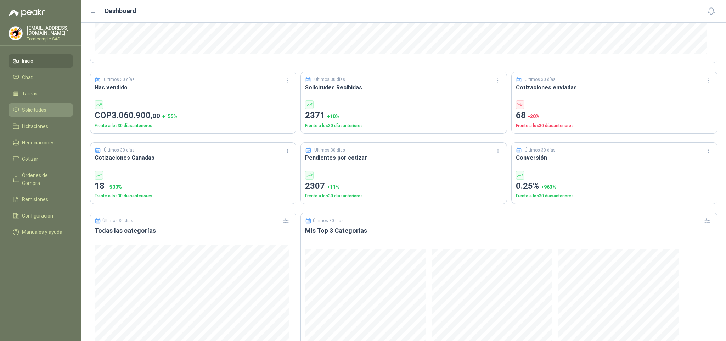
click at [34, 108] on span "Solicitudes" at bounding box center [34, 110] width 24 height 8
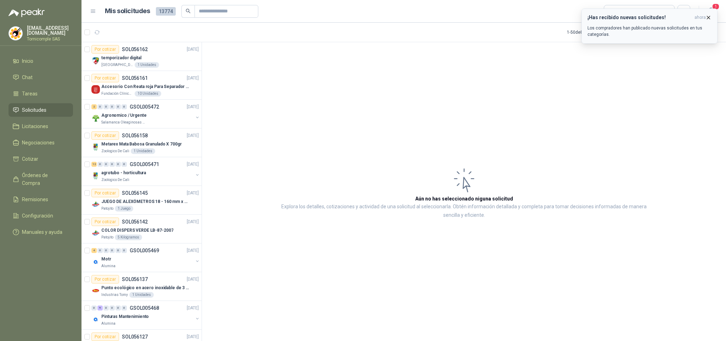
click at [704, 15] on span "ahora" at bounding box center [700, 18] width 11 height 6
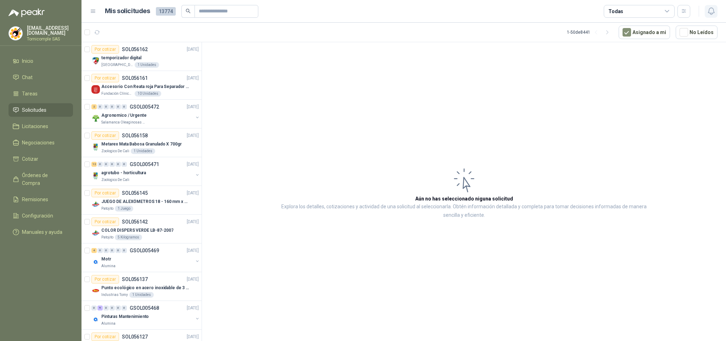
click at [709, 14] on icon "button" at bounding box center [711, 11] width 9 height 9
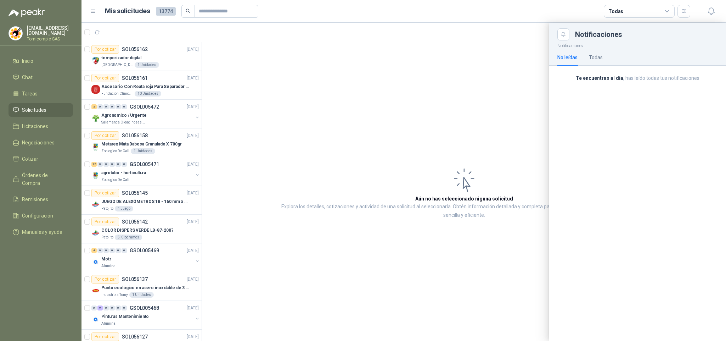
click at [682, 84] on div "Notificaciones No leídas Todas Te encuentras al día , has leído todas tus notif…" at bounding box center [637, 190] width 177 height 300
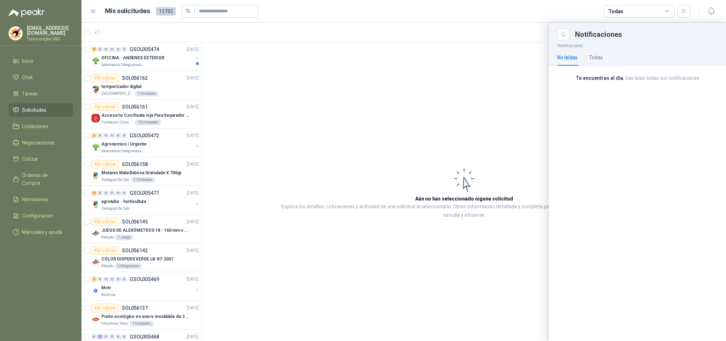
click at [174, 56] on div at bounding box center [404, 182] width 645 height 318
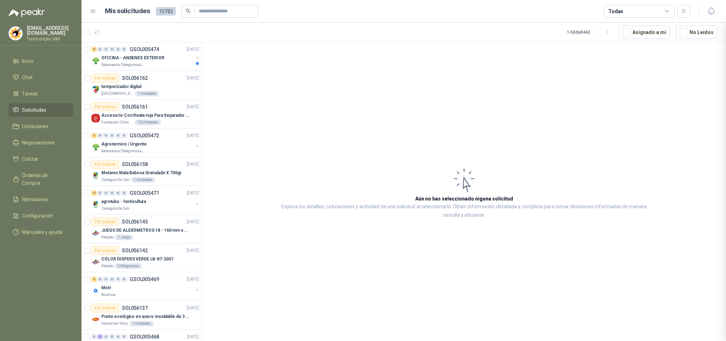
click at [174, 56] on div at bounding box center [404, 182] width 645 height 318
click at [169, 66] on div "Salamanca Oleaginosas SAS" at bounding box center [147, 65] width 92 height 6
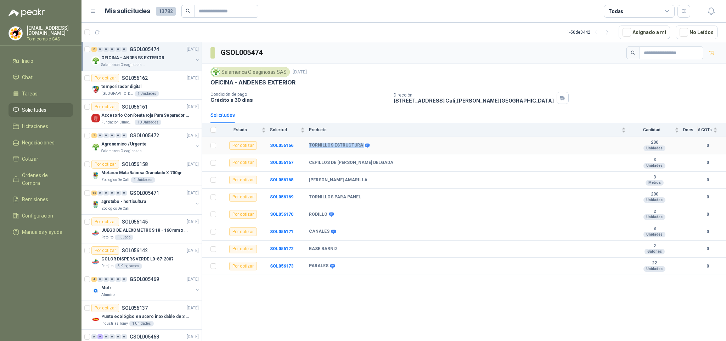
drag, startPoint x: 335, startPoint y: 149, endPoint x: 350, endPoint y: 150, distance: 14.9
click at [360, 147] on tr "Por cotizar SOL056166 TORNILLOS ESTRUCTURA 200 Unidades 0" at bounding box center [464, 145] width 524 height 17
drag, startPoint x: 309, startPoint y: 165, endPoint x: 397, endPoint y: 160, distance: 87.7
click at [397, 161] on td "CEPILLOS DE CERDA DE ACERO DELGADA" at bounding box center [469, 162] width 321 height 17
drag, startPoint x: 309, startPoint y: 185, endPoint x: 356, endPoint y: 182, distance: 48.0
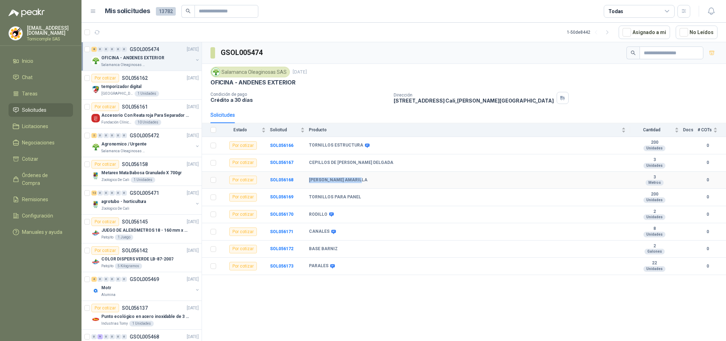
click at [356, 182] on b "PIEDRA LAJA AMARILLA" at bounding box center [338, 180] width 58 height 6
drag, startPoint x: 353, startPoint y: 204, endPoint x: 319, endPoint y: 220, distance: 37.6
click at [360, 204] on td "TORNILLOS PARA PANEL" at bounding box center [469, 197] width 321 height 17
drag, startPoint x: 328, startPoint y: 219, endPoint x: 327, endPoint y: 224, distance: 4.7
click at [335, 217] on div "RODILLO" at bounding box center [467, 215] width 317 height 6
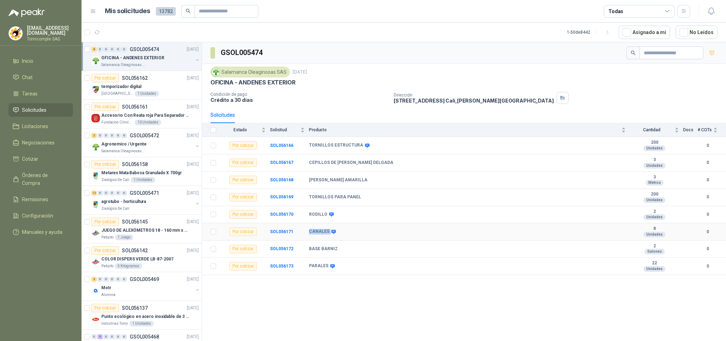
drag, startPoint x: 319, startPoint y: 235, endPoint x: 319, endPoint y: 249, distance: 13.8
click at [339, 233] on td "CANALES" at bounding box center [469, 231] width 321 height 17
drag, startPoint x: 335, startPoint y: 251, endPoint x: 344, endPoint y: 261, distance: 13.0
click at [354, 254] on td "BASE BARNIZ" at bounding box center [469, 248] width 321 height 17
drag, startPoint x: 335, startPoint y: 278, endPoint x: 359, endPoint y: 275, distance: 23.6
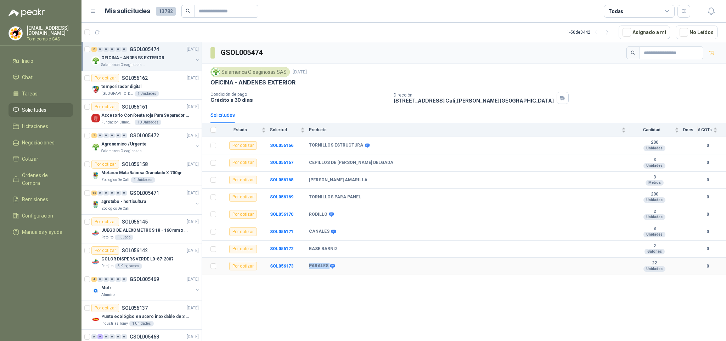
click at [359, 275] on tr "Por cotizar SOL056173 PARALES 22 Unidades 0" at bounding box center [464, 265] width 524 height 17
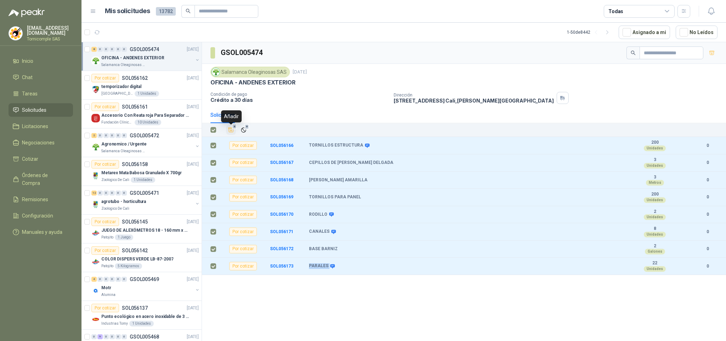
click at [229, 132] on icon "Añadir" at bounding box center [231, 130] width 6 height 6
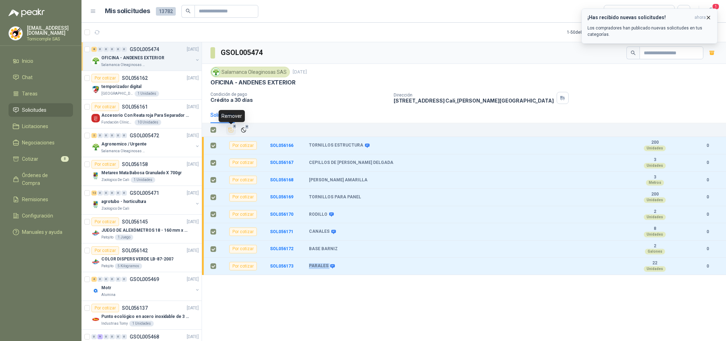
drag, startPoint x: 664, startPoint y: 25, endPoint x: 669, endPoint y: 23, distance: 5.5
click at [665, 25] on p "Los compradores han publicado nuevas solicitudes en tus categorías." at bounding box center [650, 31] width 124 height 13
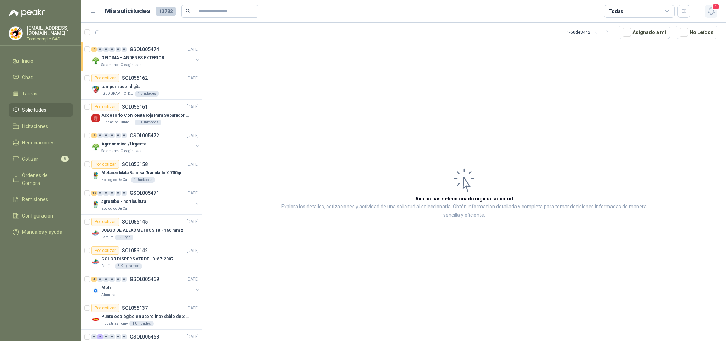
click at [715, 12] on icon "button" at bounding box center [711, 11] width 9 height 9
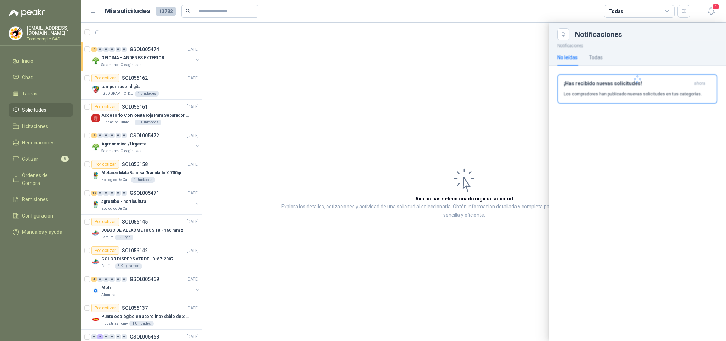
click at [682, 85] on div at bounding box center [637, 78] width 177 height 77
click at [682, 85] on h3 "¡Has recibido nuevas solicitudes!" at bounding box center [628, 83] width 128 height 6
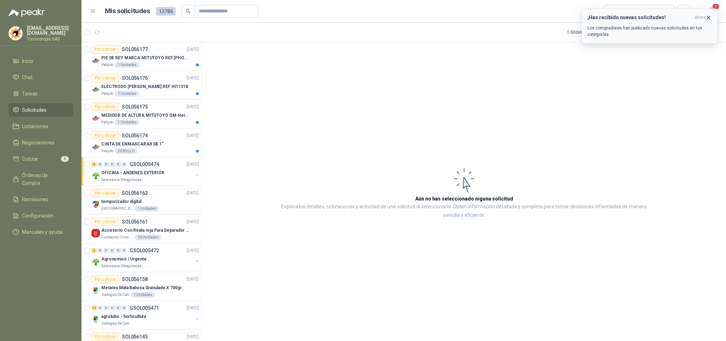
click at [673, 22] on div "¡Has recibido nuevas solicitudes! ahora Los compradores han publicado nuevas so…" at bounding box center [650, 26] width 124 height 23
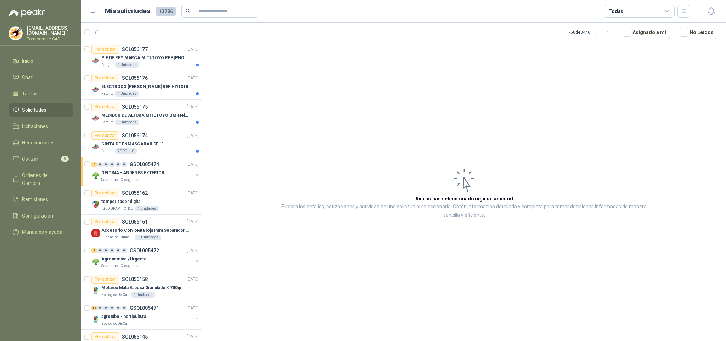
click at [706, 9] on div "¡Has recibido nuevas solicitudes! ahora Los compradores han publicado nuevas so…" at bounding box center [649, 9] width 136 height 0
click at [120, 142] on p "CINTA DE ENMASCARAR DE 1"" at bounding box center [132, 144] width 62 height 7
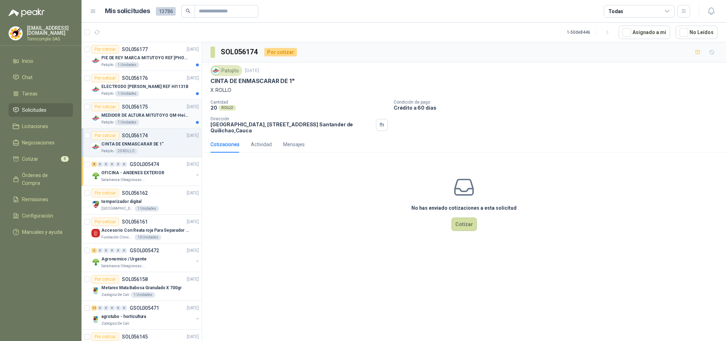
click at [170, 123] on div "Patojito 1 Unidades" at bounding box center [149, 122] width 97 height 6
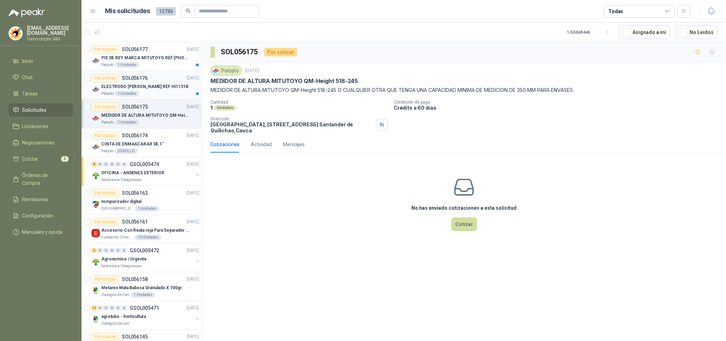
click at [170, 92] on div "Patojito 1 Unidades" at bounding box center [149, 94] width 97 height 6
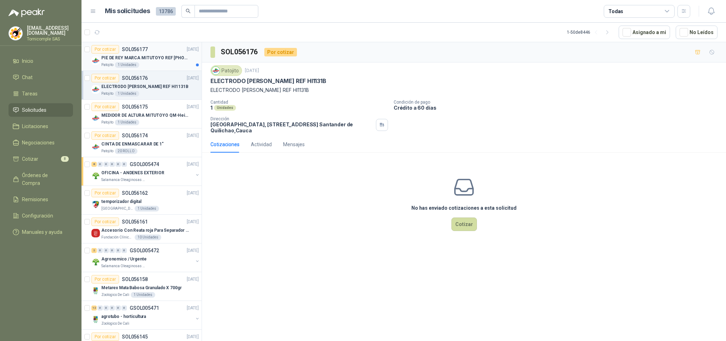
click at [172, 64] on div "Patojito 1 Unidades" at bounding box center [149, 65] width 97 height 6
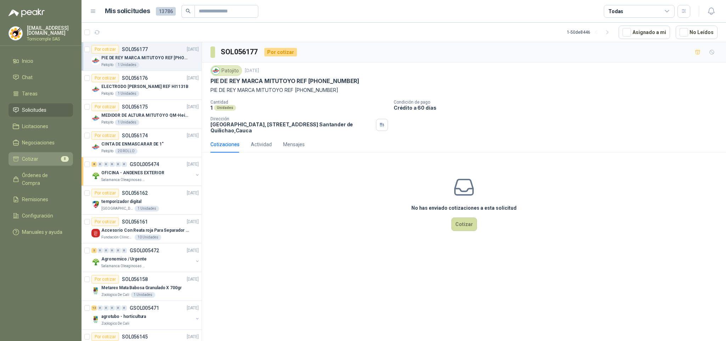
click at [46, 159] on li "Cotizar 8" at bounding box center [41, 159] width 56 height 8
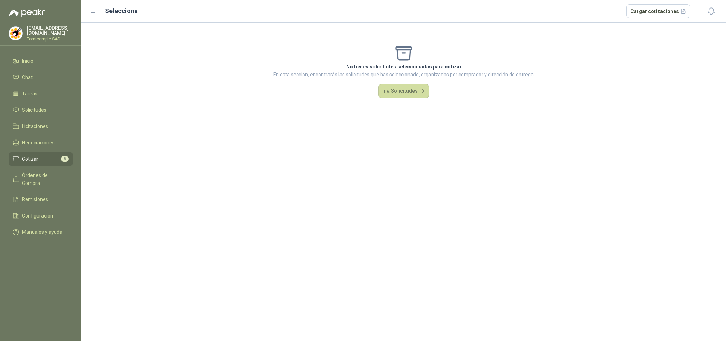
click at [46, 159] on li "Cotizar 8" at bounding box center [41, 159] width 56 height 8
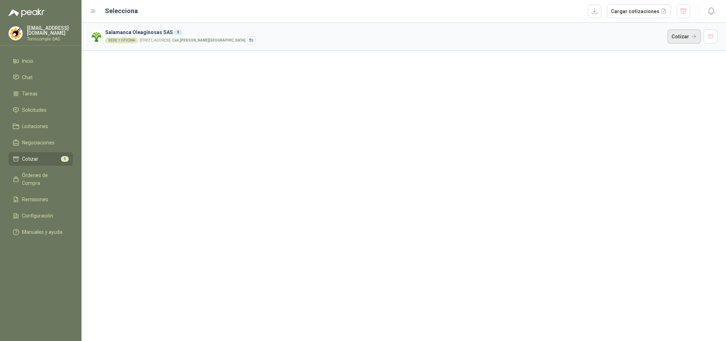
click at [669, 38] on button "Cotizar" at bounding box center [684, 36] width 33 height 14
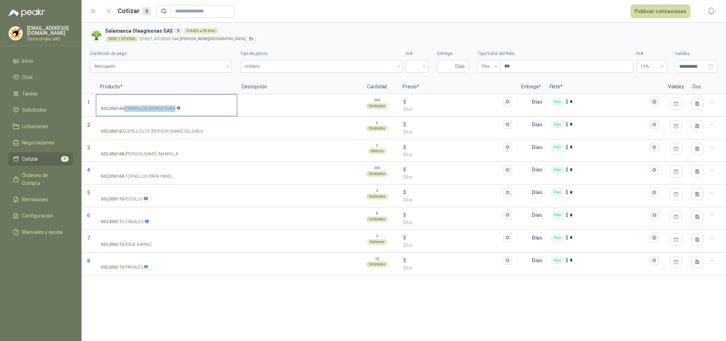
drag, startPoint x: 148, startPoint y: 109, endPoint x: 174, endPoint y: 110, distance: 25.9
click at [174, 110] on p "SOL056166 - TORNILLOS ESTRUCTURA" at bounding box center [141, 108] width 80 height 7
copy p "- TORNILLOS ESTRUCTURA"
click at [141, 100] on input "SOL056166 - TORNILLOS ESTRUCTURA" at bounding box center [167, 101] width 132 height 5
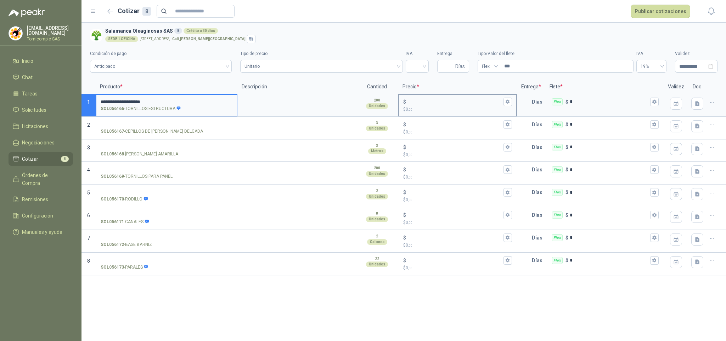
click at [436, 98] on div "$" at bounding box center [457, 101] width 108 height 9
click at [436, 99] on input "$ $ 0 ,00" at bounding box center [455, 101] width 94 height 5
type input "**"
click at [165, 122] on input "SOL056167 - CEPILLOS DE CERDA DE ACERO DELGADA" at bounding box center [167, 124] width 132 height 5
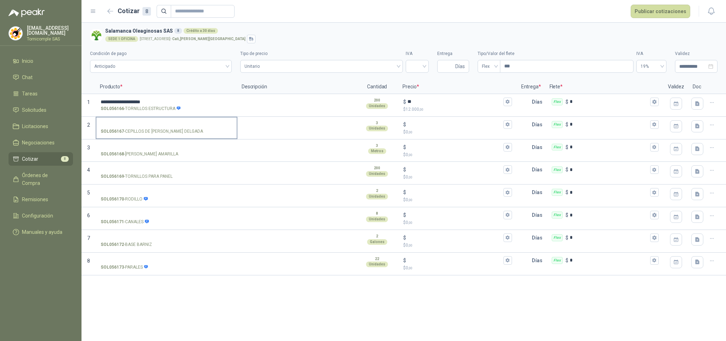
drag, startPoint x: 124, startPoint y: 133, endPoint x: 204, endPoint y: 132, distance: 80.8
click at [203, 132] on p "SOL056167 - CEPILLOS DE CERDA DE ACERO DELGADA" at bounding box center [152, 131] width 102 height 7
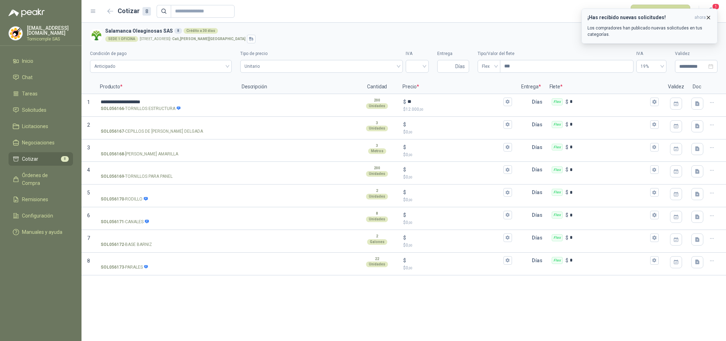
click at [688, 23] on div "¡Has recibido nuevas solicitudes! ahora Los compradores han publicado nuevas so…" at bounding box center [650, 26] width 124 height 23
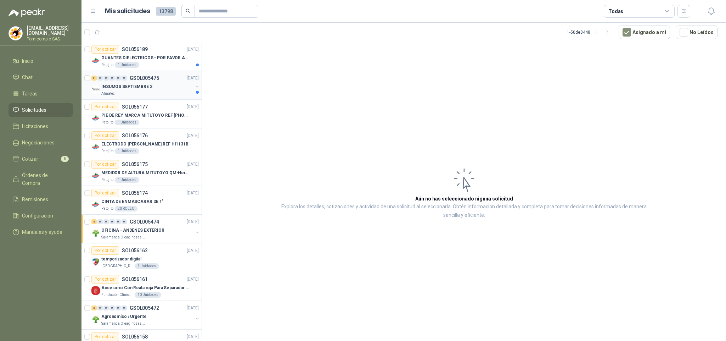
click at [185, 89] on div "INSUMOS SEPTIEMBRE 2" at bounding box center [147, 86] width 92 height 9
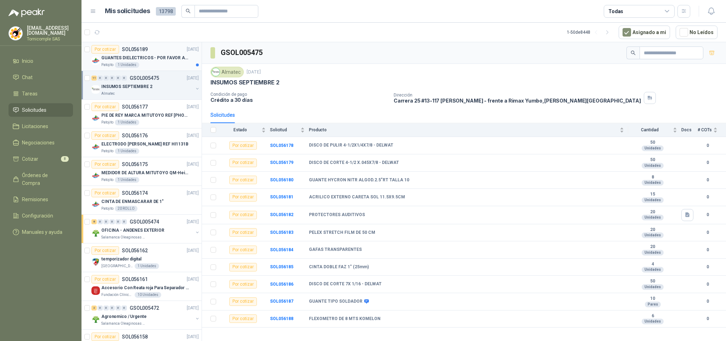
click at [170, 54] on div "GUANTES DIELECTRICOS - POR FAVOR ADJUNTAR SU FICHA TECNICA" at bounding box center [149, 58] width 97 height 9
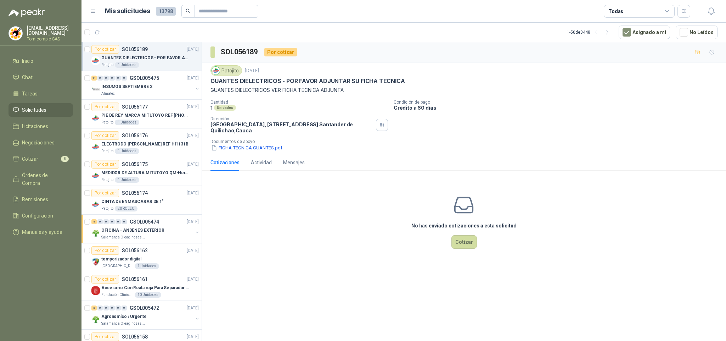
click at [32, 115] on ul "Inicio Chat Tareas Solicitudes Licitaciones Negociaciones Cotizar 8 Órdenes de …" at bounding box center [41, 147] width 82 height 187
click at [38, 152] on link "Cotizar 8" at bounding box center [41, 158] width 64 height 13
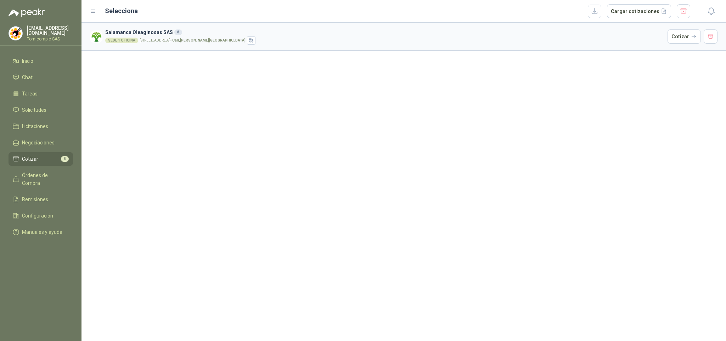
click at [668, 43] on article "Salamanca Oleaginosas SAS 8 SEDE 1 OFICINA CALLE 4 No.27 -79 - Cali , Valle del…" at bounding box center [404, 37] width 645 height 28
click at [677, 35] on button "Cotizar" at bounding box center [684, 36] width 33 height 14
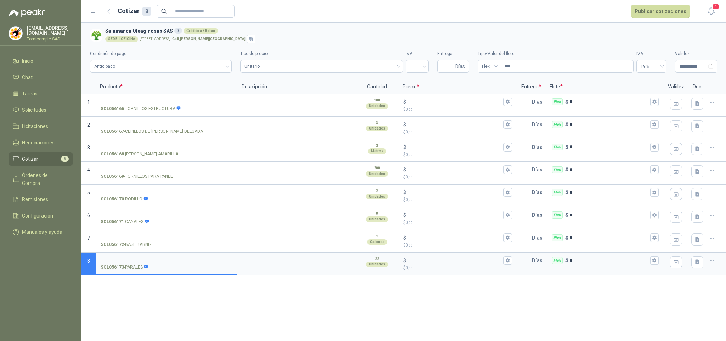
click at [719, 18] on header "Cotizar 8 Publicar cotizaciones 1" at bounding box center [404, 11] width 645 height 23
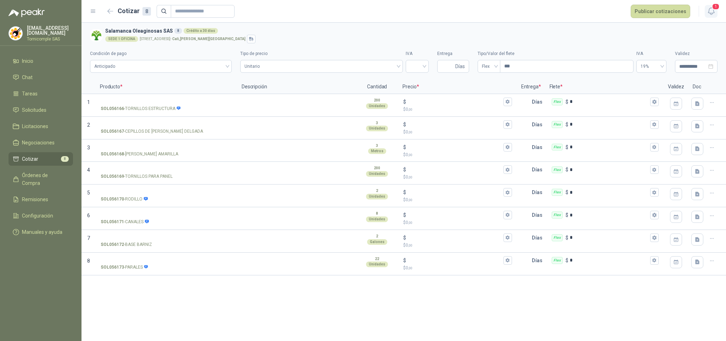
click at [713, 13] on icon "button" at bounding box center [711, 11] width 9 height 9
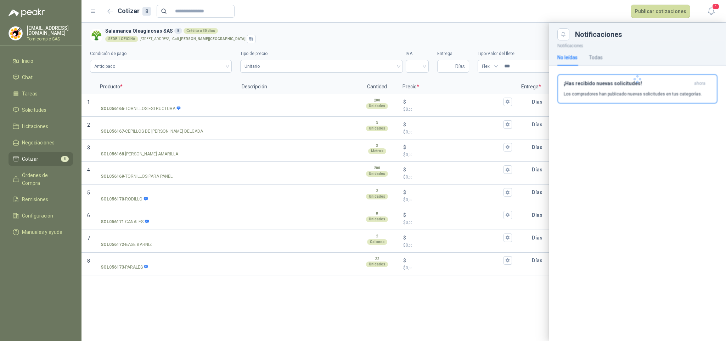
click at [693, 85] on div at bounding box center [637, 78] width 177 height 77
click at [681, 87] on div "¡Has recibido nuevas solicitudes! ahora Los compradores han publicado nuevas so…" at bounding box center [637, 88] width 147 height 17
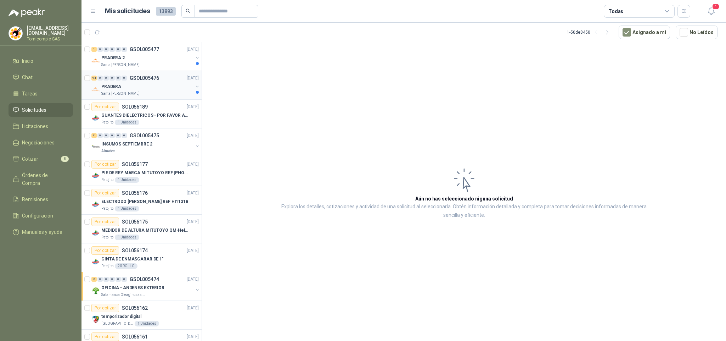
click at [132, 82] on div "PRADERA" at bounding box center [147, 86] width 92 height 9
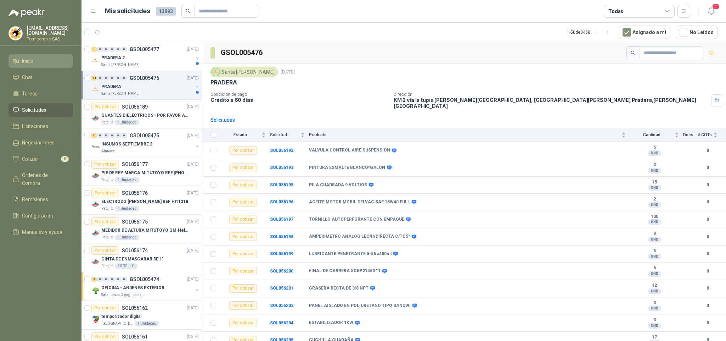
click at [41, 64] on link "Inicio" at bounding box center [41, 60] width 64 height 13
click at [101, 67] on p "Santa Anita Napoles" at bounding box center [120, 65] width 38 height 6
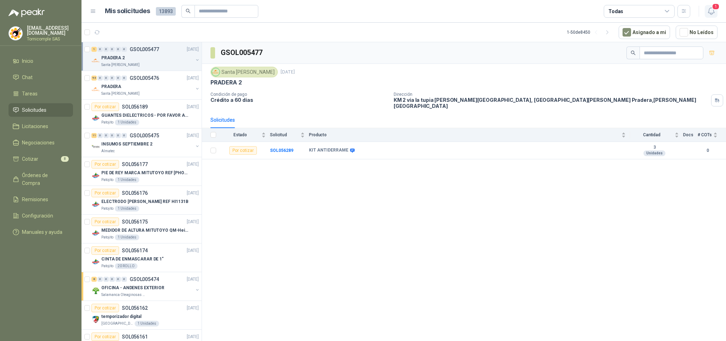
click at [707, 11] on icon "button" at bounding box center [711, 11] width 9 height 9
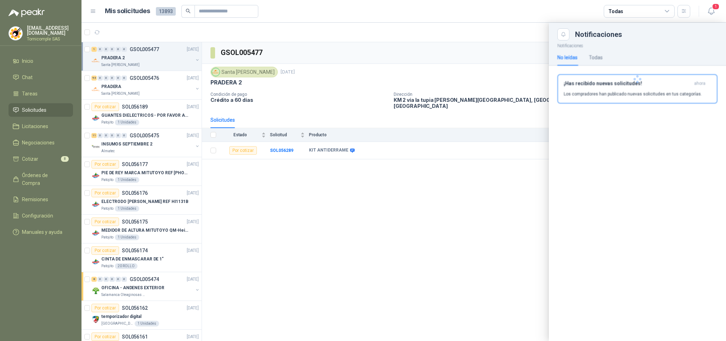
click at [680, 88] on div at bounding box center [637, 78] width 177 height 77
click at [680, 88] on div "¡Has recibido nuevas solicitudes! ahora Los compradores han publicado nuevas so…" at bounding box center [637, 88] width 147 height 17
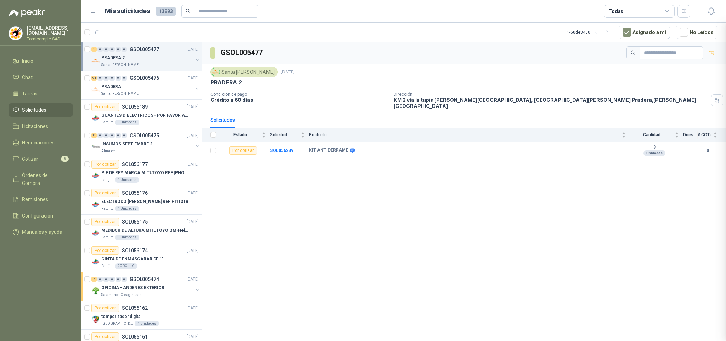
click at [680, 88] on div "Notificaciones Notificaciones No leídas Todas Te encuentras al día , has leído …" at bounding box center [404, 182] width 645 height 318
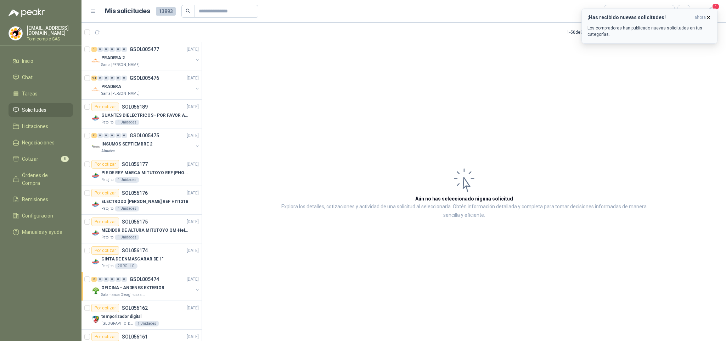
click at [707, 16] on icon "button" at bounding box center [709, 18] width 6 height 6
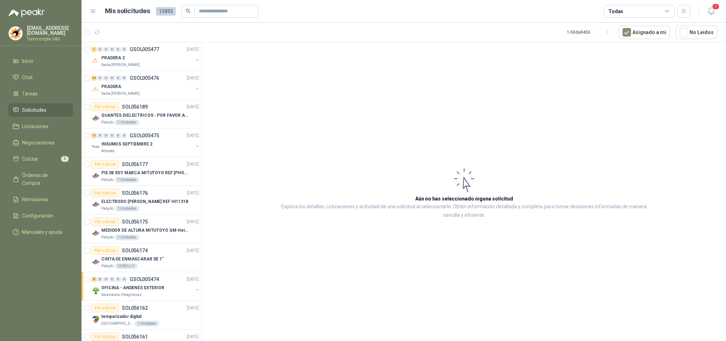
click at [715, 13] on icon "button" at bounding box center [711, 11] width 9 height 9
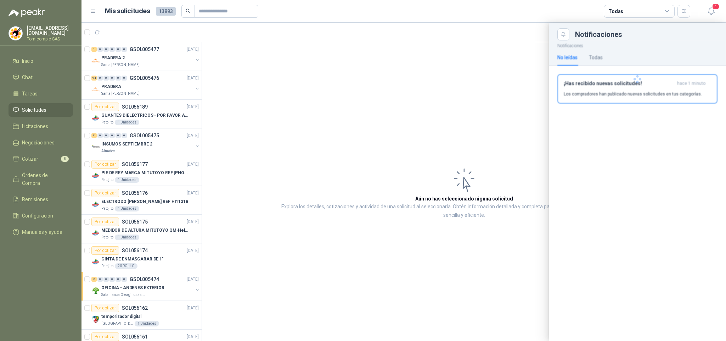
click at [682, 99] on div at bounding box center [637, 78] width 177 height 77
click at [682, 96] on p "Los compradores han publicado nuevas solicitudes en tus categorías." at bounding box center [633, 94] width 138 height 6
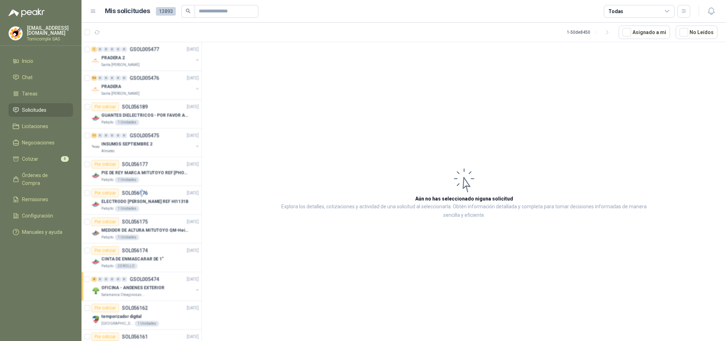
click at [41, 108] on span "Solicitudes" at bounding box center [34, 110] width 24 height 8
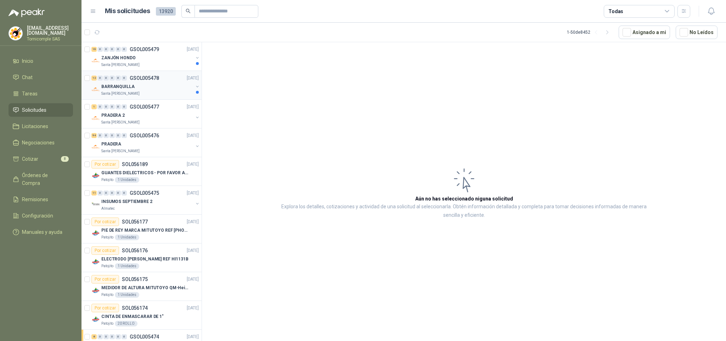
click at [113, 79] on div "0" at bounding box center [111, 77] width 5 height 5
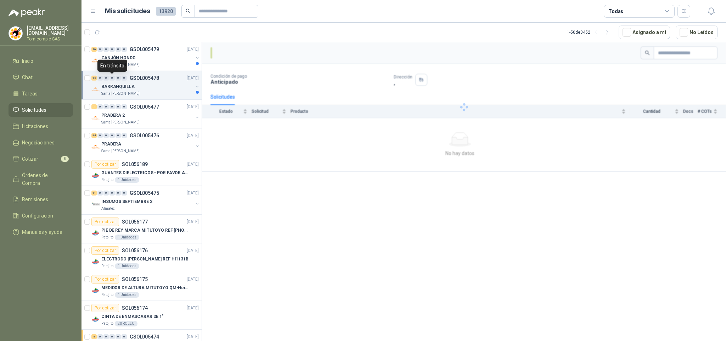
click at [114, 82] on div "BARRANQUILLA" at bounding box center [147, 86] width 92 height 9
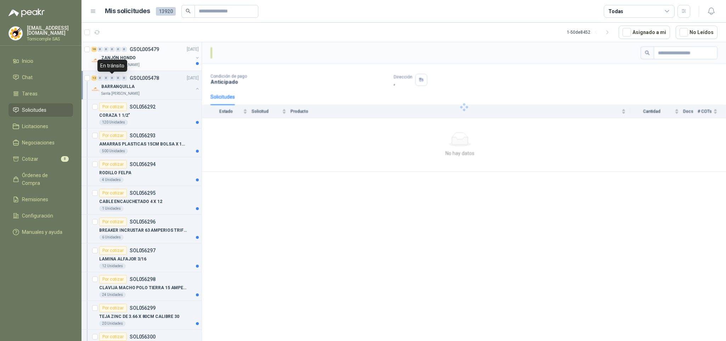
click at [128, 56] on p "ZANJÓN HONDO" at bounding box center [118, 58] width 34 height 7
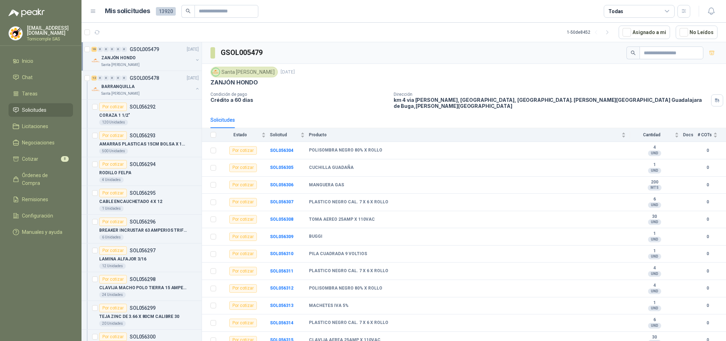
click at [45, 109] on span "Solicitudes" at bounding box center [34, 110] width 24 height 8
click at [45, 108] on span "Solicitudes" at bounding box center [34, 110] width 24 height 8
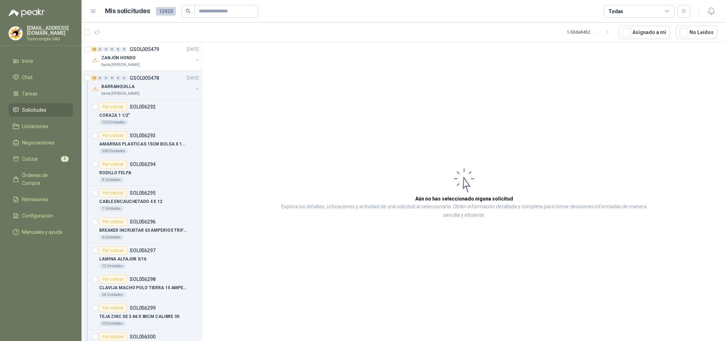
click at [46, 107] on li "Solicitudes" at bounding box center [41, 110] width 56 height 8
